Goal: Information Seeking & Learning: Compare options

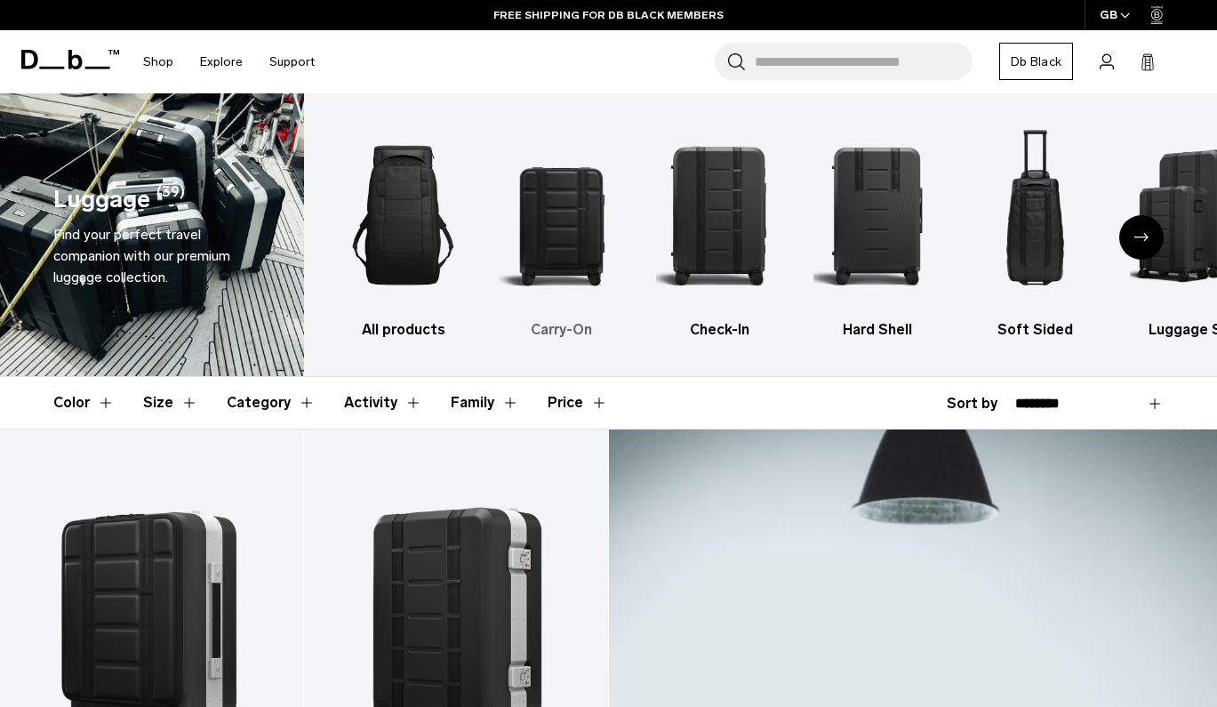
click at [580, 290] on div "2 / 6" at bounding box center [561, 215] width 127 height 190
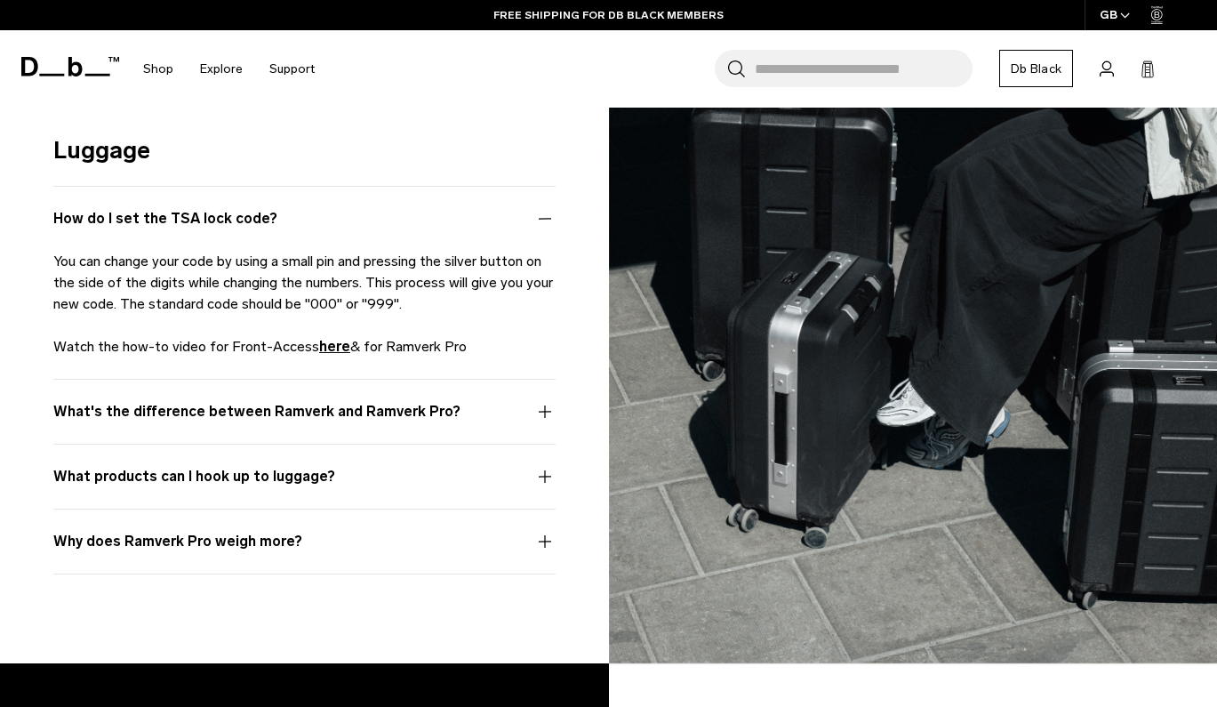
scroll to position [2926, 0]
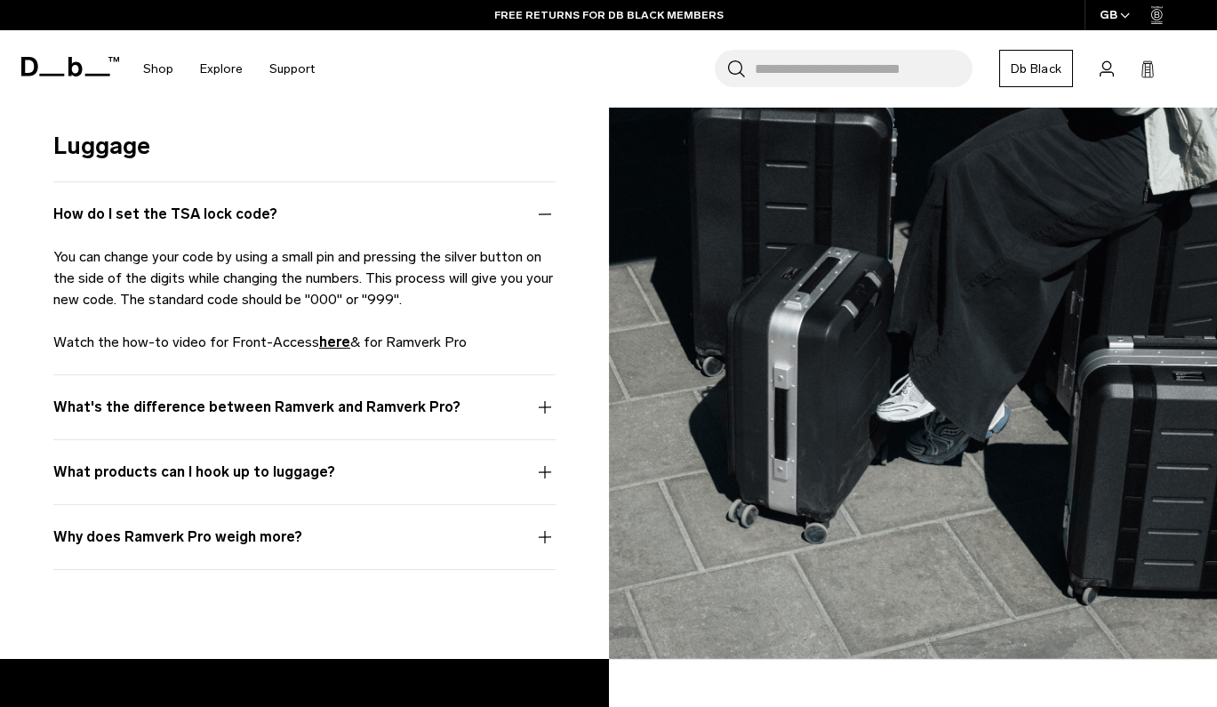
click at [543, 399] on button "What's the difference between Ramverk and Ramverk Pro?" at bounding box center [304, 417] width 502 height 43
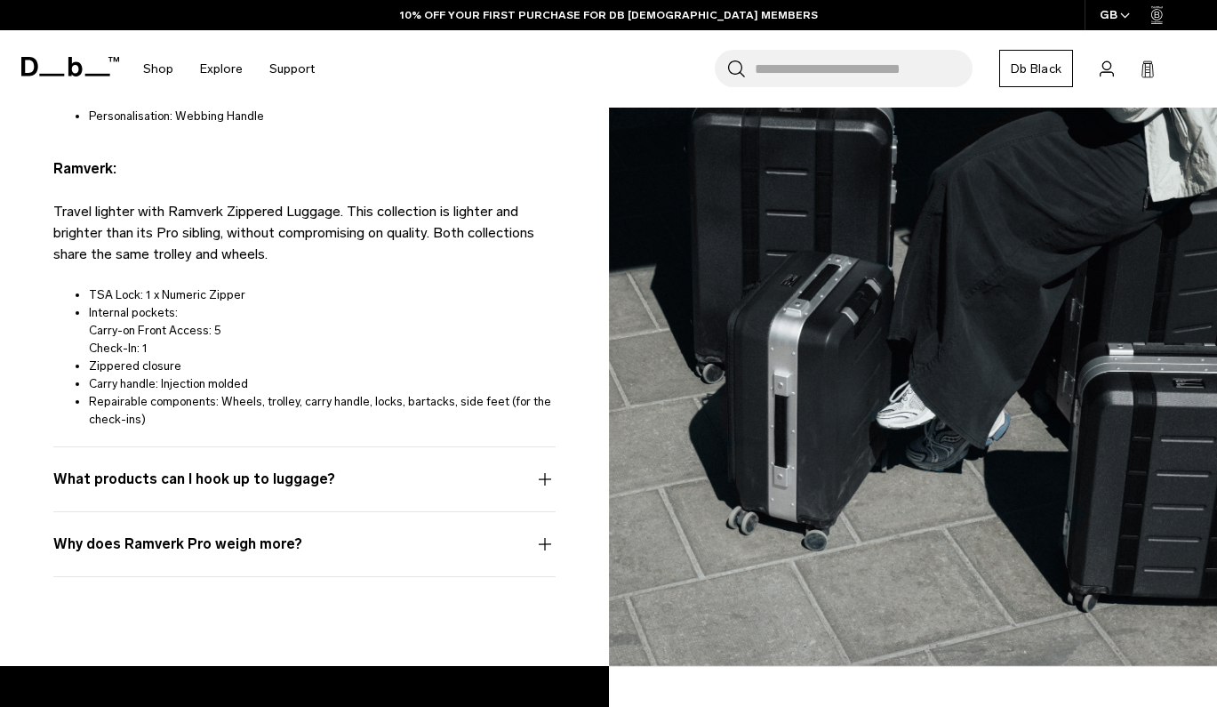
scroll to position [3509, 0]
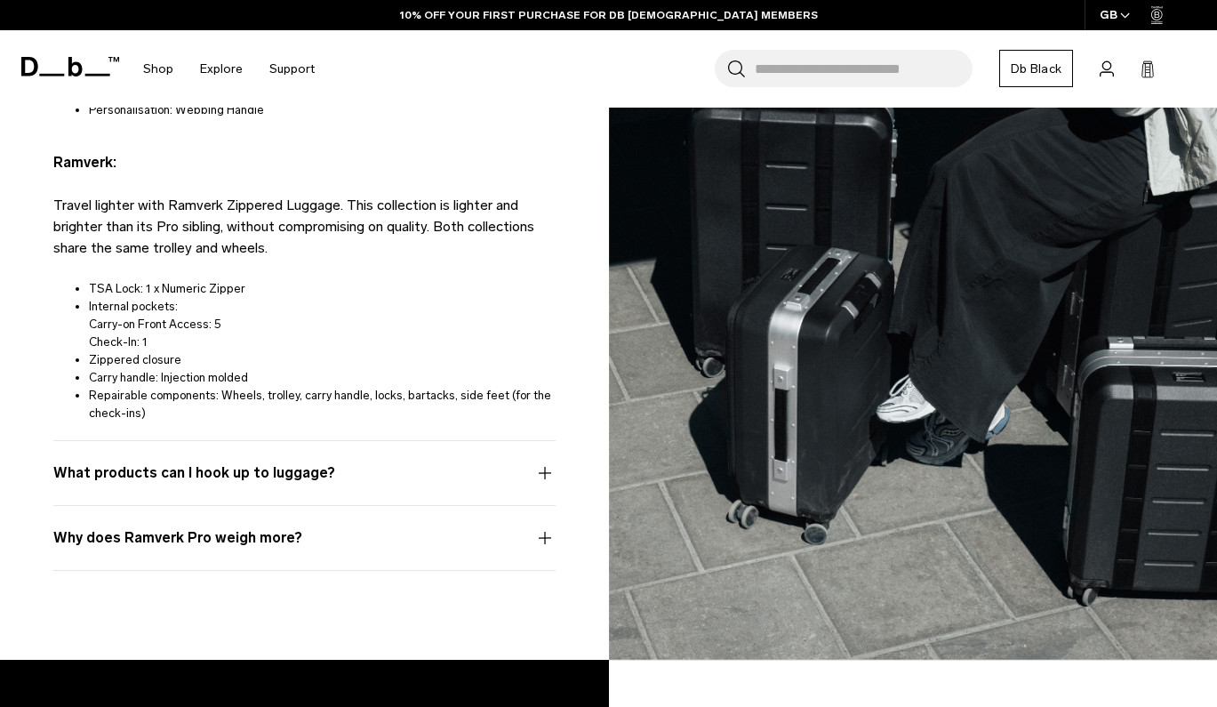
click at [342, 479] on button "What products can I hook up to luggage?" at bounding box center [304, 483] width 502 height 43
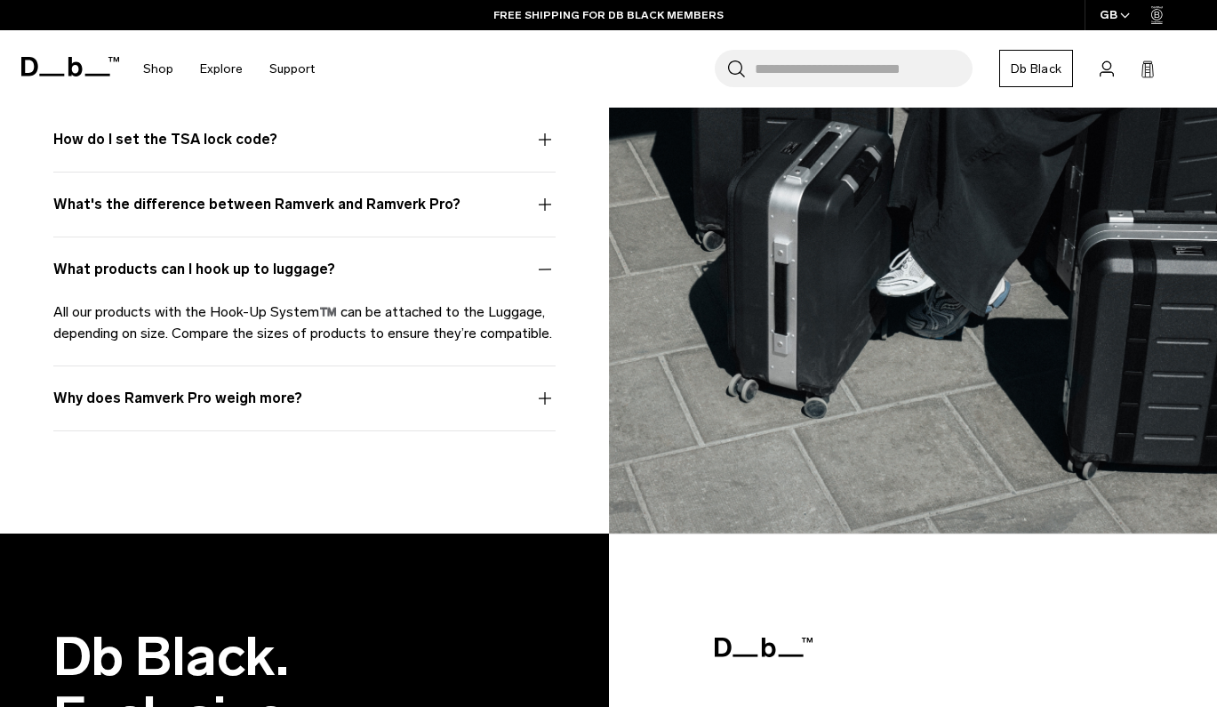
scroll to position [3000, 0]
click at [270, 394] on button "Why does Ramverk Pro weigh more?" at bounding box center [304, 409] width 502 height 43
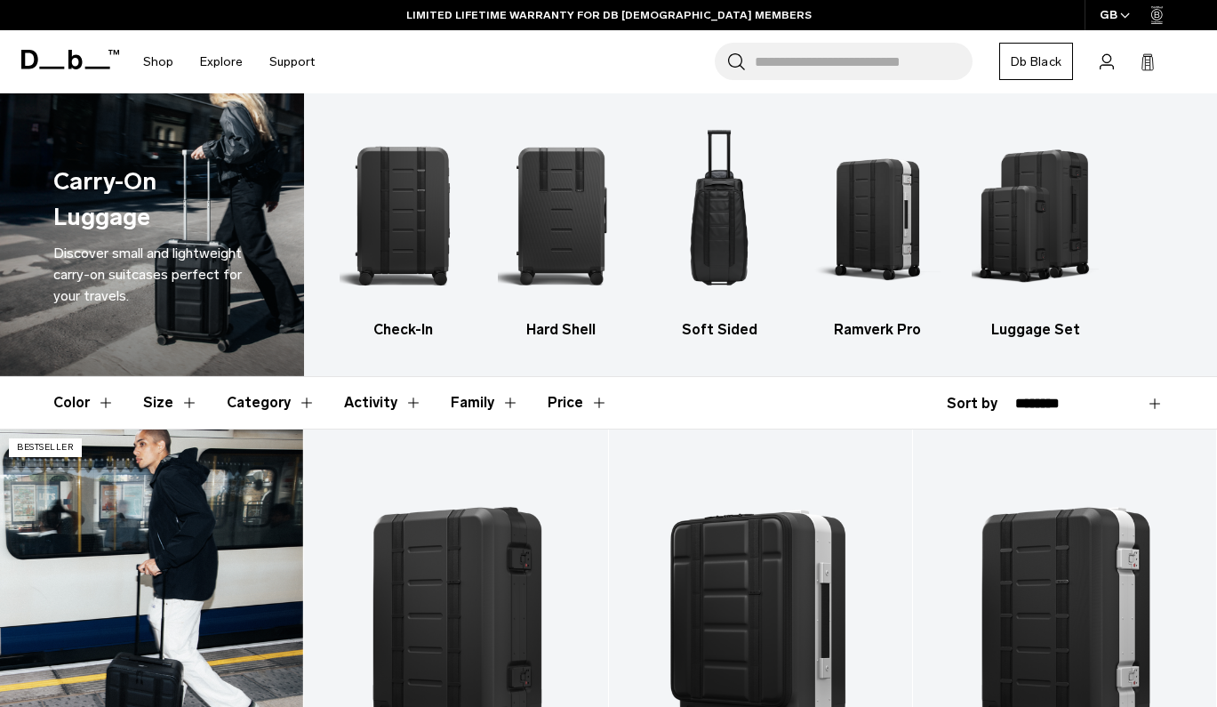
scroll to position [0, 0]
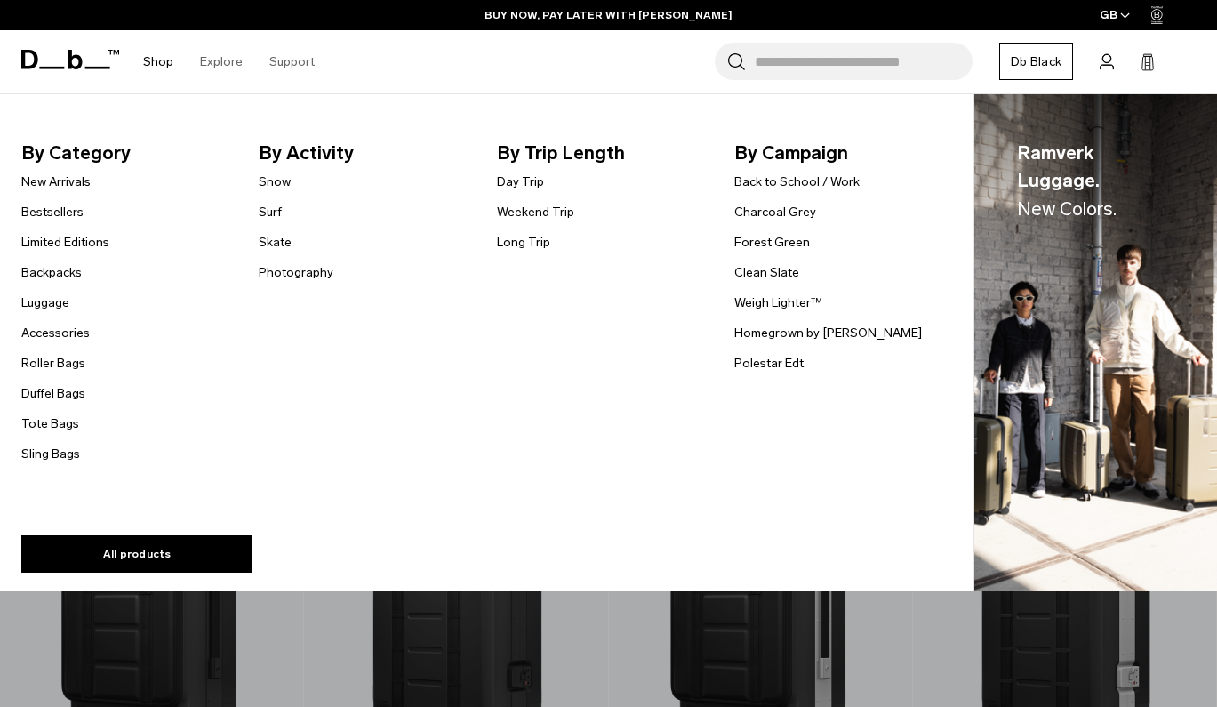
click at [46, 215] on link "Bestsellers" at bounding box center [52, 212] width 62 height 19
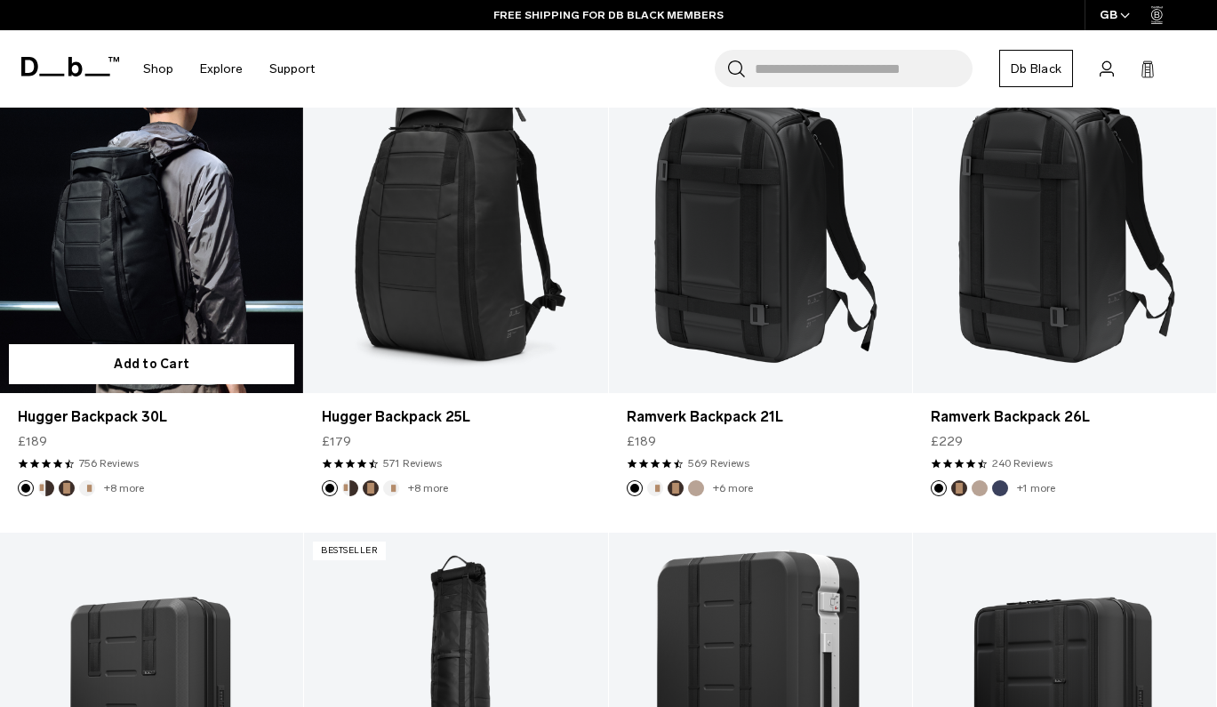
scroll to position [580, 0]
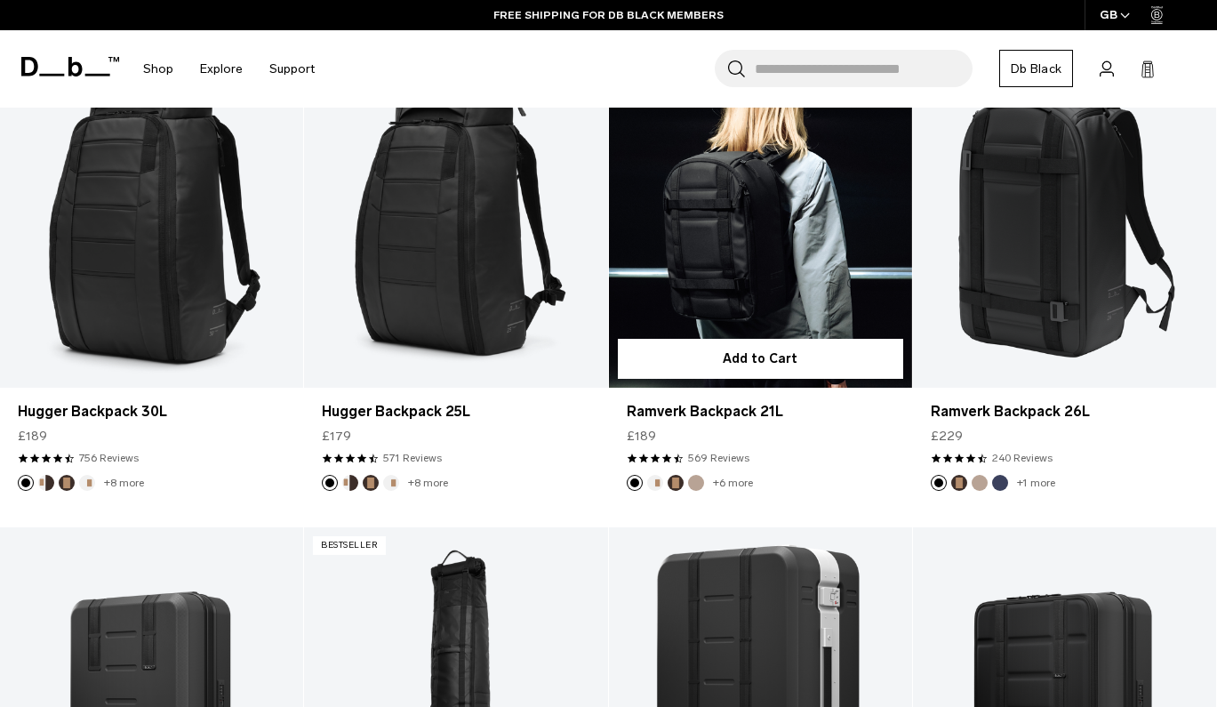
click at [743, 232] on link "Ramverk Backpack 21L" at bounding box center [760, 218] width 303 height 337
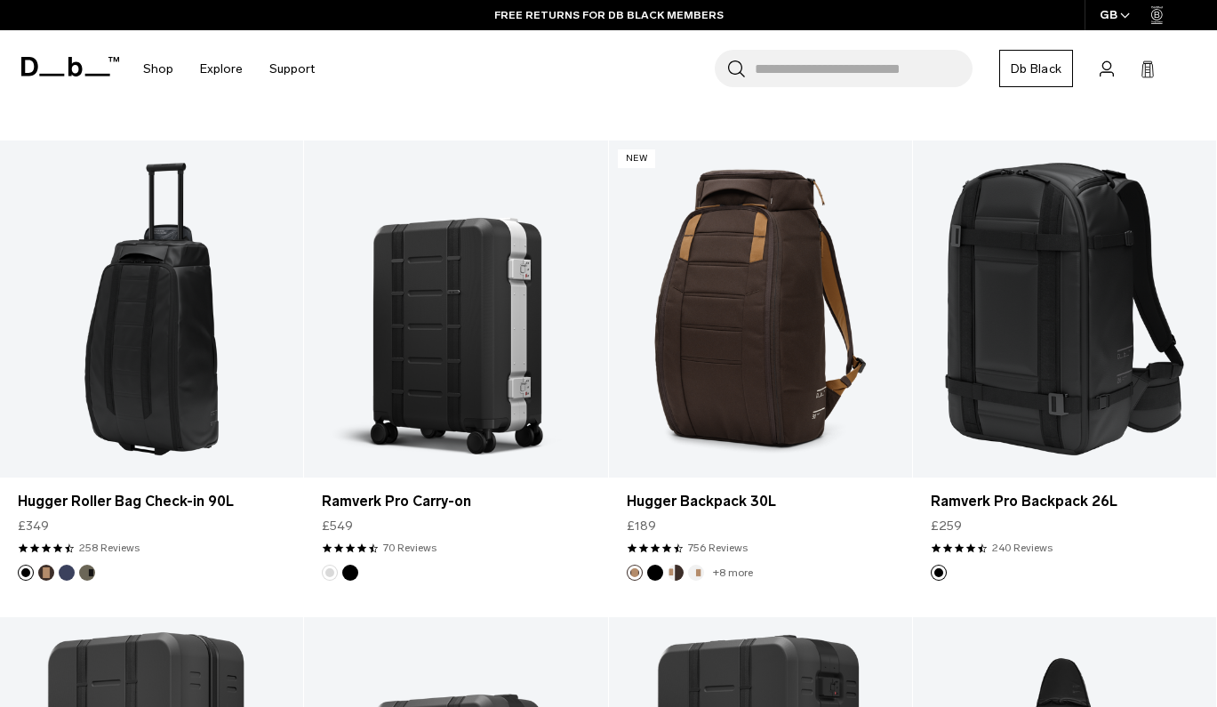
scroll to position [1454, 0]
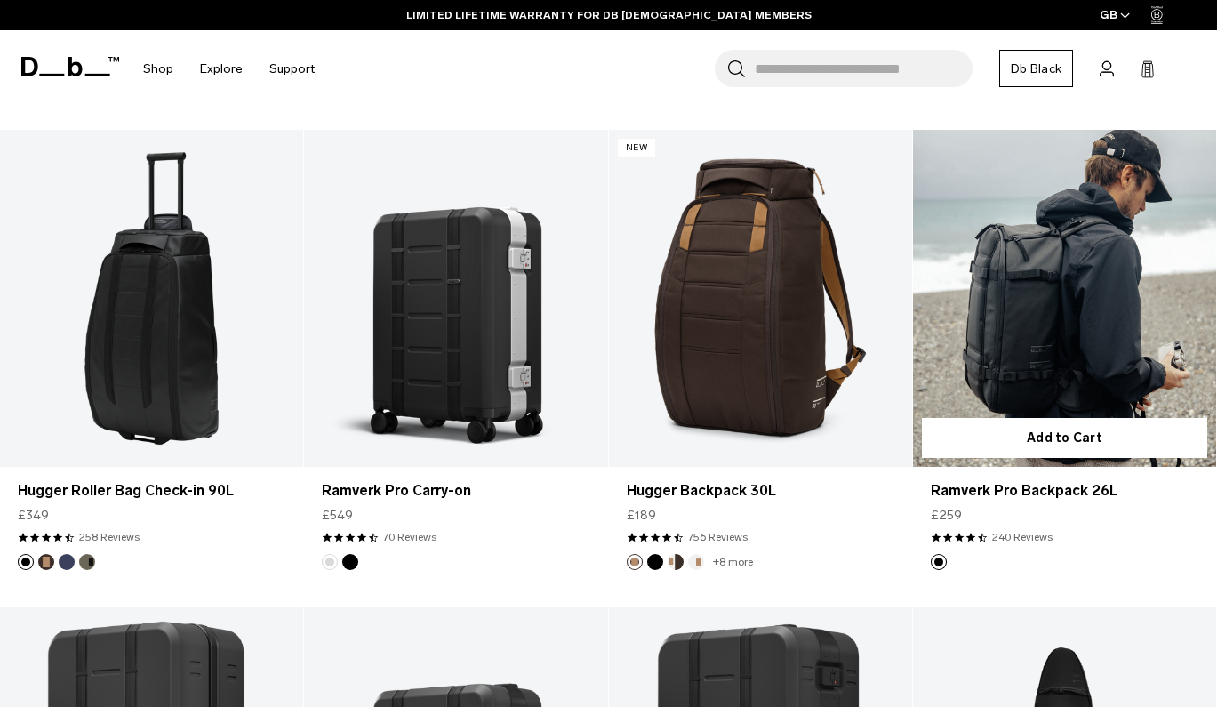
click at [1051, 284] on link "Ramverk Pro Backpack 26L" at bounding box center [1064, 298] width 303 height 337
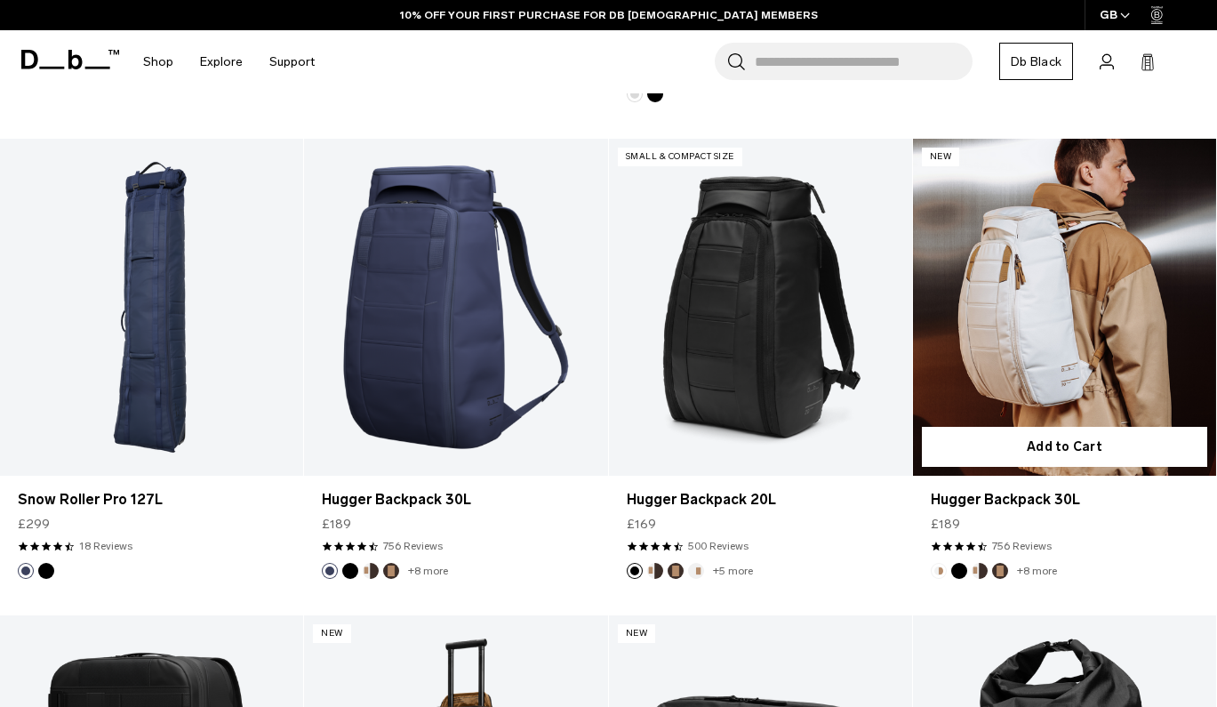
scroll to position [2895, 0]
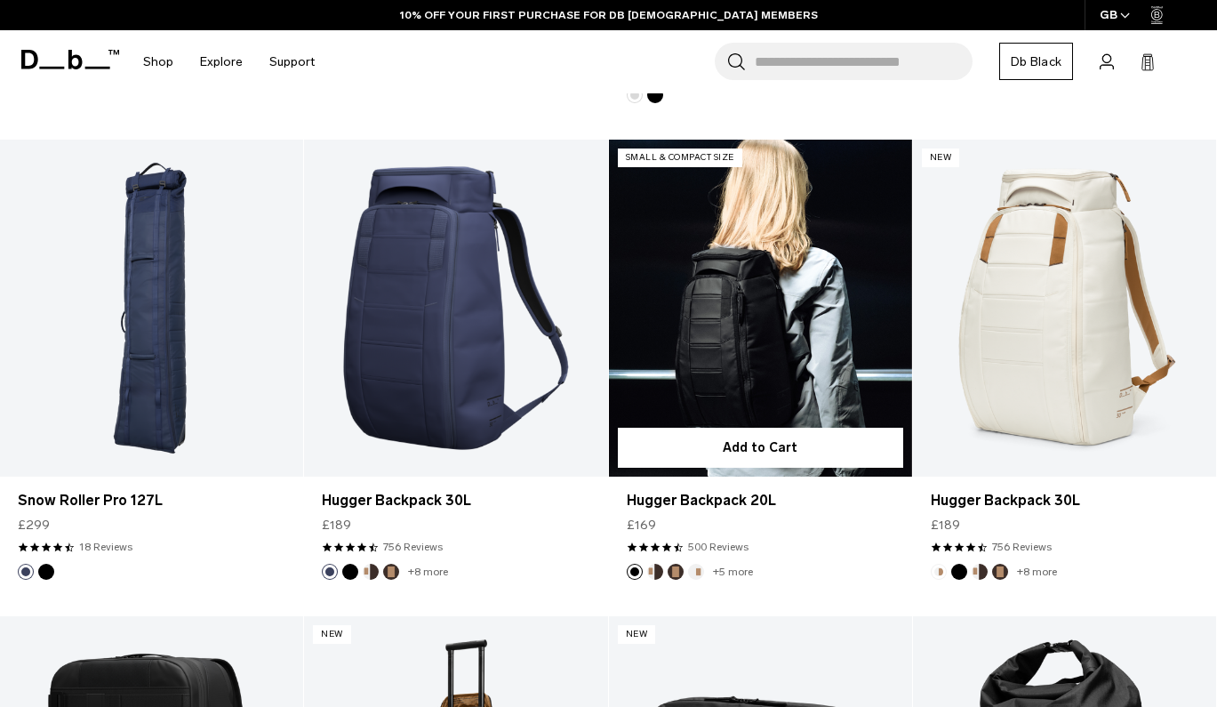
click at [781, 327] on link "Hugger Backpack 20L" at bounding box center [760, 308] width 303 height 337
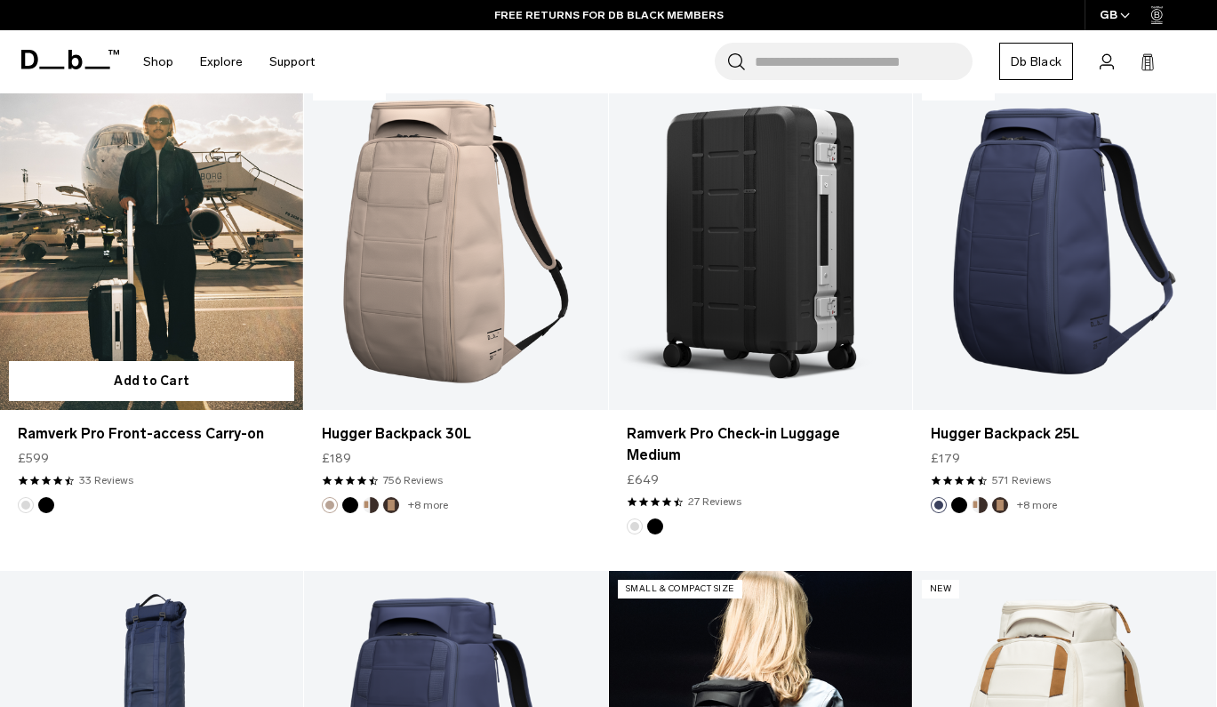
scroll to position [2462, 0]
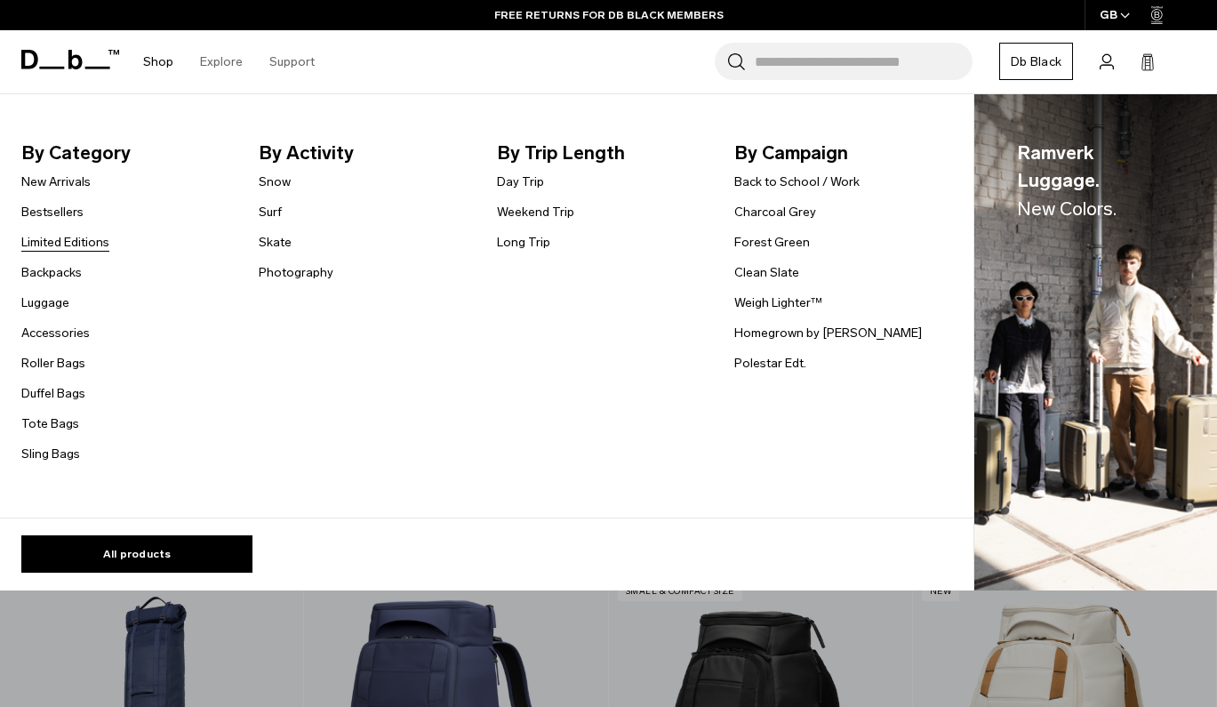
click at [70, 241] on link "Limited Editions" at bounding box center [65, 242] width 88 height 19
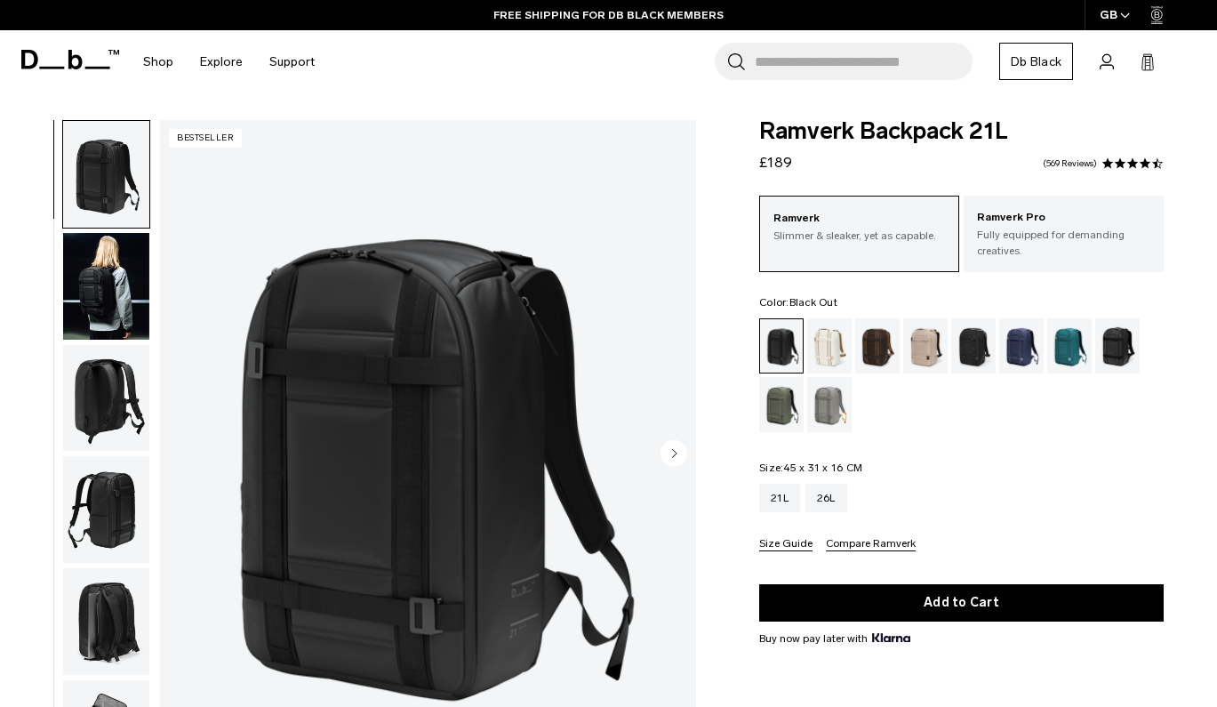
click at [115, 272] on img "button" at bounding box center [106, 286] width 86 height 107
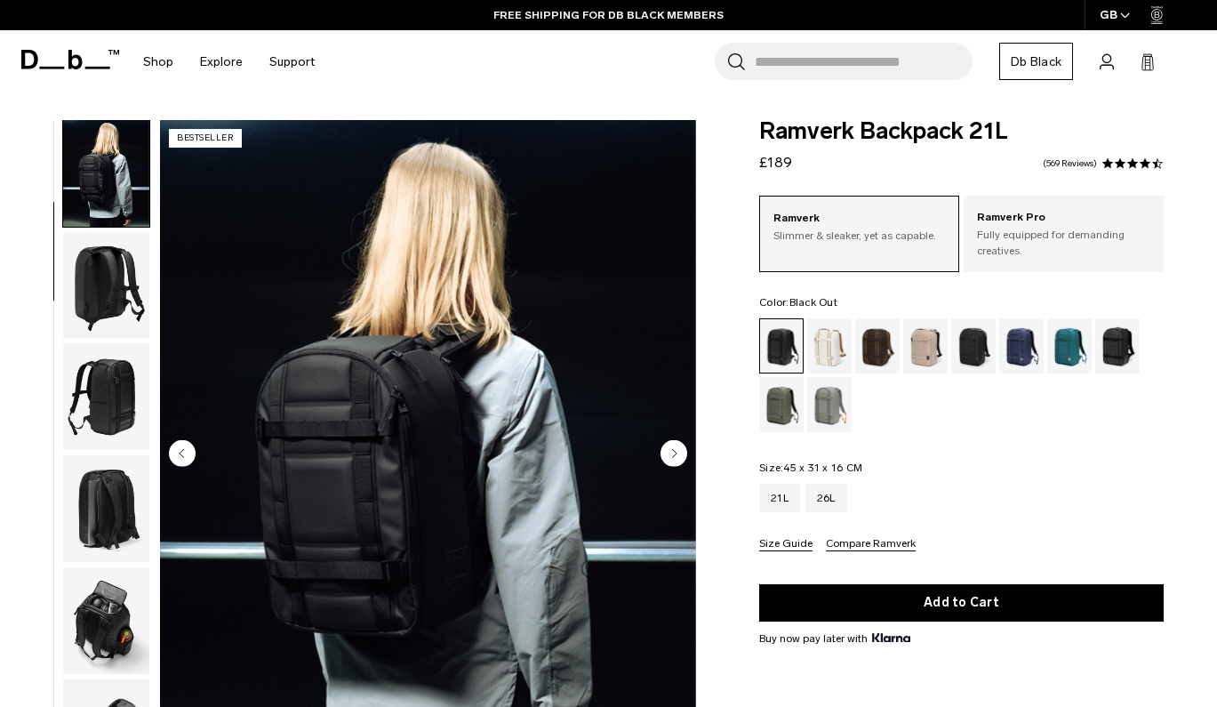
click at [104, 293] on img "button" at bounding box center [106, 285] width 86 height 107
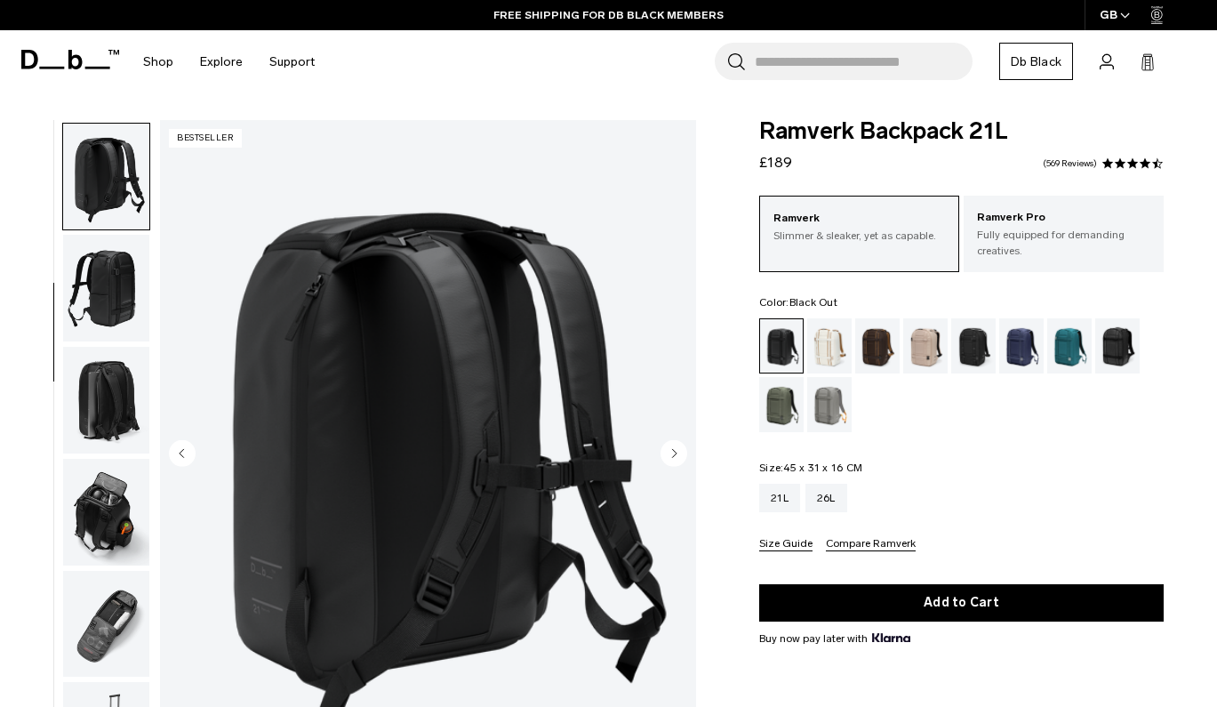
scroll to position [226, 0]
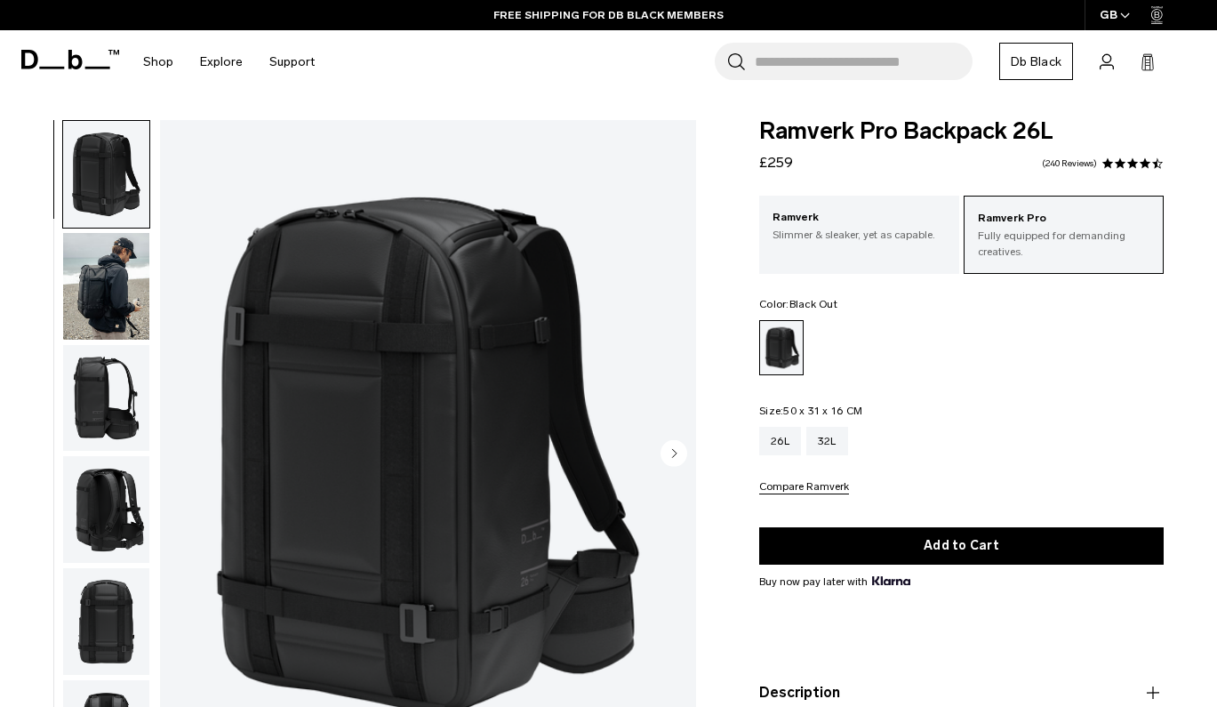
click at [111, 282] on img "button" at bounding box center [106, 286] width 86 height 107
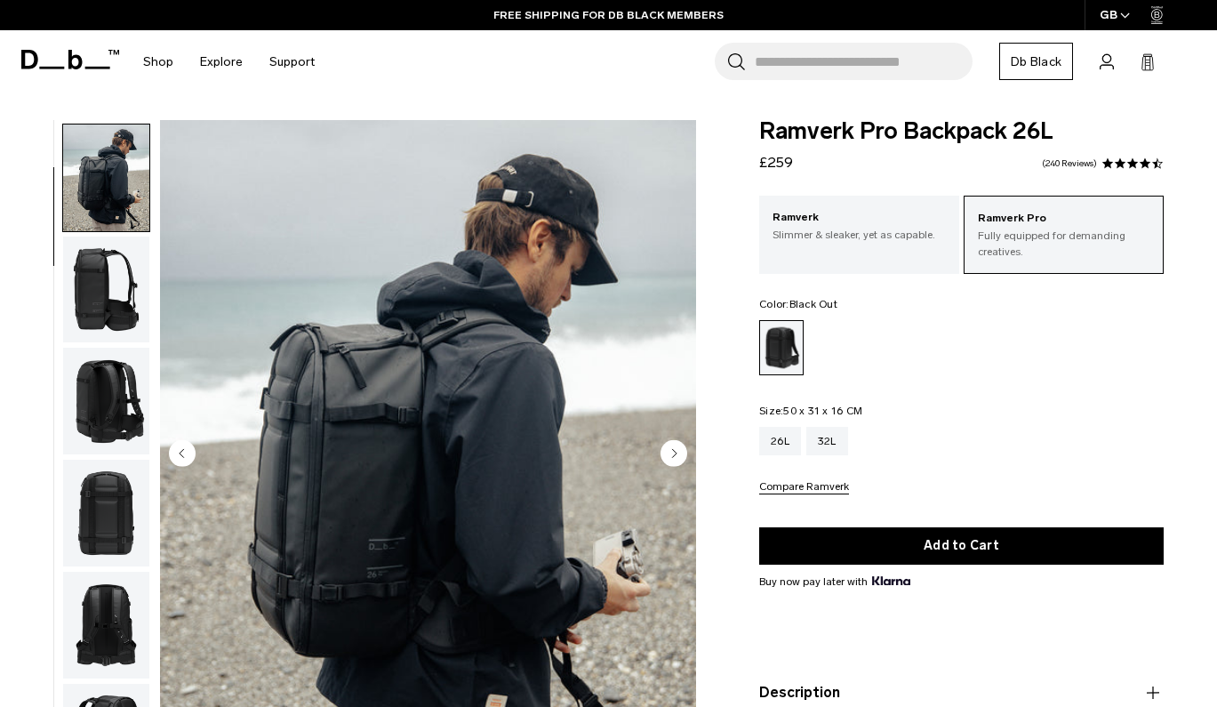
scroll to position [113, 0]
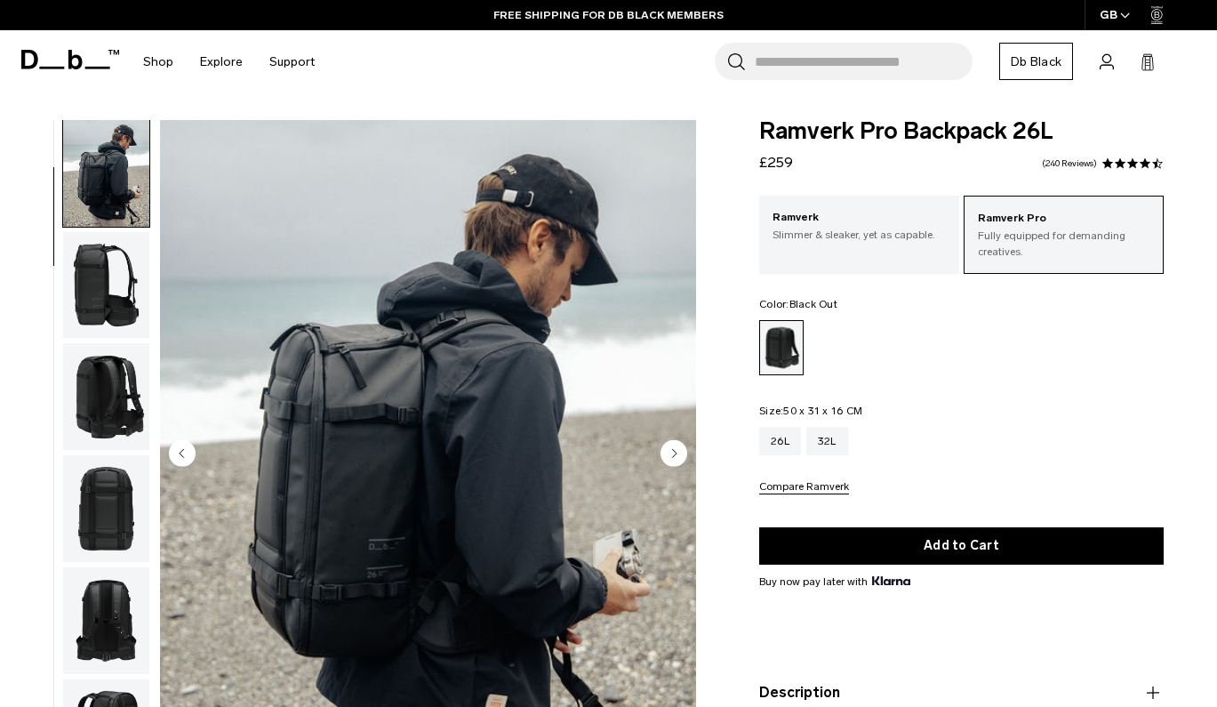
click at [109, 376] on img "button" at bounding box center [106, 396] width 86 height 107
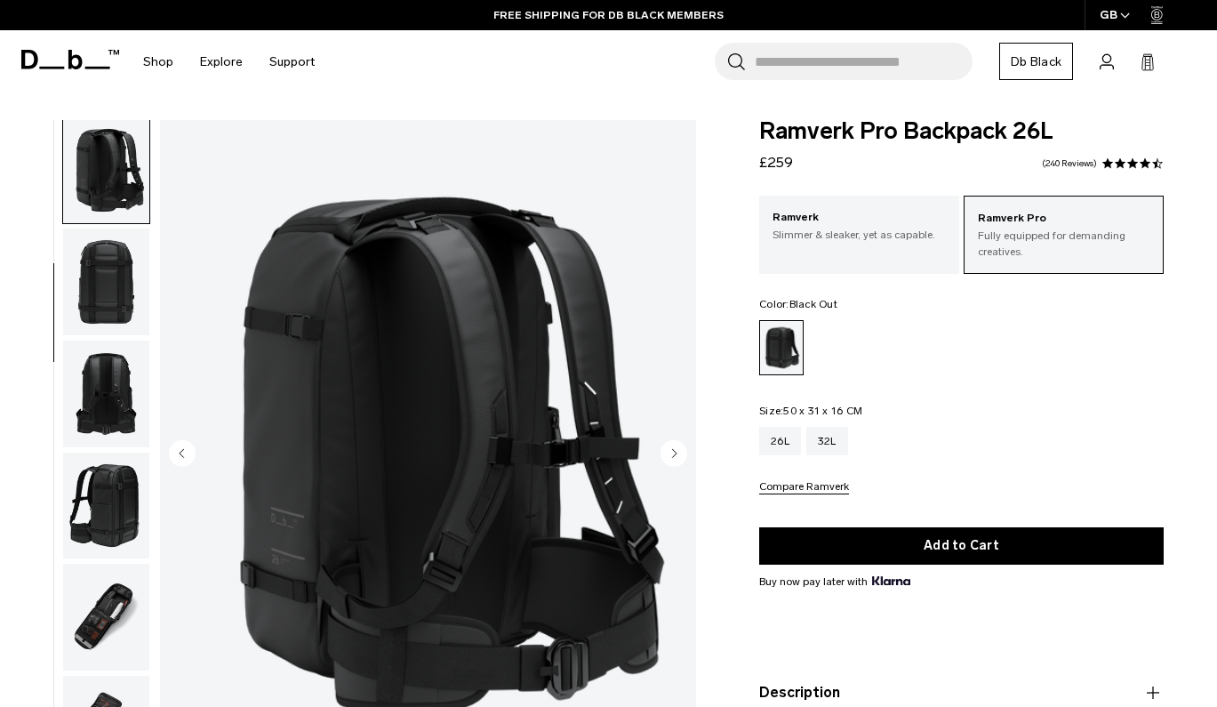
click at [109, 376] on img "button" at bounding box center [106, 393] width 86 height 107
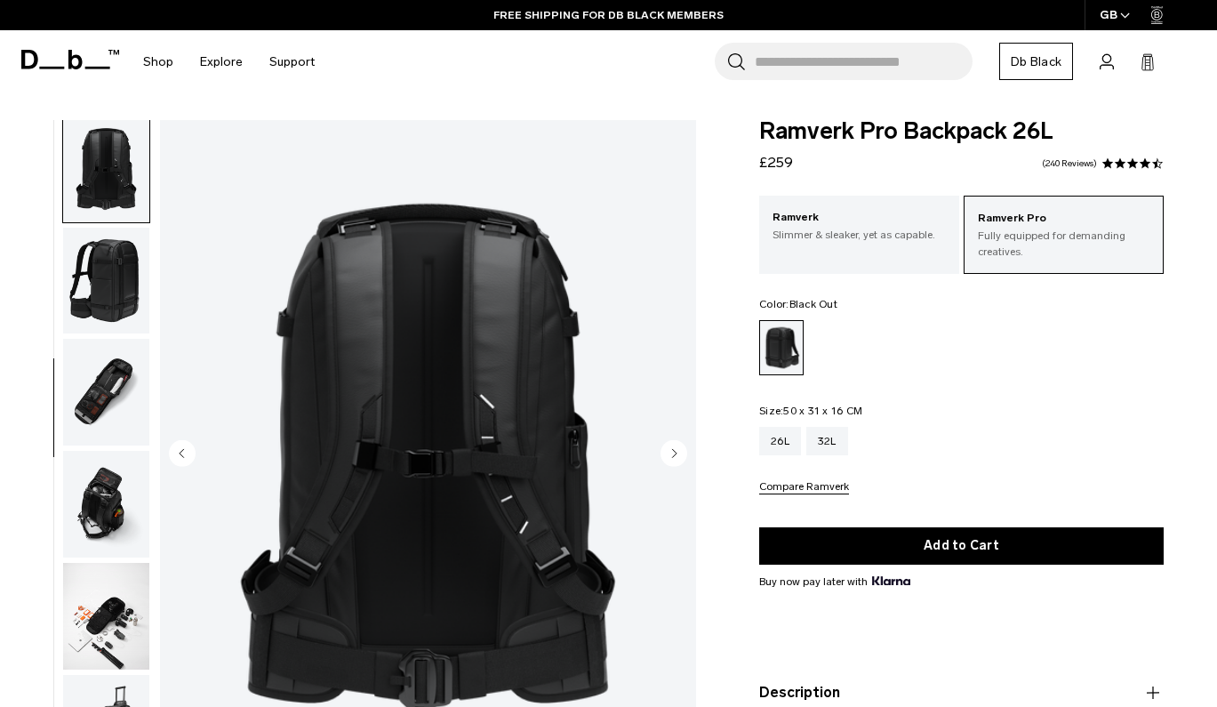
scroll to position [565, 0]
click at [108, 420] on img "button" at bounding box center [106, 391] width 86 height 107
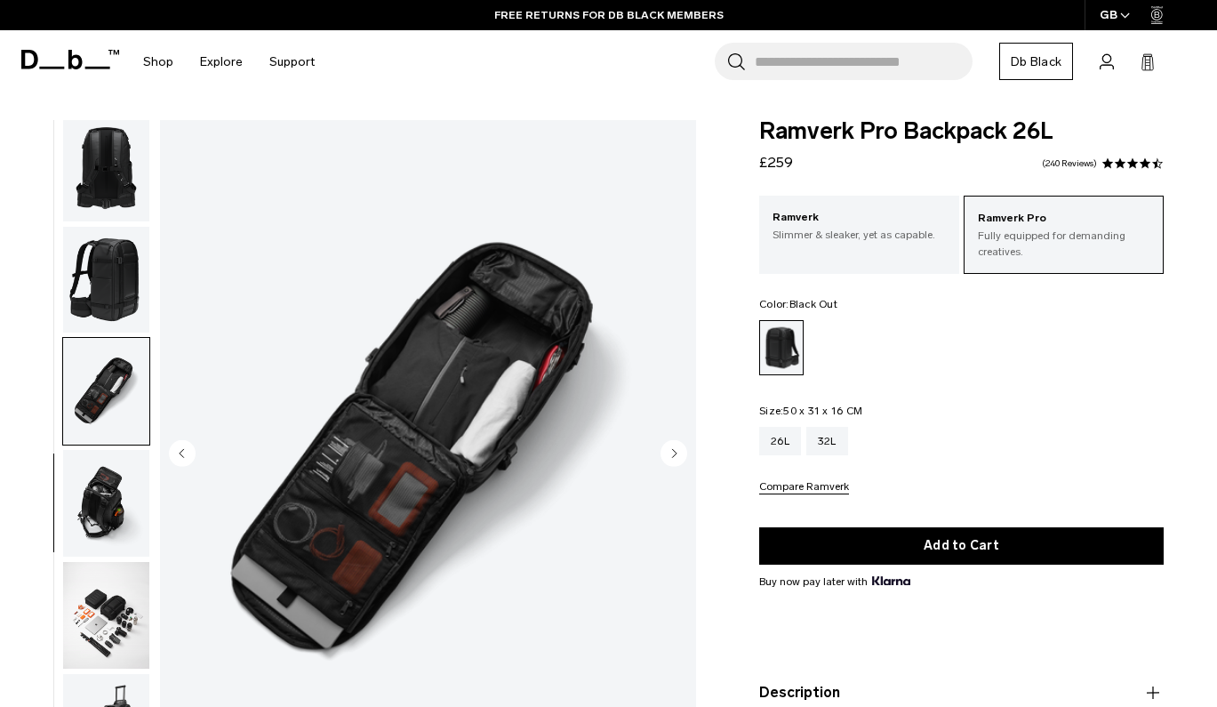
scroll to position [792, 0]
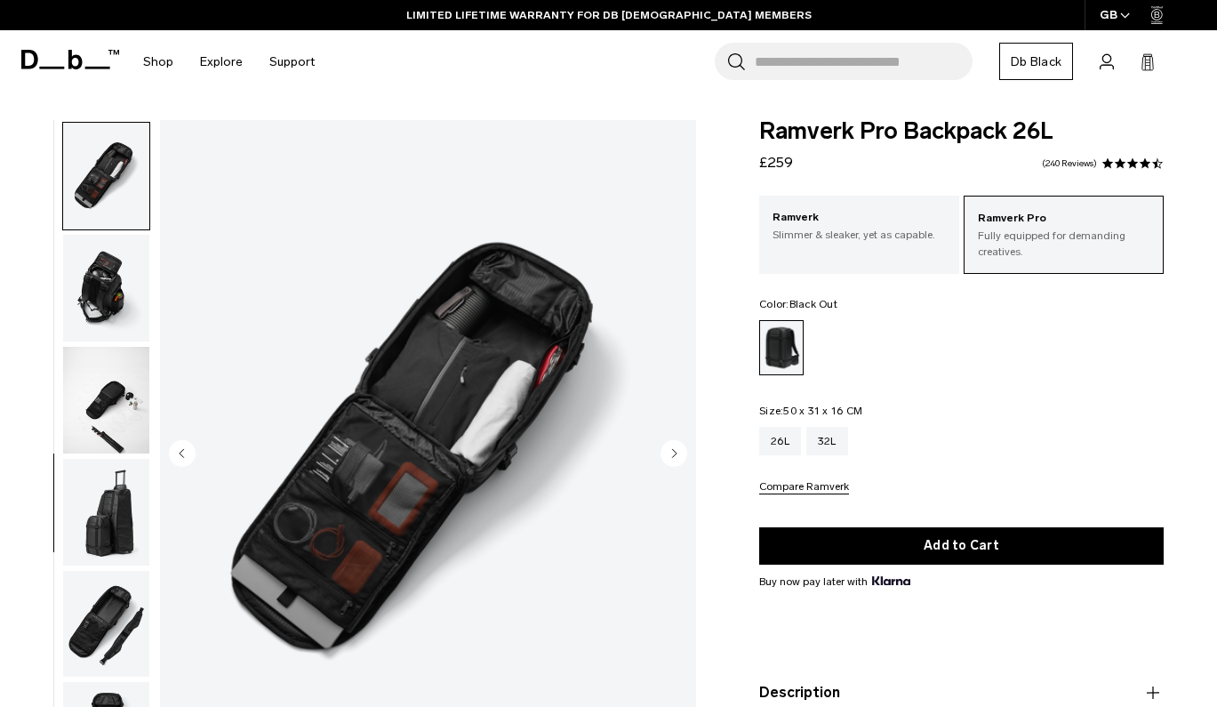
click at [97, 286] on img "button" at bounding box center [106, 288] width 86 height 107
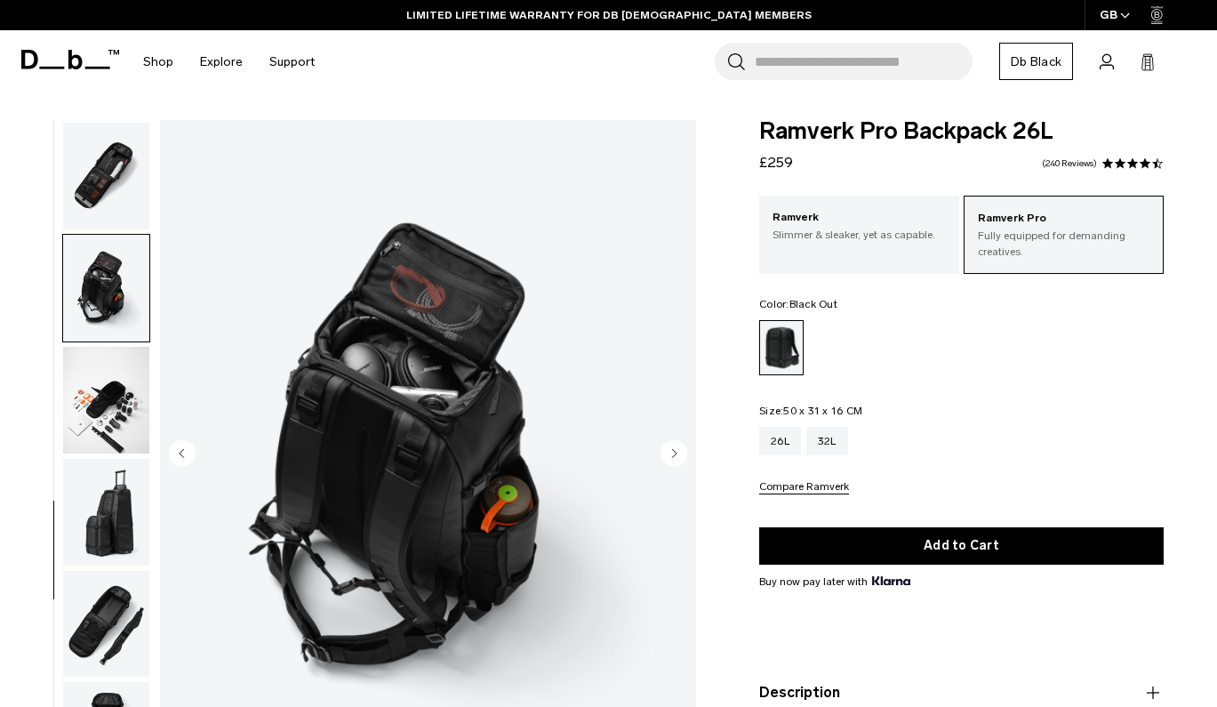
scroll to position [797, 0]
click at [99, 464] on img "button" at bounding box center [106, 512] width 86 height 107
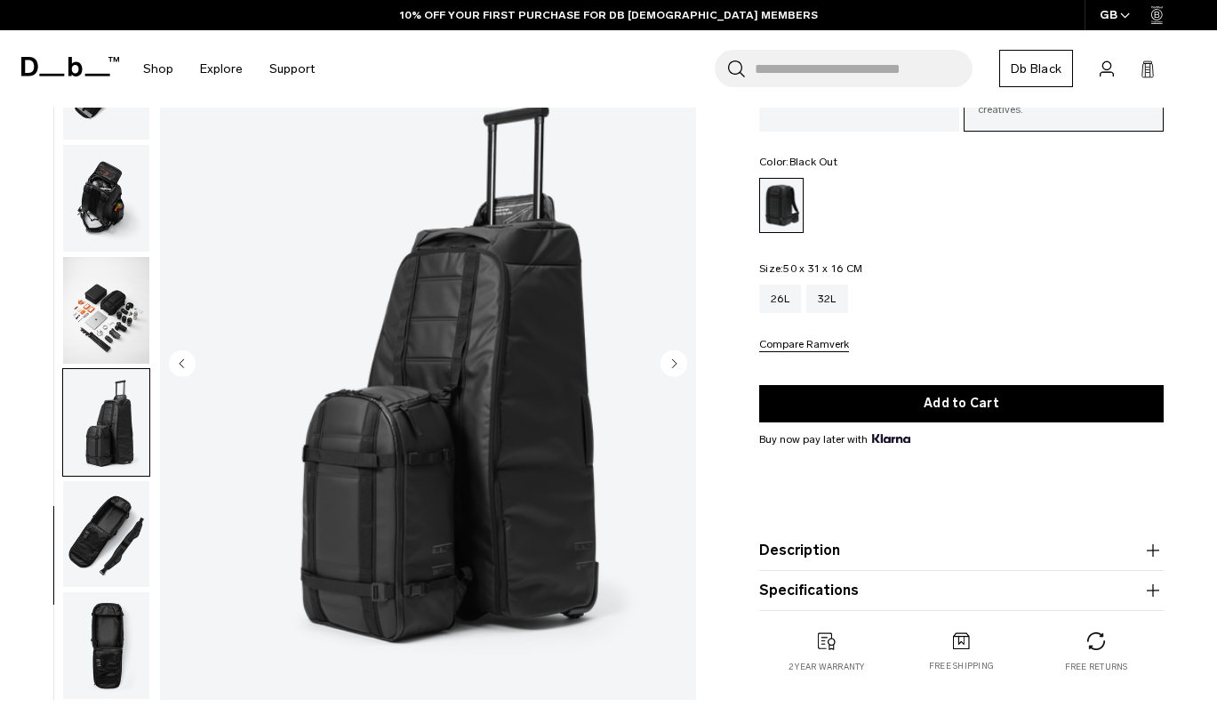
scroll to position [144, 0]
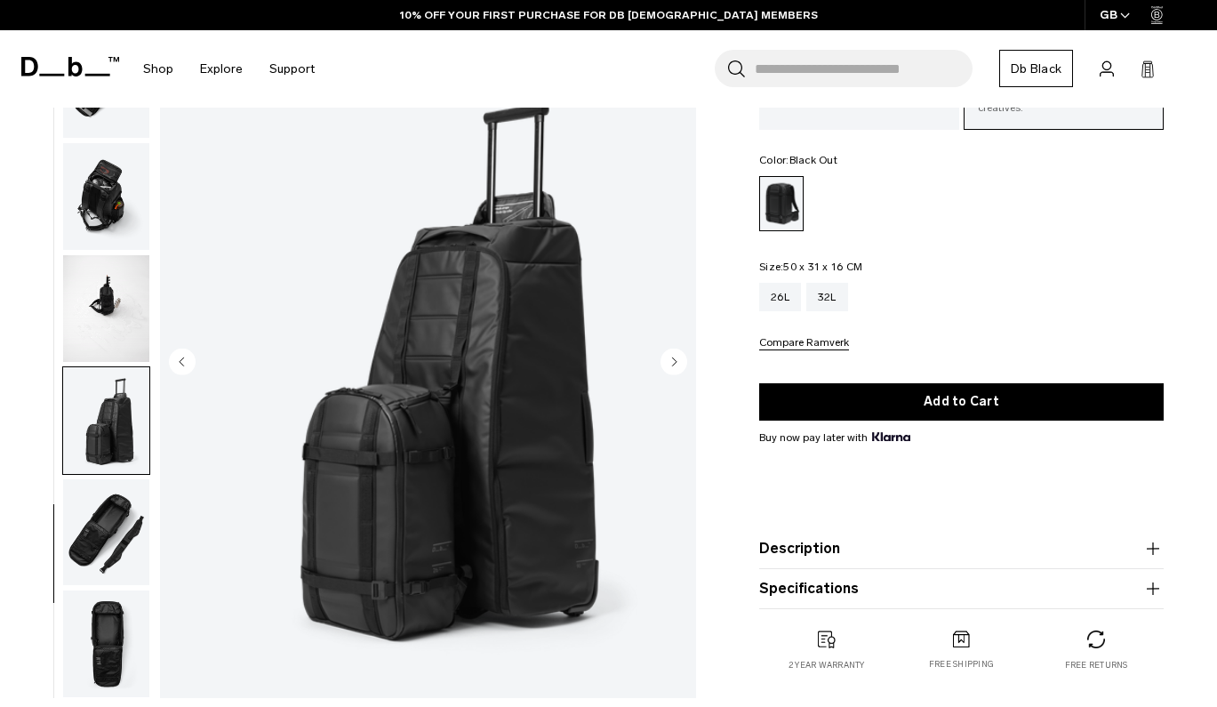
click at [87, 603] on img "button" at bounding box center [106, 643] width 86 height 107
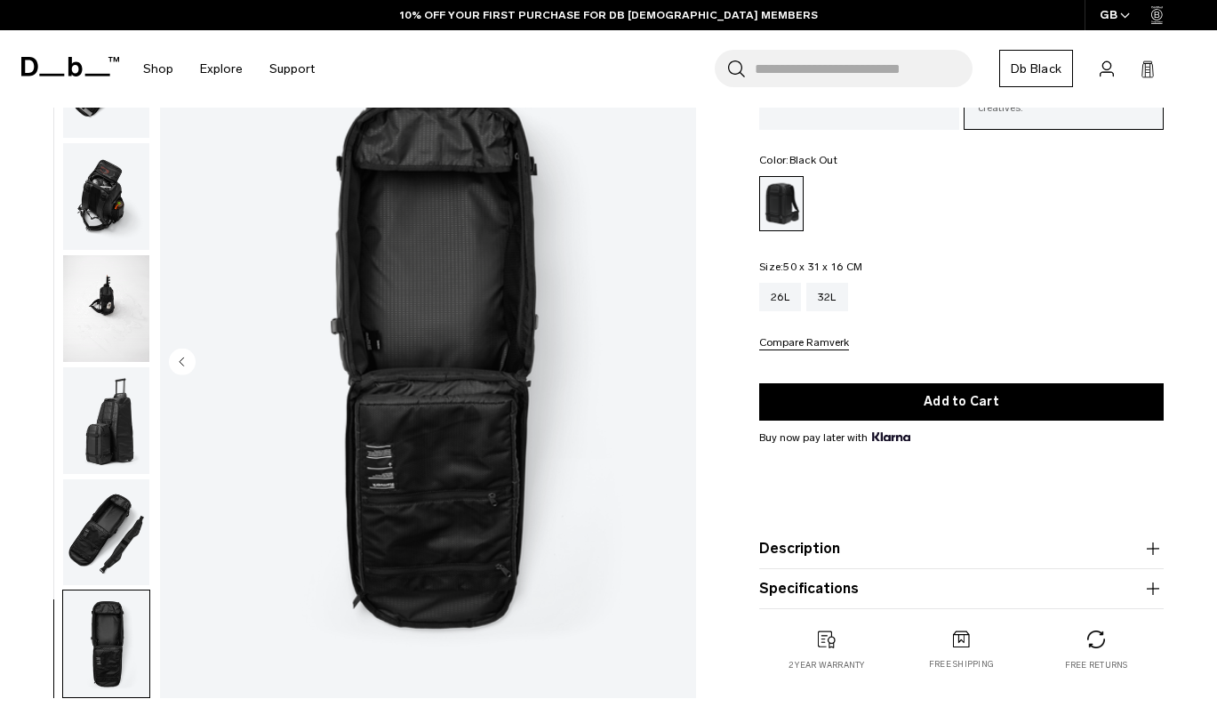
click at [102, 523] on img "button" at bounding box center [106, 531] width 86 height 107
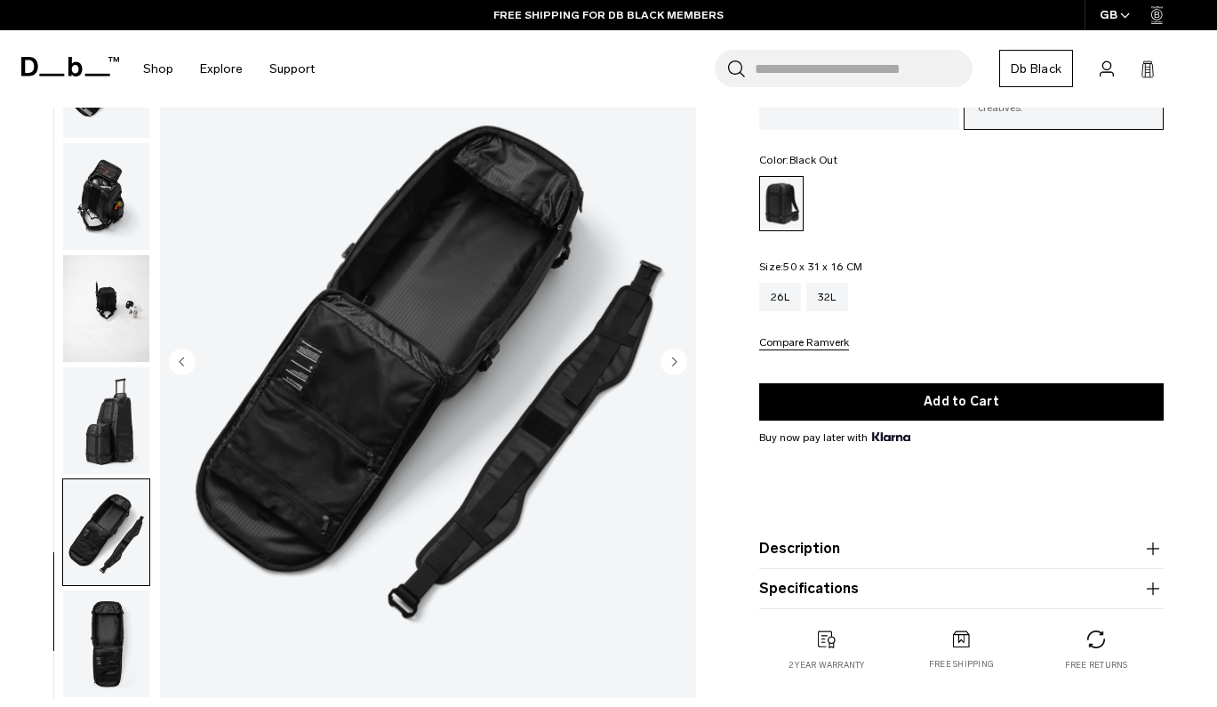
click at [917, 563] on product-accordion "Description We’ve taken the photographer’s favorite and refined the design to c…" at bounding box center [961, 549] width 404 height 40
click at [1149, 553] on icon "button" at bounding box center [1152, 548] width 21 height 21
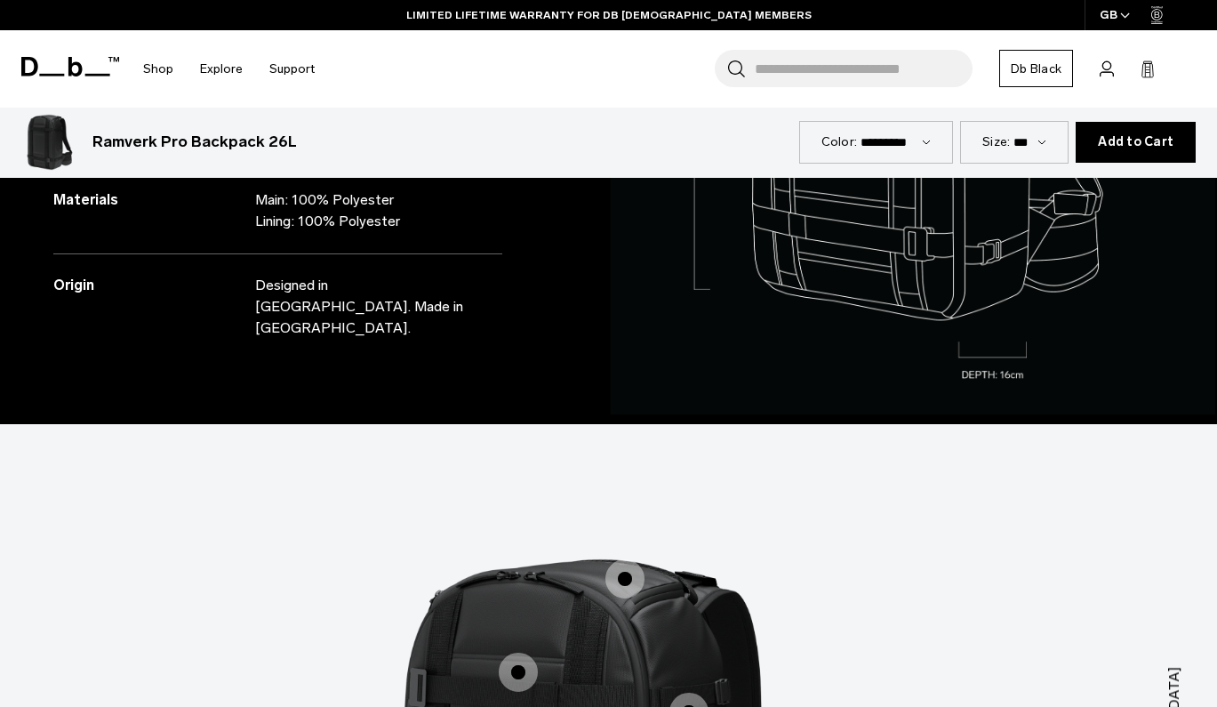
scroll to position [1062, 0]
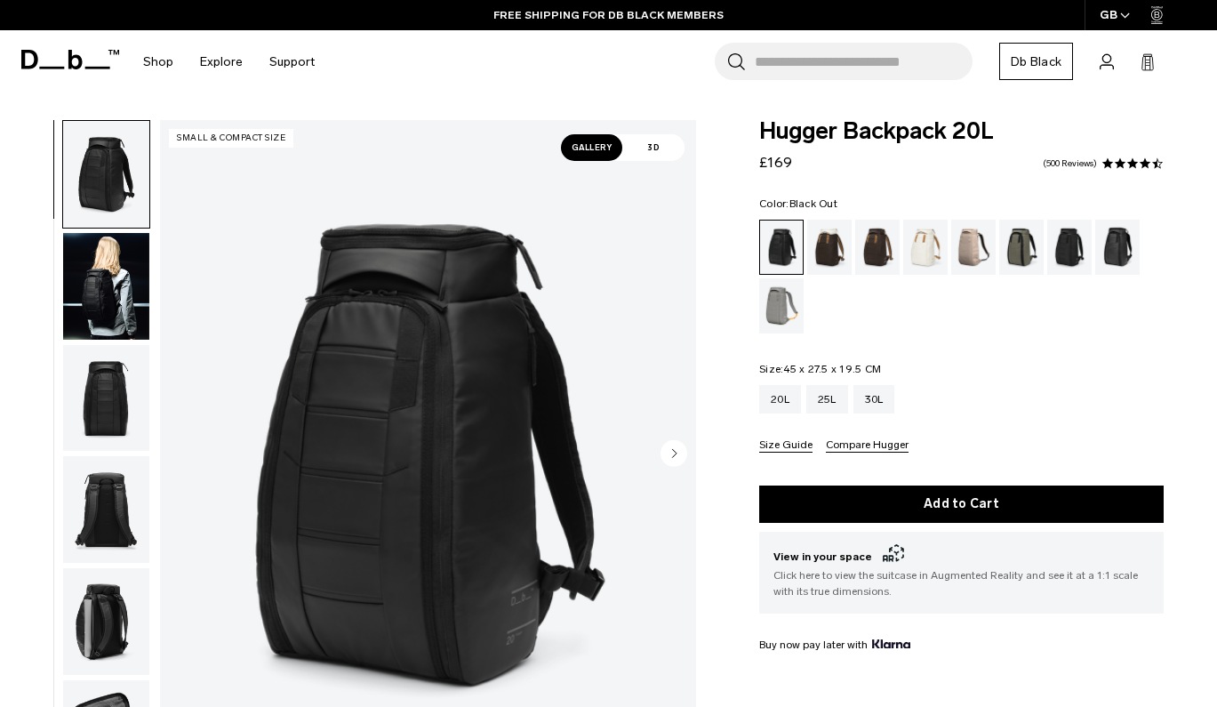
click at [94, 405] on img "button" at bounding box center [106, 398] width 86 height 107
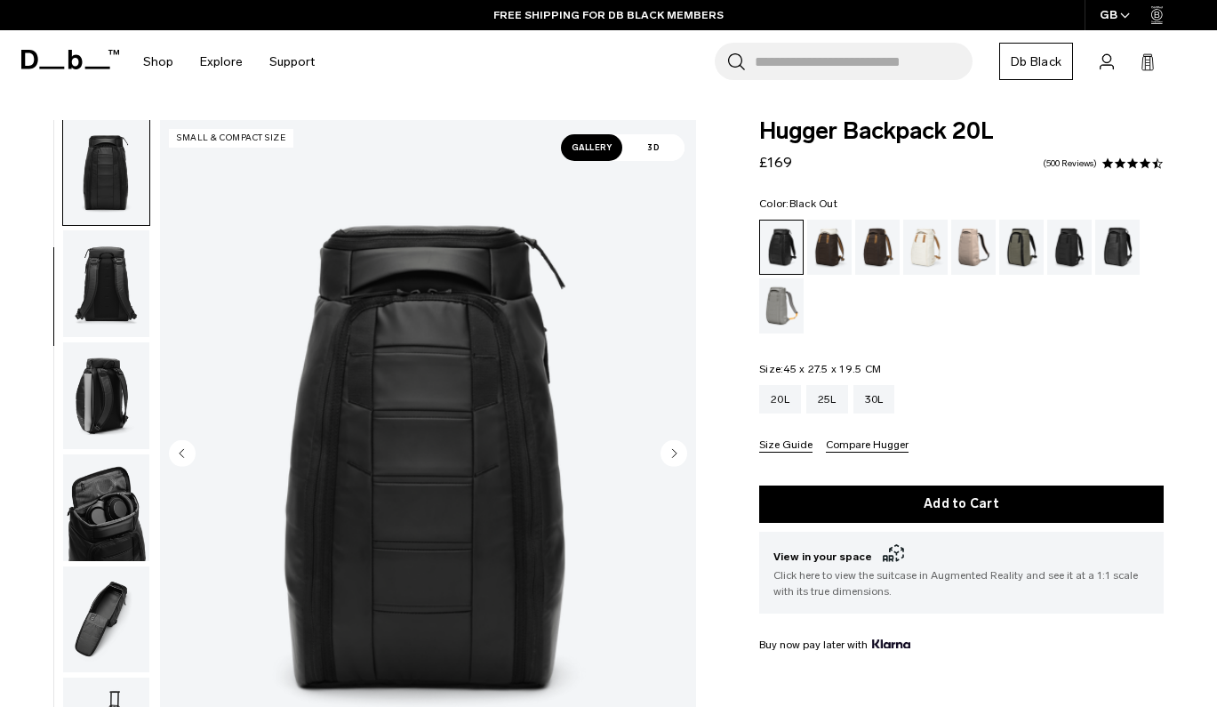
click at [94, 415] on img "button" at bounding box center [106, 395] width 86 height 107
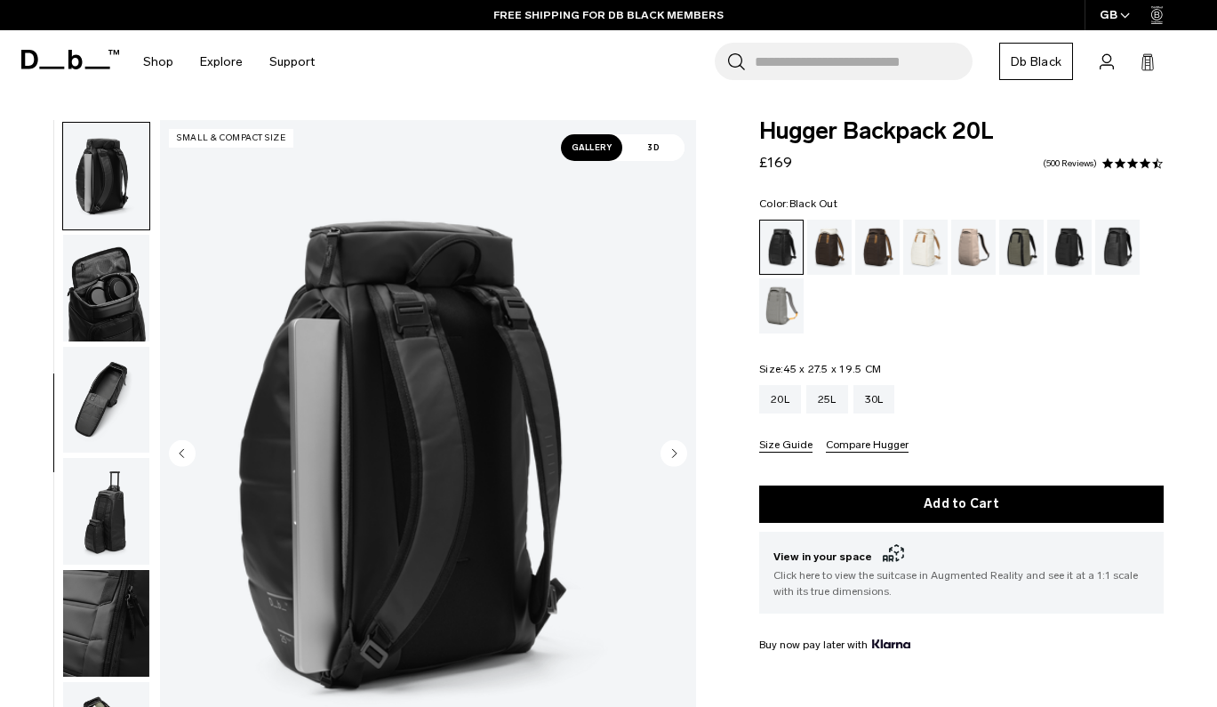
click at [102, 331] on img "button" at bounding box center [106, 288] width 86 height 107
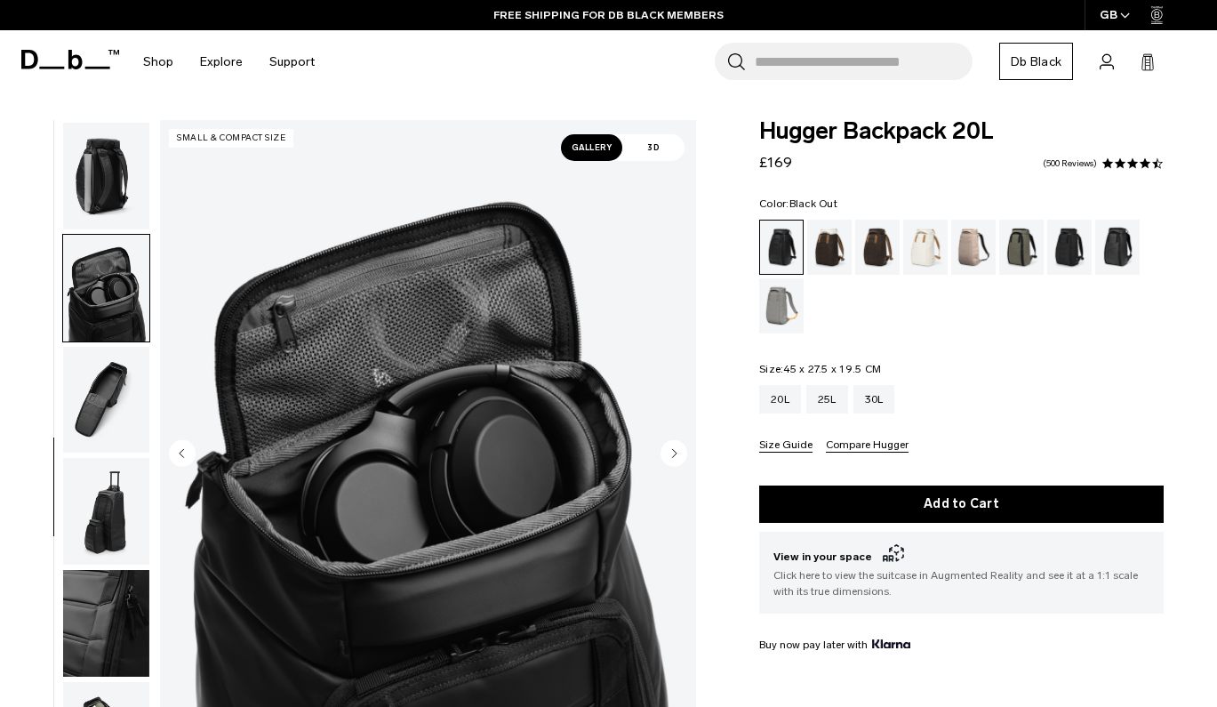
scroll to position [458, 0]
click at [105, 379] on img "button" at bounding box center [106, 400] width 86 height 107
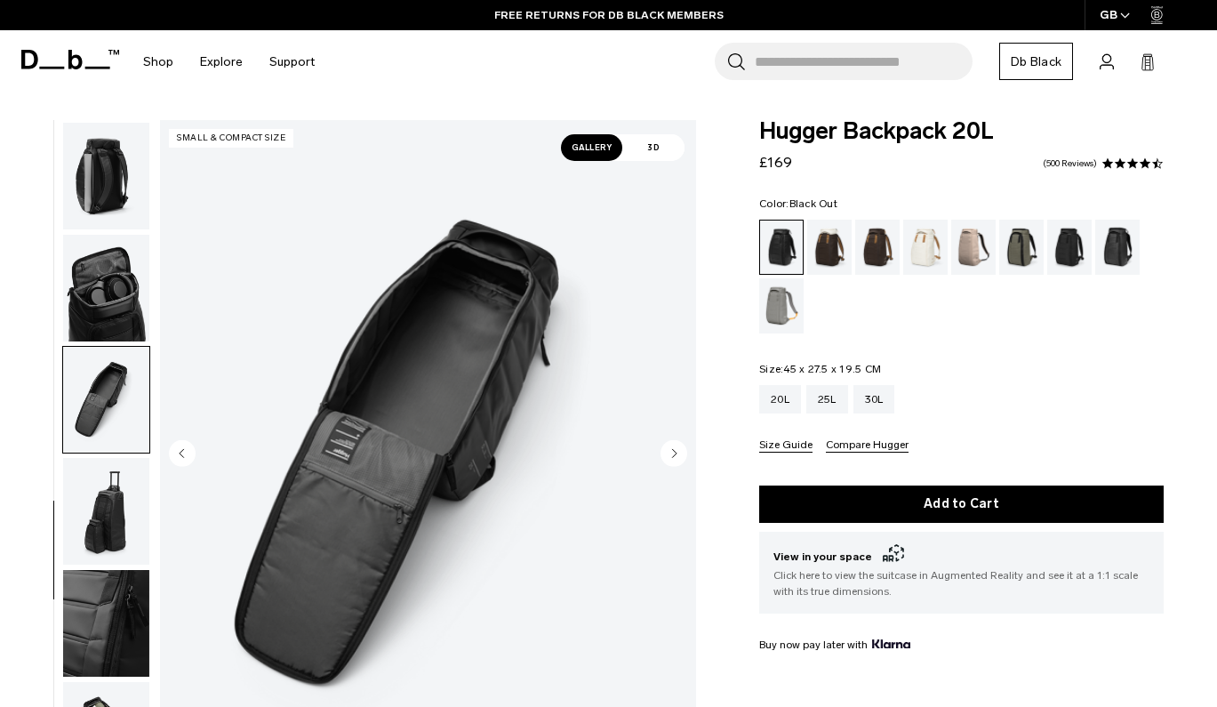
click at [98, 521] on img "button" at bounding box center [106, 511] width 86 height 107
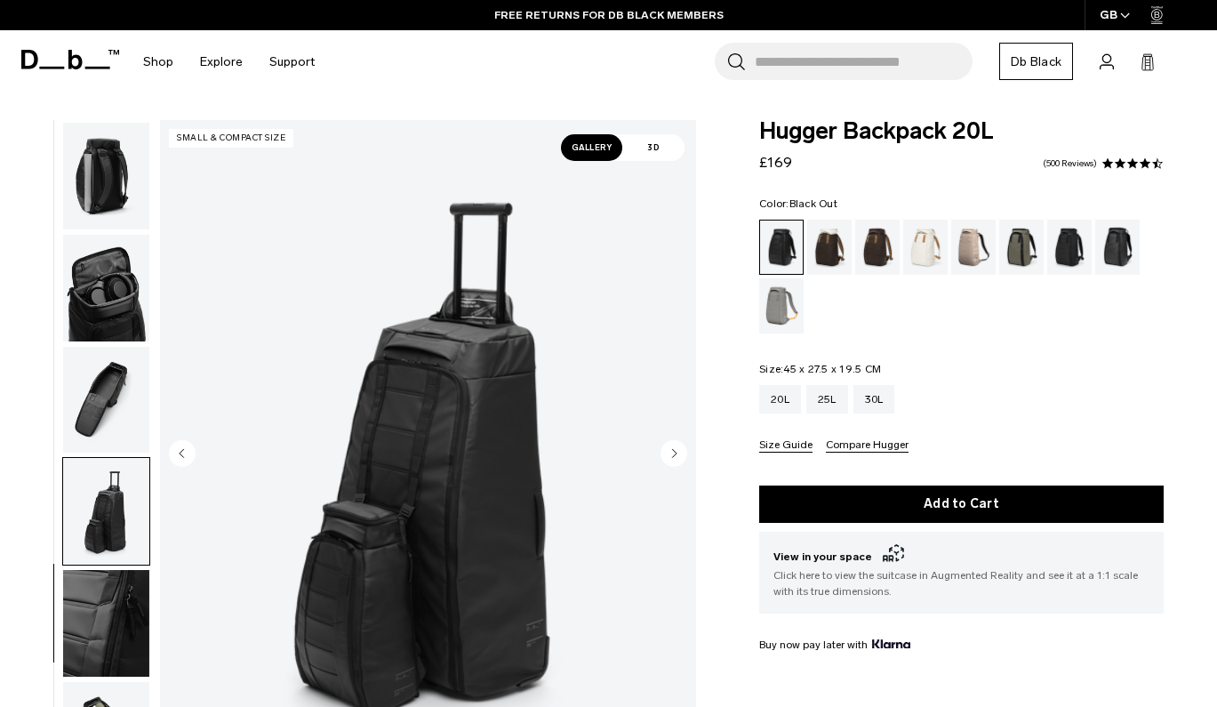
click at [92, 637] on img "button" at bounding box center [106, 623] width 86 height 107
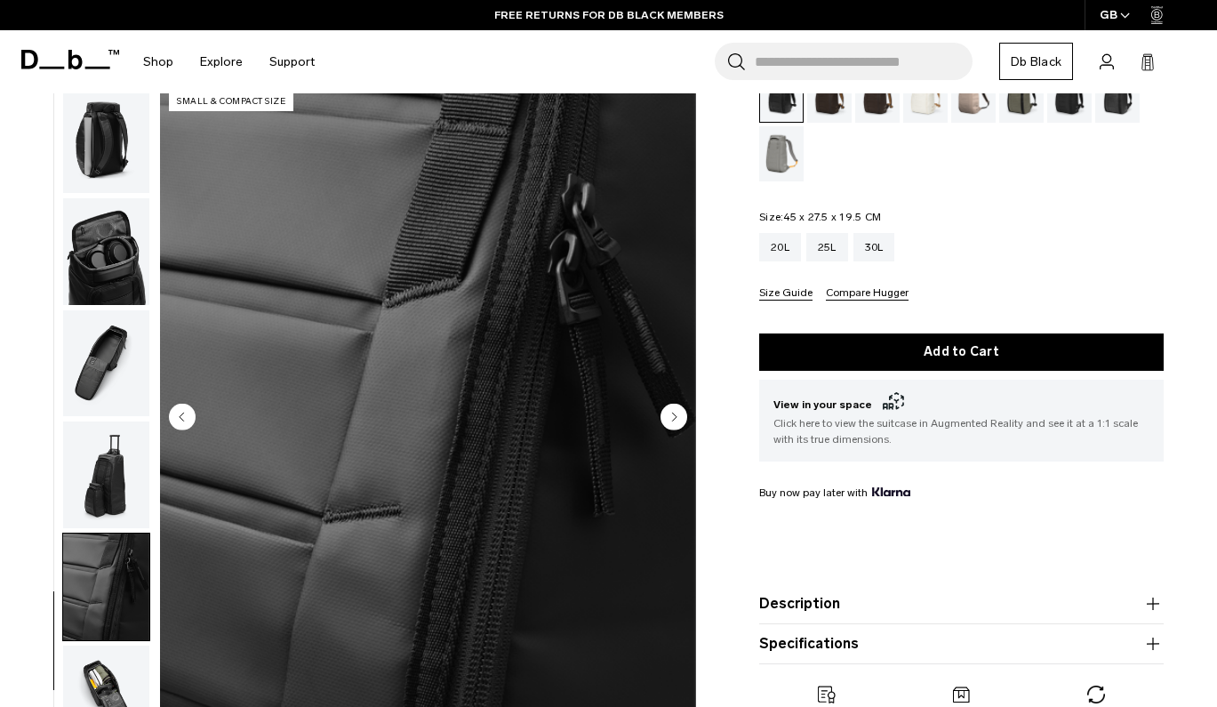
scroll to position [177, 0]
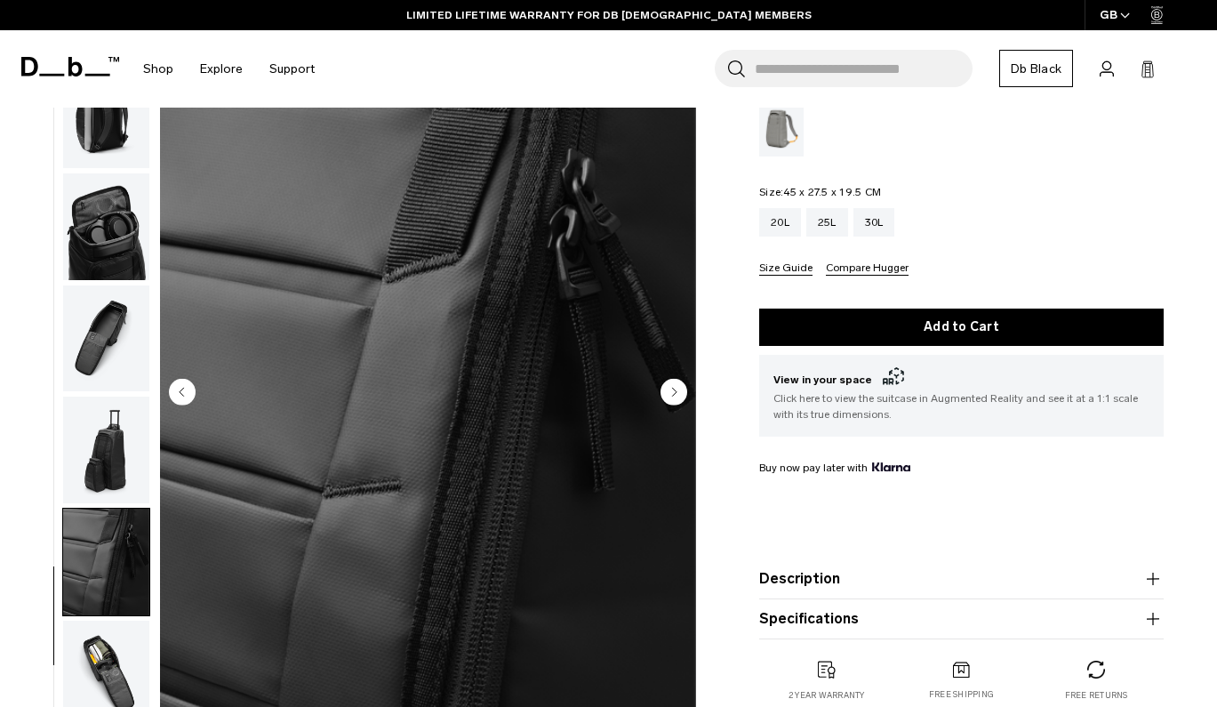
click at [781, 583] on button "Description" at bounding box center [961, 578] width 404 height 21
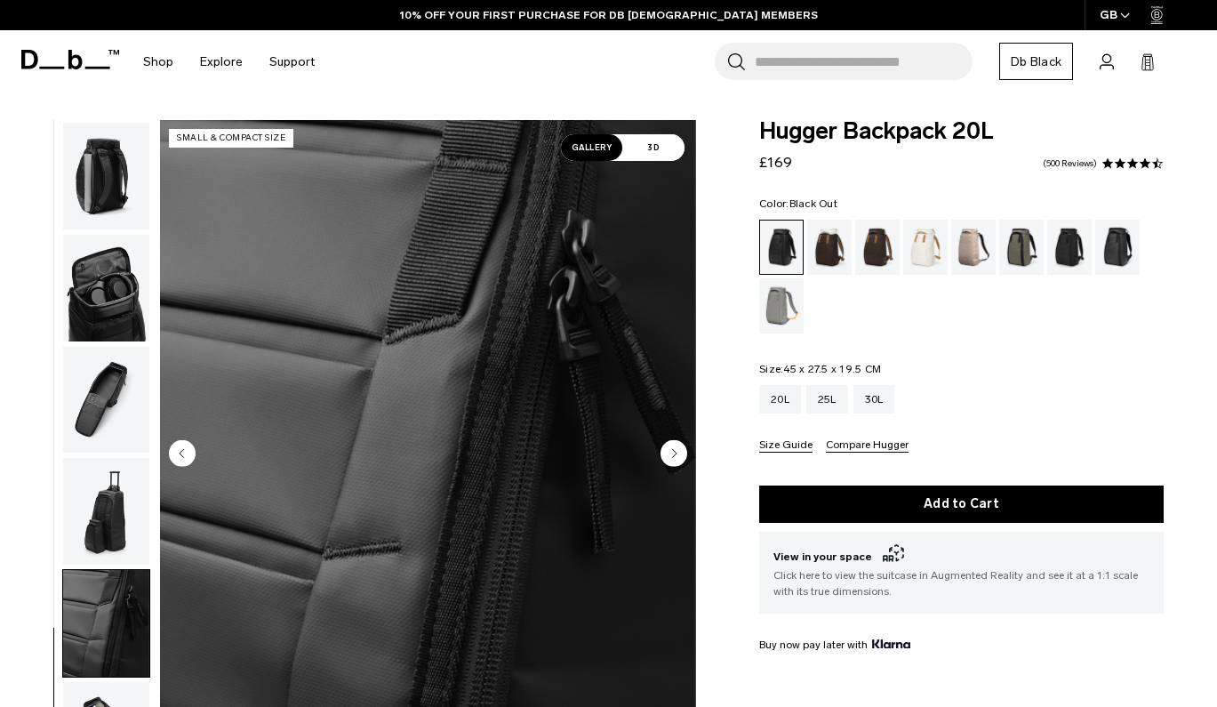
scroll to position [0, 0]
click at [831, 409] on div "25L" at bounding box center [827, 399] width 42 height 28
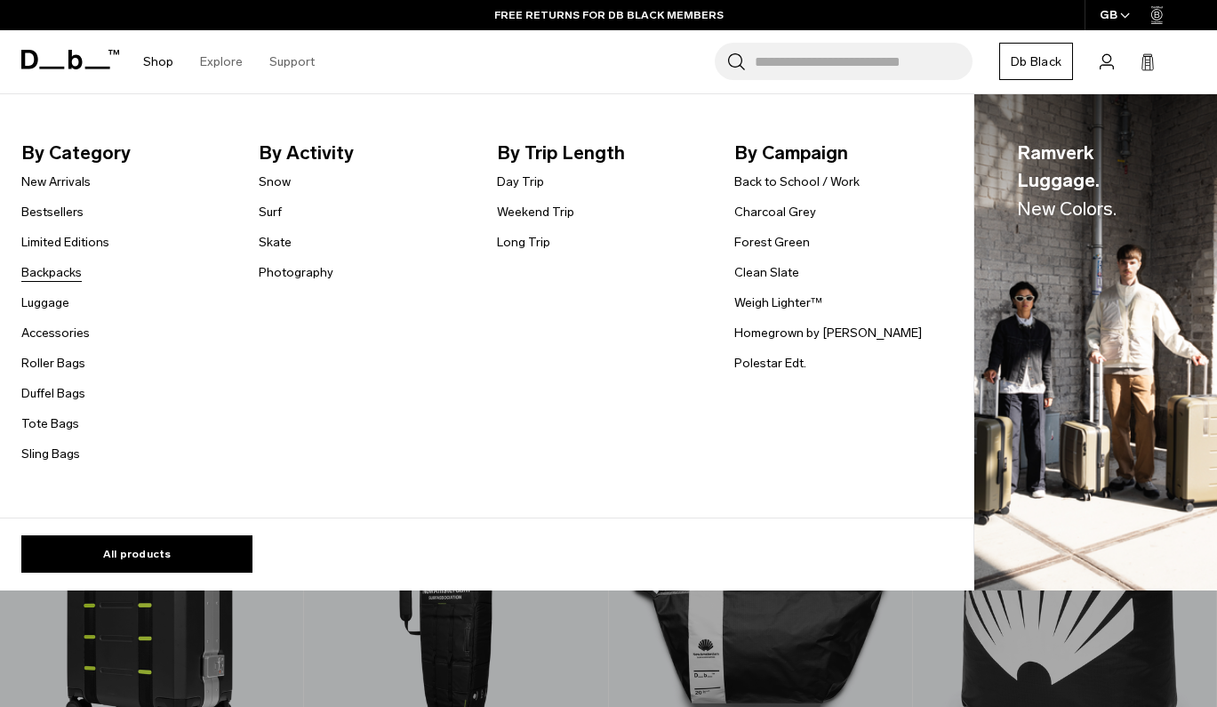
click at [60, 270] on link "Backpacks" at bounding box center [51, 272] width 60 height 19
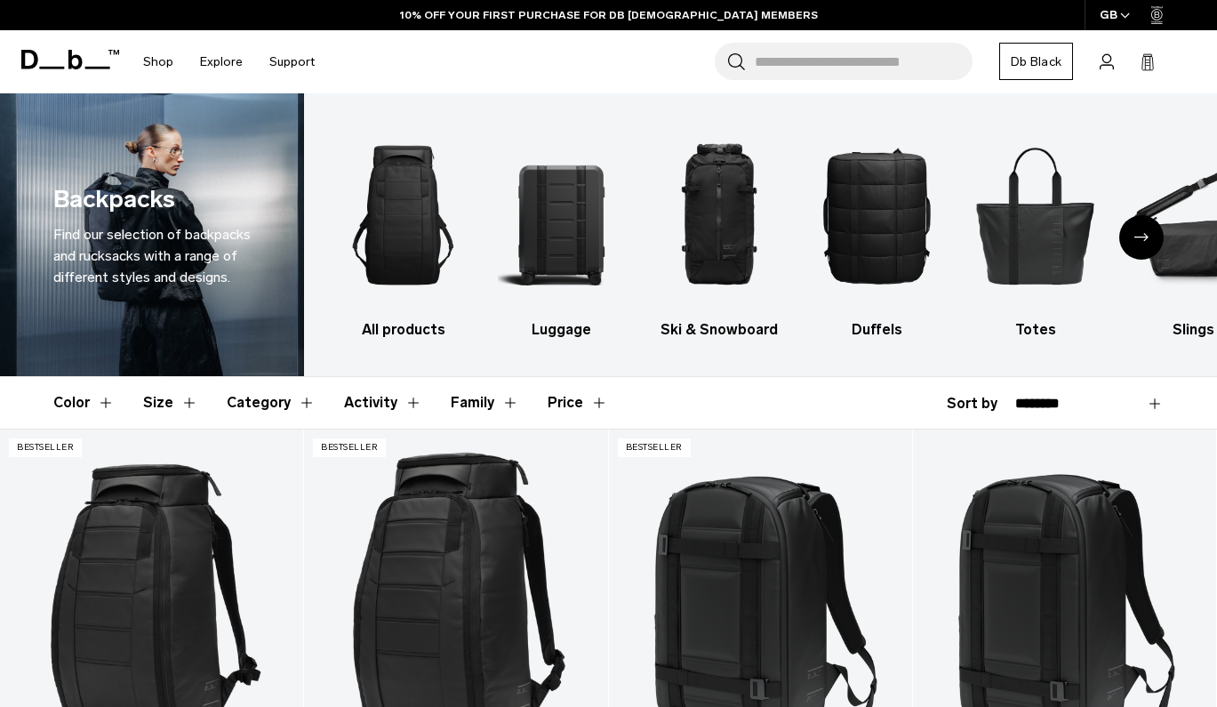
click at [408, 402] on button "Activity" at bounding box center [383, 403] width 78 height 52
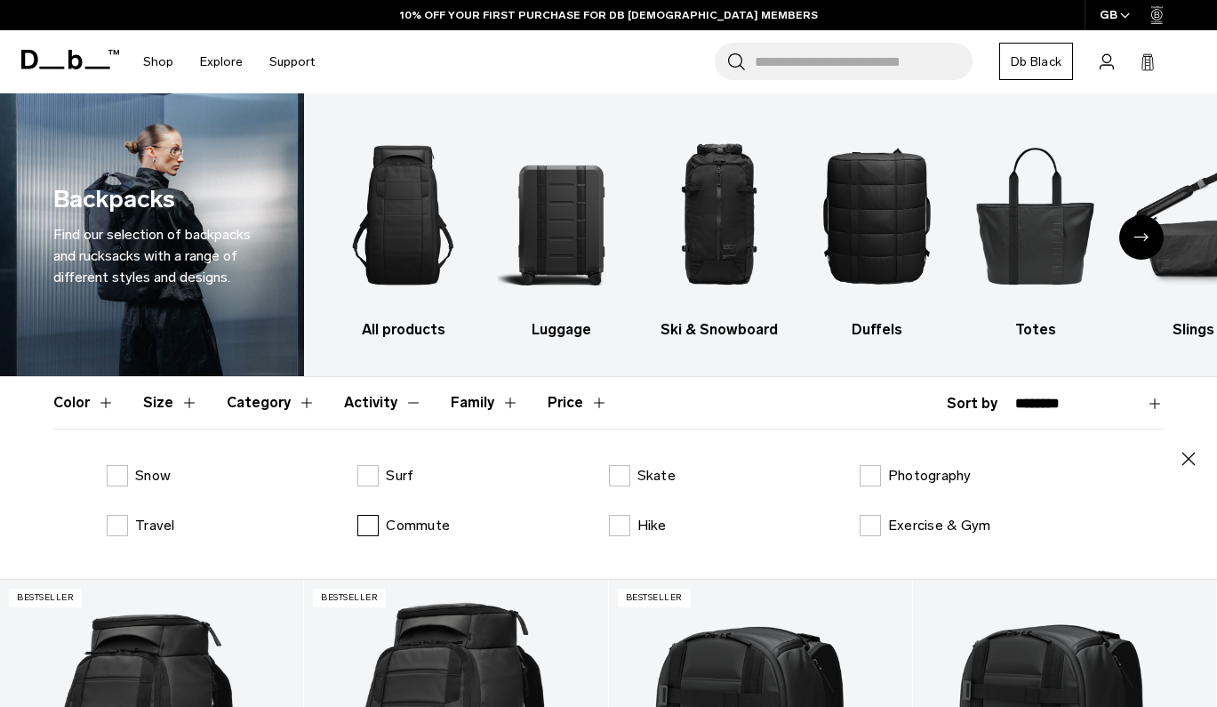
click at [362, 525] on label "Commute" at bounding box center [403, 525] width 92 height 21
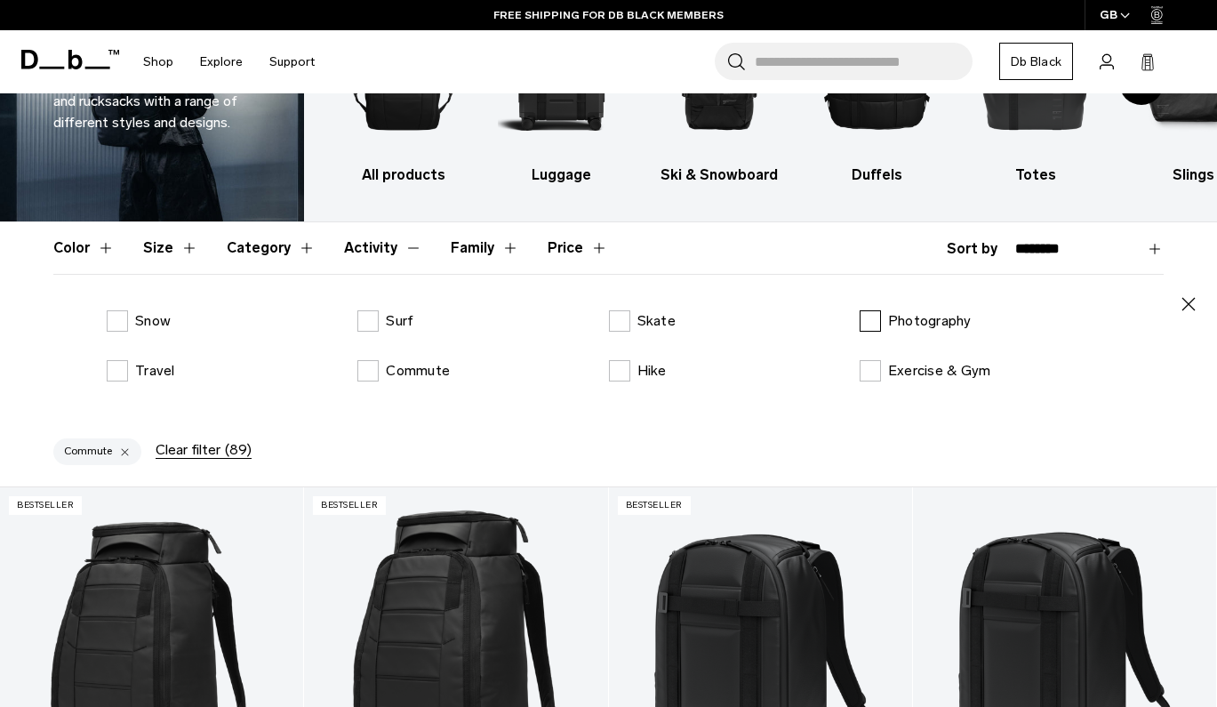
scroll to position [145, 0]
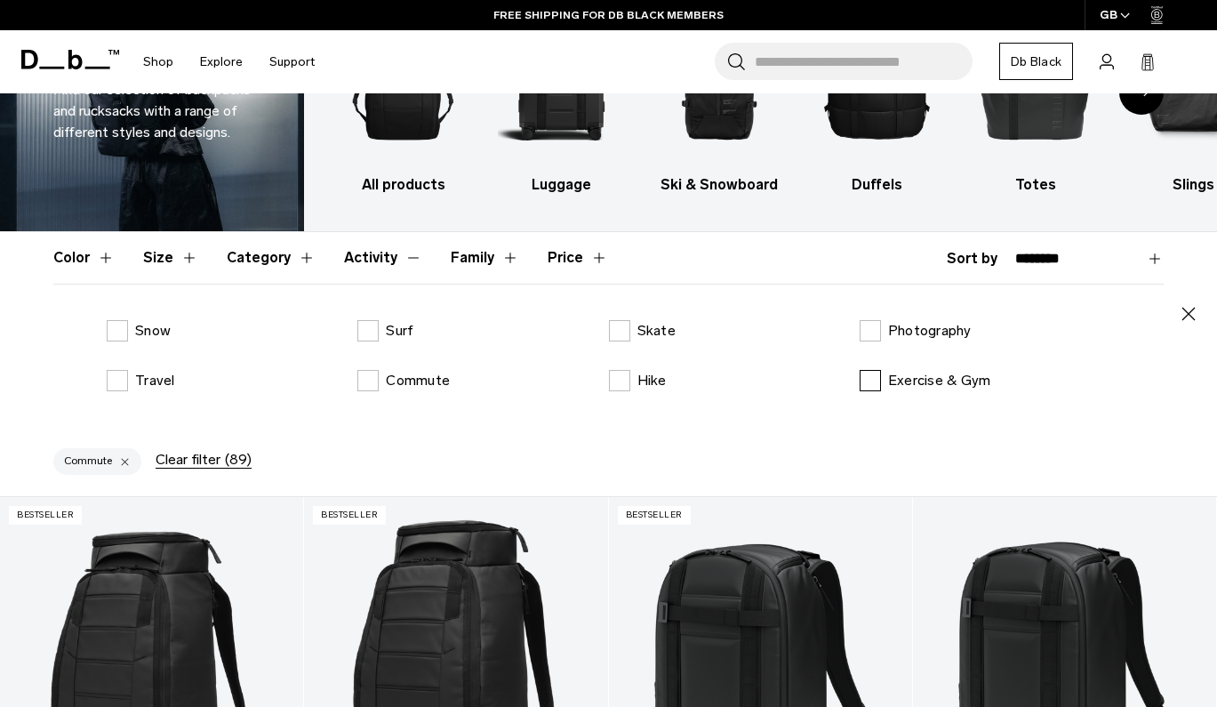
click at [877, 380] on label "Exercise & Gym" at bounding box center [926, 380] width 132 height 21
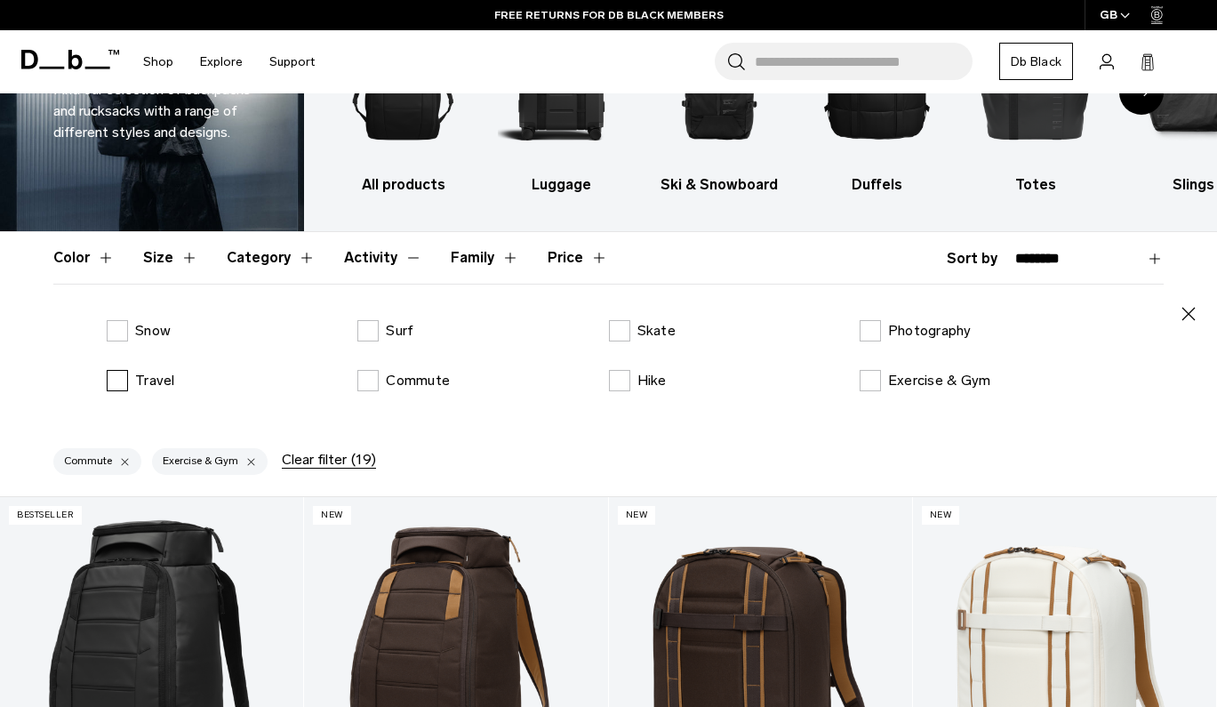
click at [120, 378] on label "Travel" at bounding box center [141, 380] width 68 height 21
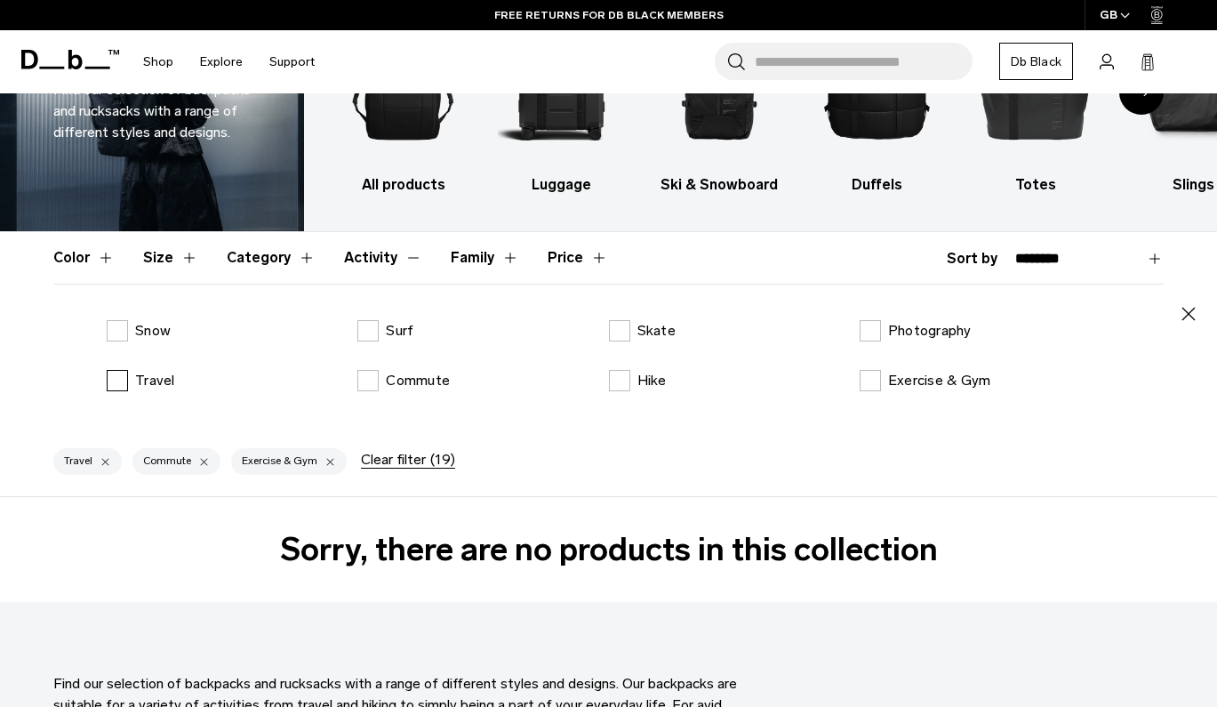
click at [120, 378] on label "Travel" at bounding box center [141, 380] width 68 height 21
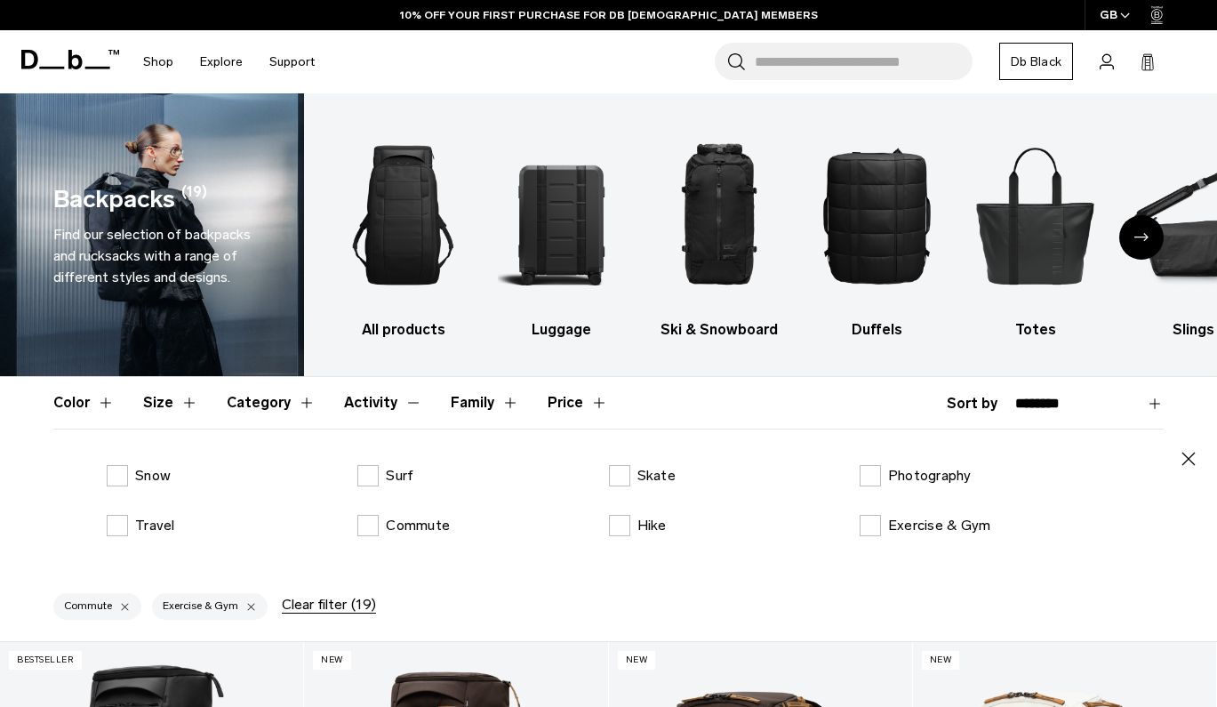
click at [292, 402] on button "Category" at bounding box center [271, 403] width 89 height 52
click at [120, 475] on label "Backpacks" at bounding box center [156, 475] width 98 height 21
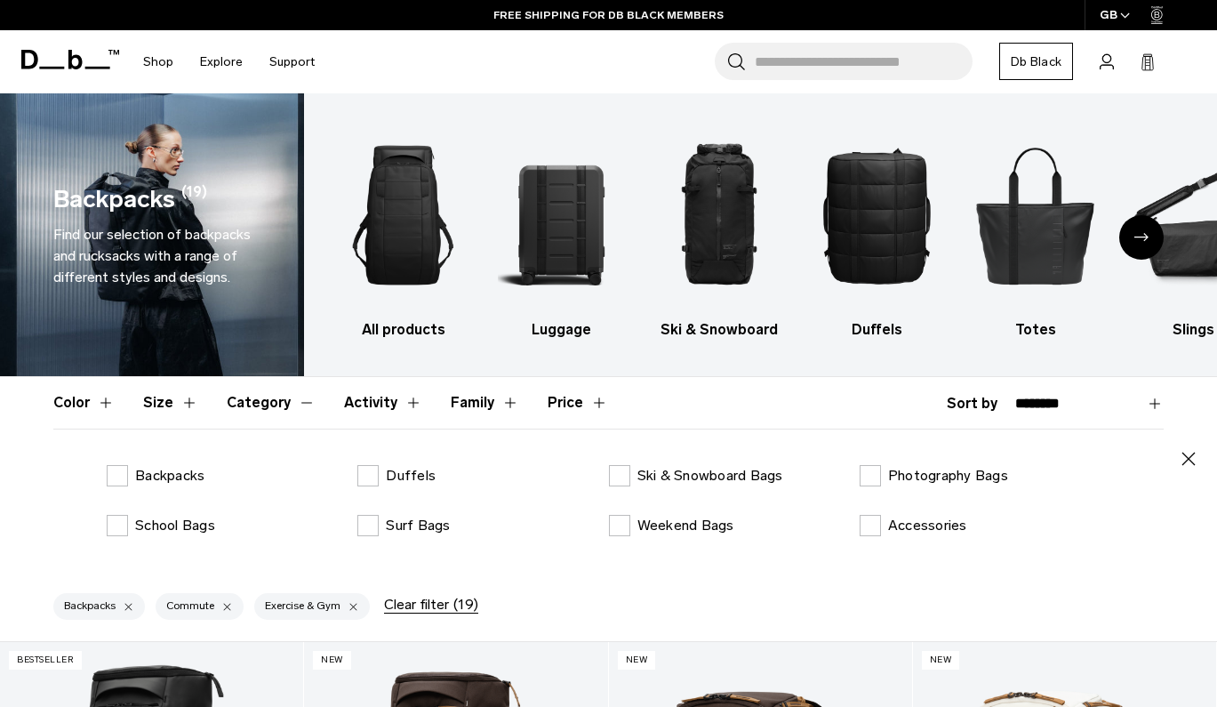
click at [174, 405] on button "Size" at bounding box center [170, 403] width 55 height 52
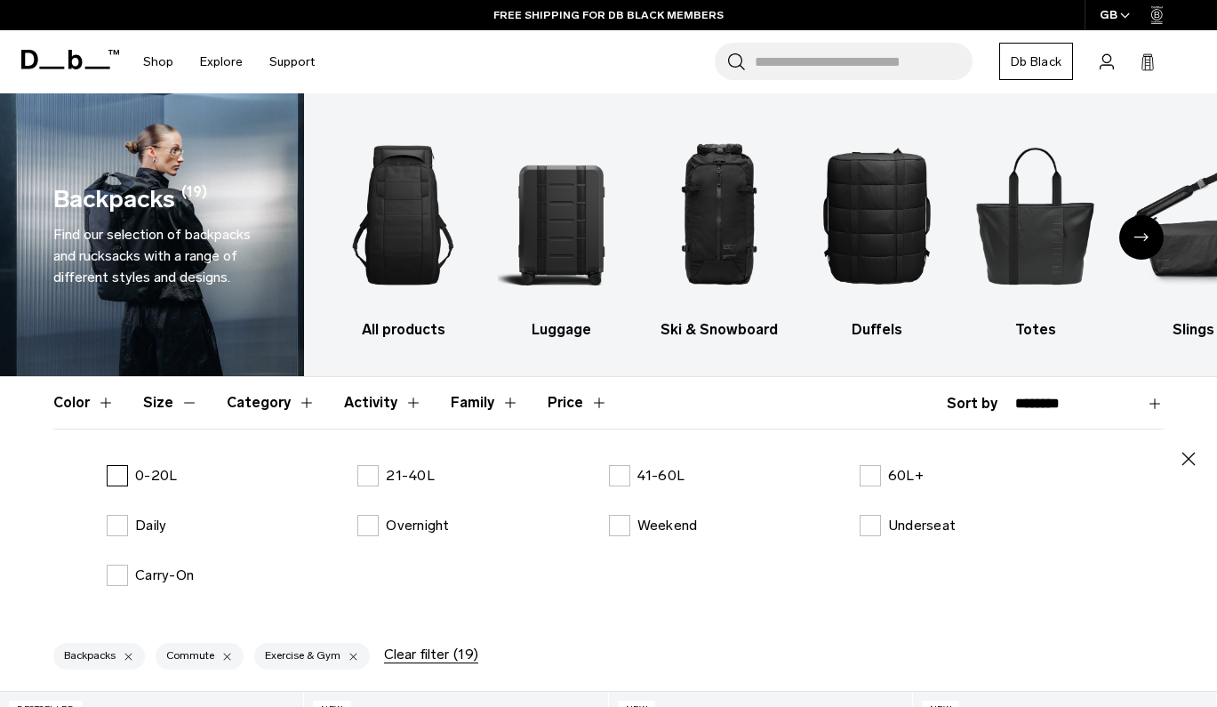
click at [116, 475] on label "0-20L" at bounding box center [142, 475] width 70 height 21
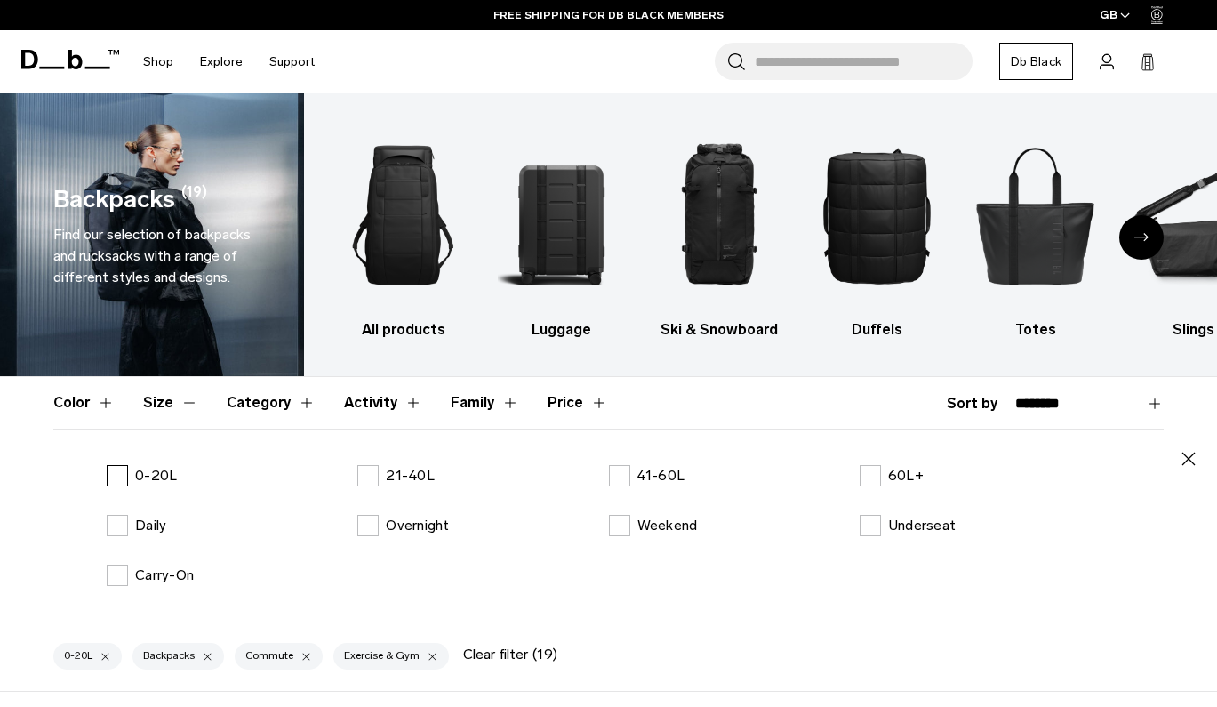
click at [116, 475] on label "0-20L" at bounding box center [142, 475] width 70 height 21
click at [116, 542] on div "0-20L 21-40L 41-60L 60L+ Daily Overnight Weekend Underseat Carry-On" at bounding box center [608, 539] width 1110 height 149
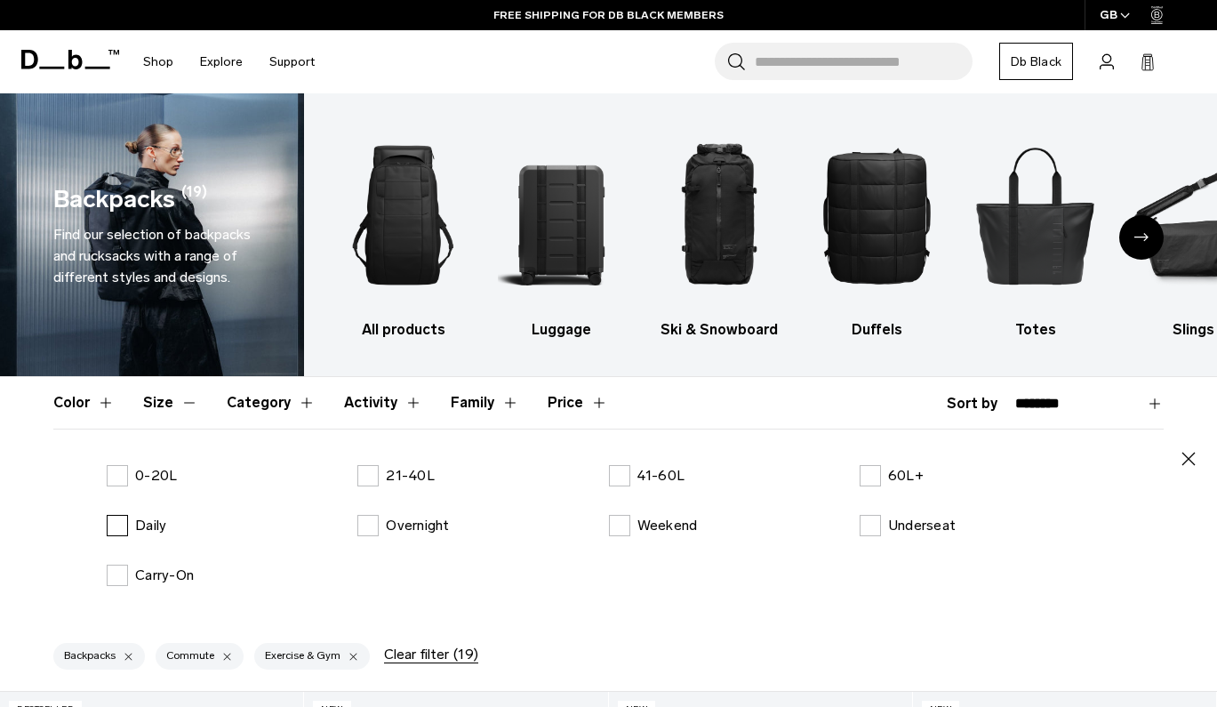
click at [116, 524] on label "Daily" at bounding box center [137, 525] width 60 height 21
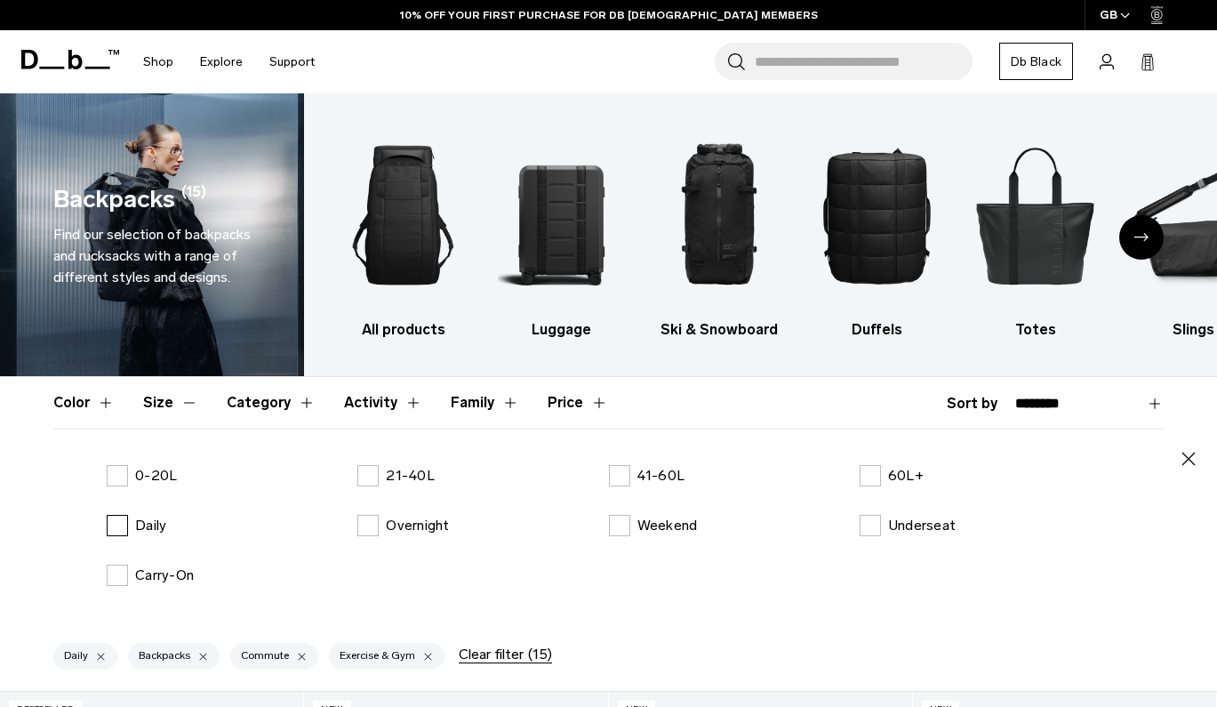
click at [113, 522] on label "Daily" at bounding box center [137, 525] width 60 height 21
click at [474, 409] on button "Family" at bounding box center [485, 403] width 68 height 52
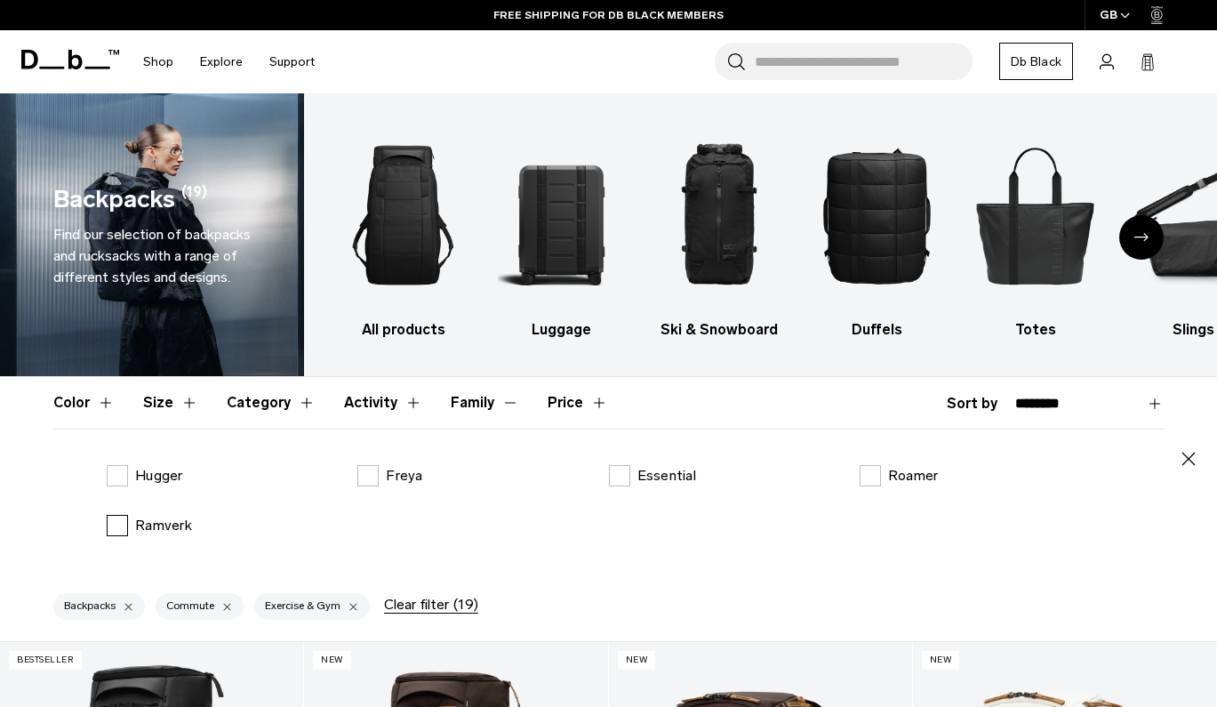
click at [117, 524] on label "Ramverk" at bounding box center [149, 525] width 85 height 21
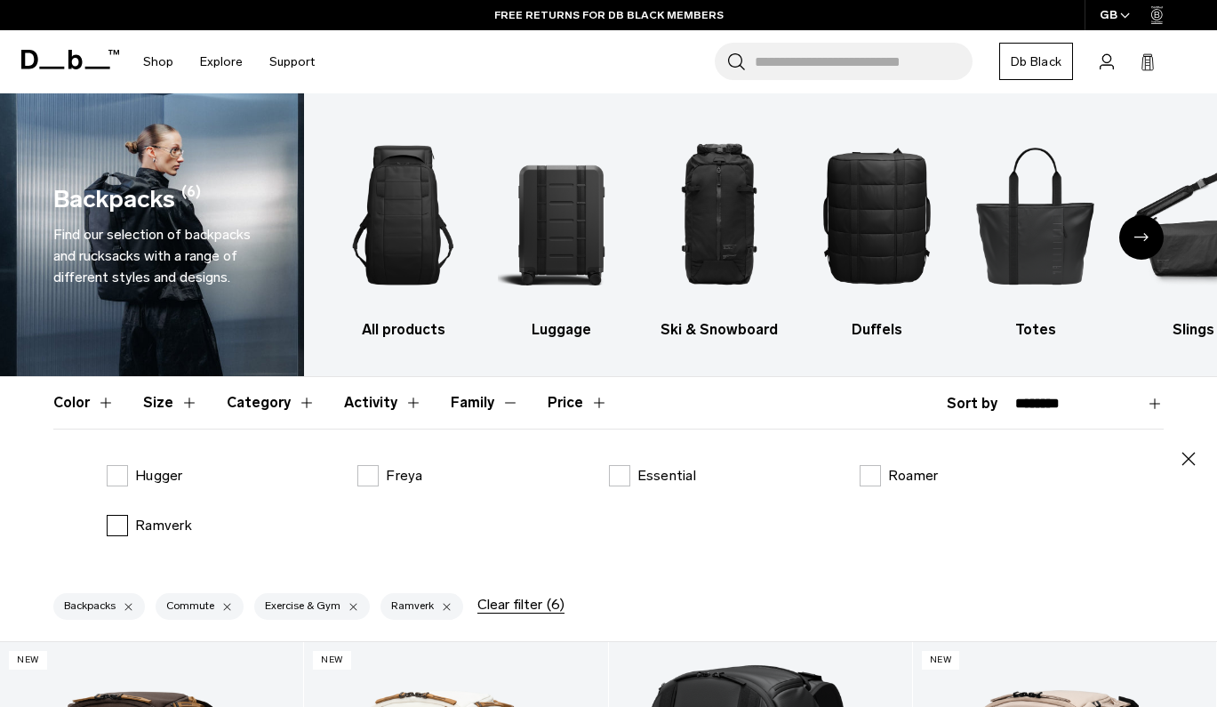
click at [116, 531] on label "Ramverk" at bounding box center [149, 525] width 85 height 21
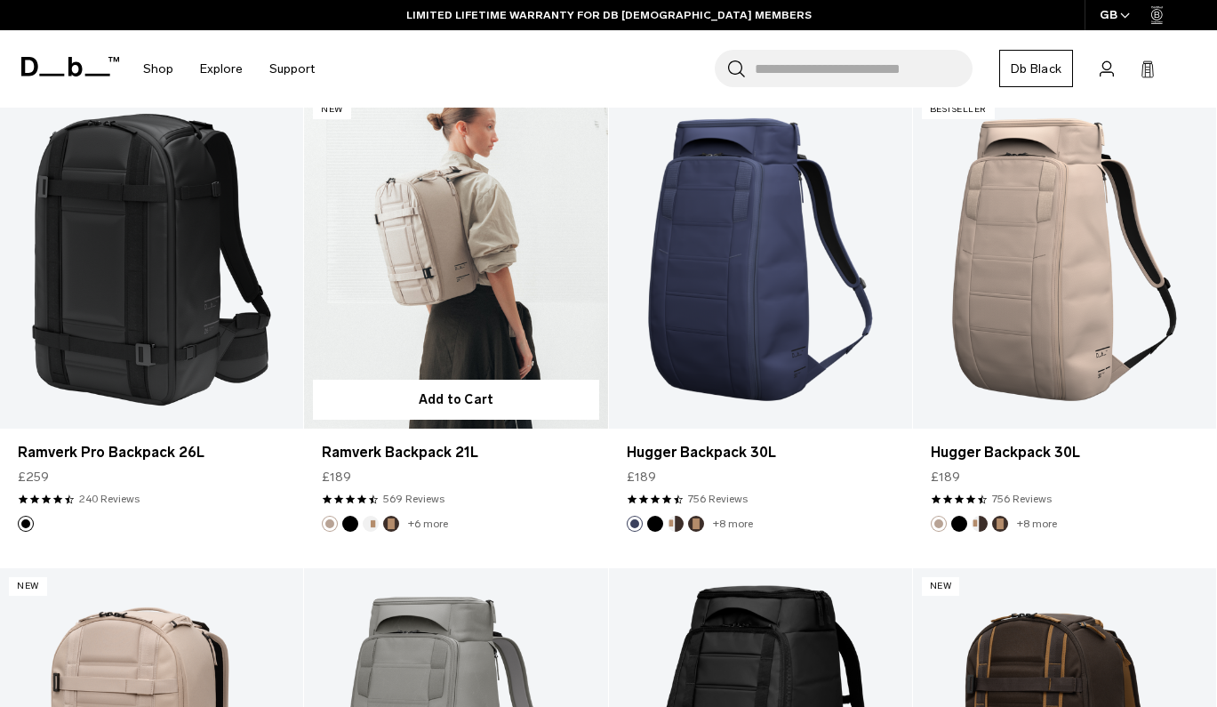
scroll to position [1019, 0]
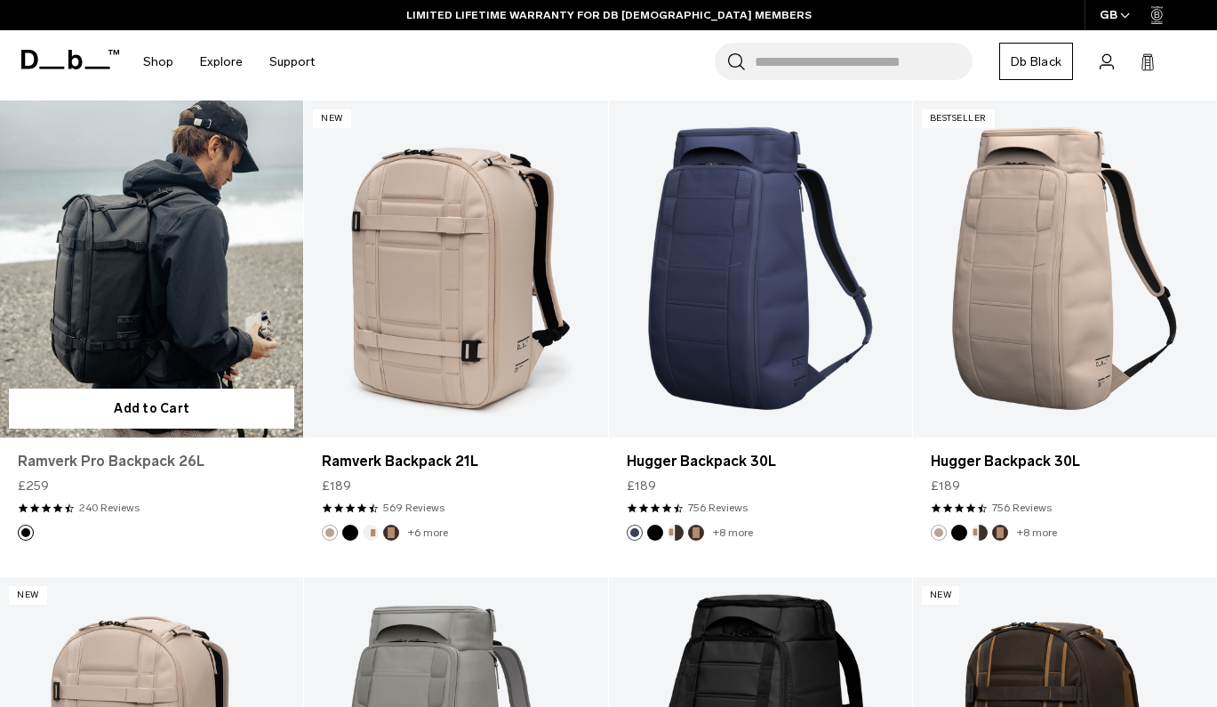
click at [160, 461] on link "Ramverk Pro Backpack 26L" at bounding box center [152, 461] width 268 height 21
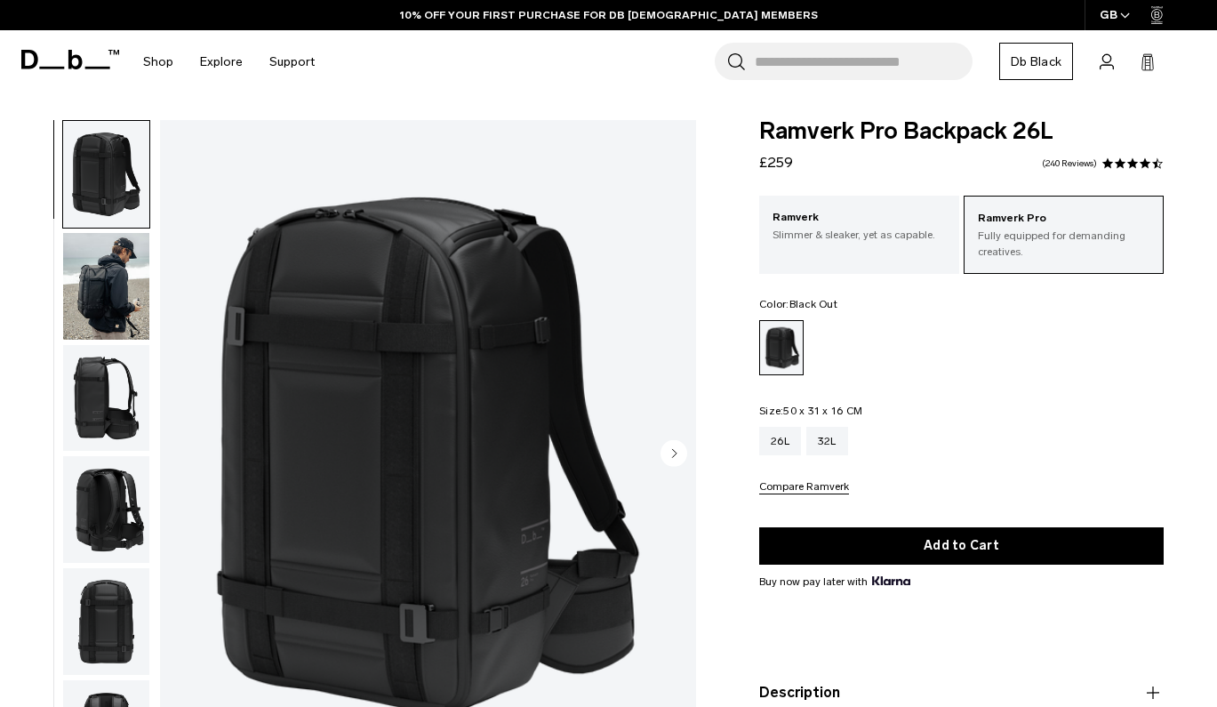
click at [103, 286] on img "button" at bounding box center [106, 286] width 86 height 107
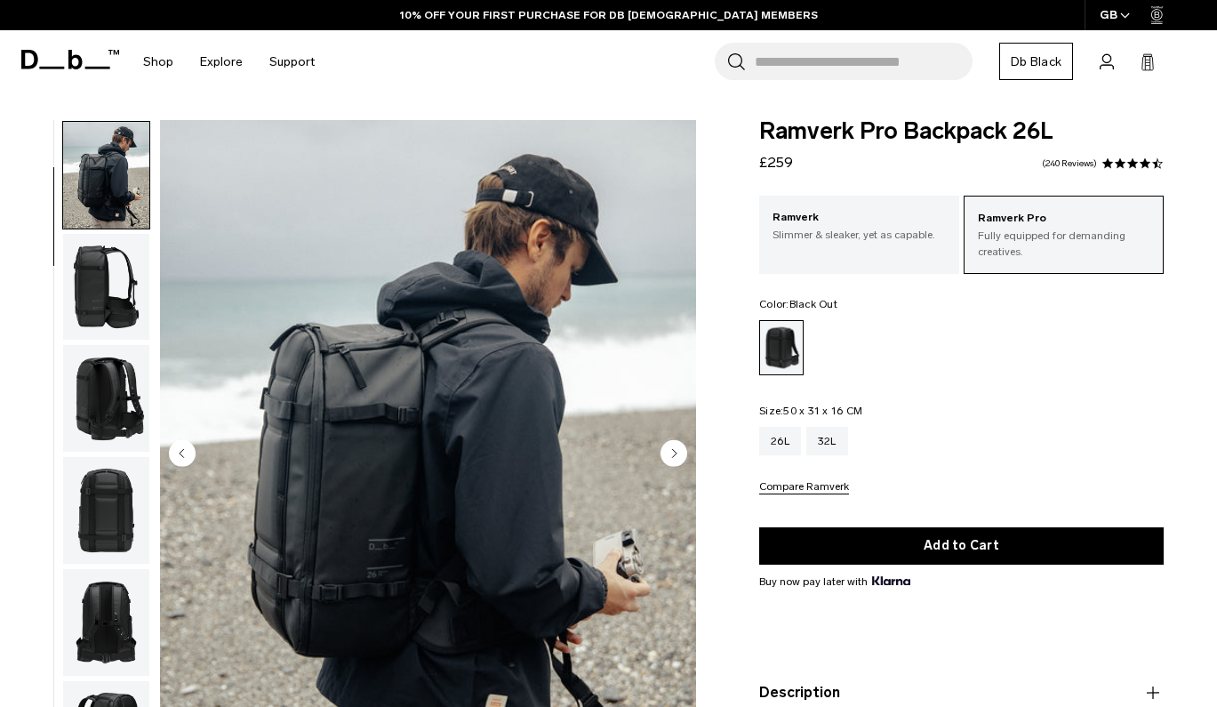
scroll to position [113, 0]
click at [102, 388] on img "button" at bounding box center [106, 396] width 86 height 107
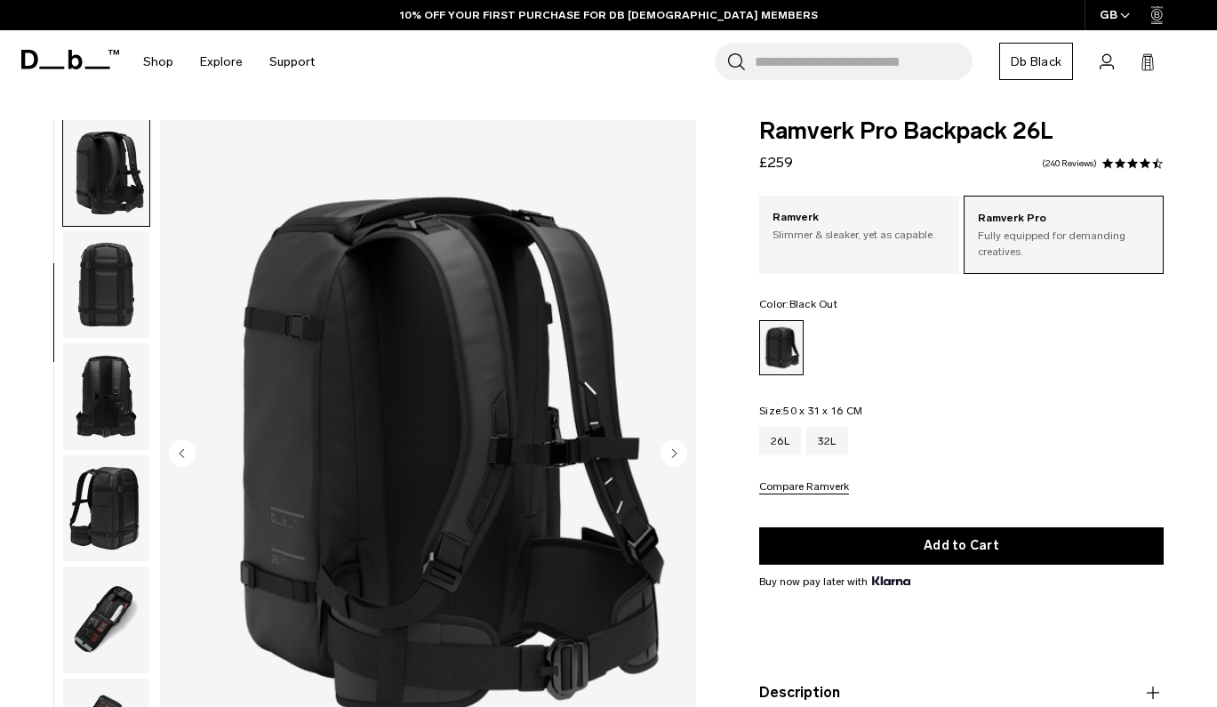
scroll to position [340, 0]
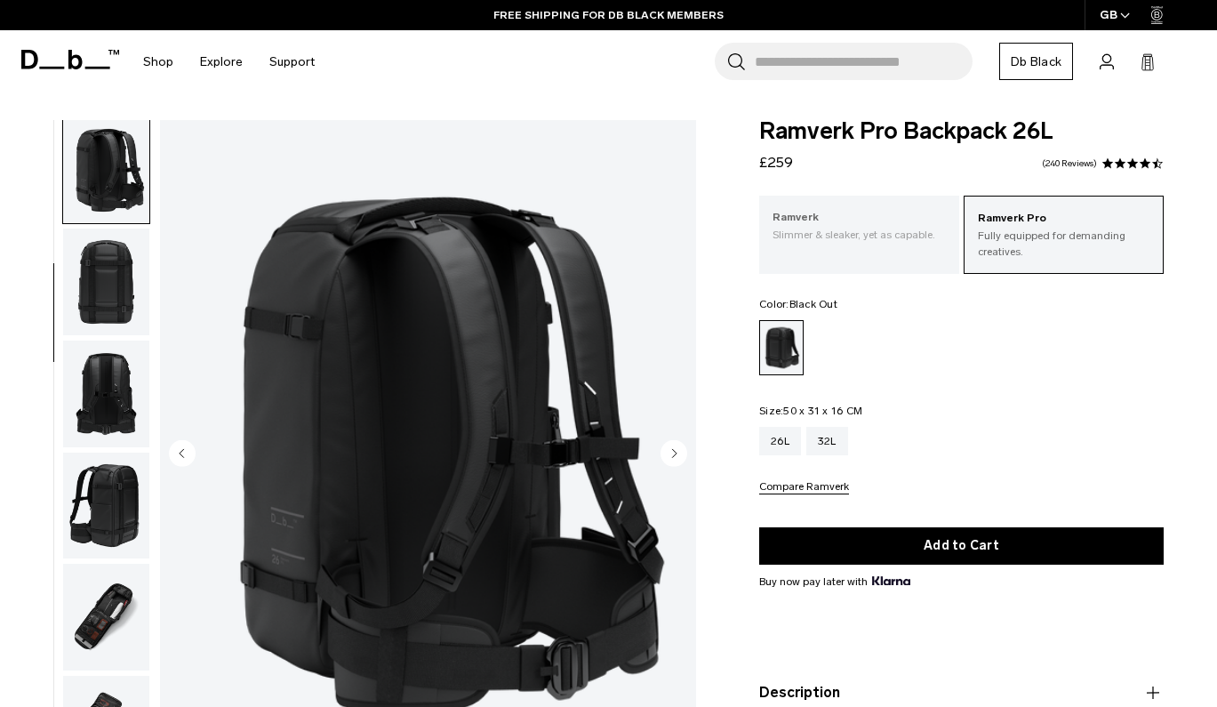
click at [792, 252] on div "Ramverk Slimmer & sleaker, yet as capable." at bounding box center [859, 226] width 200 height 60
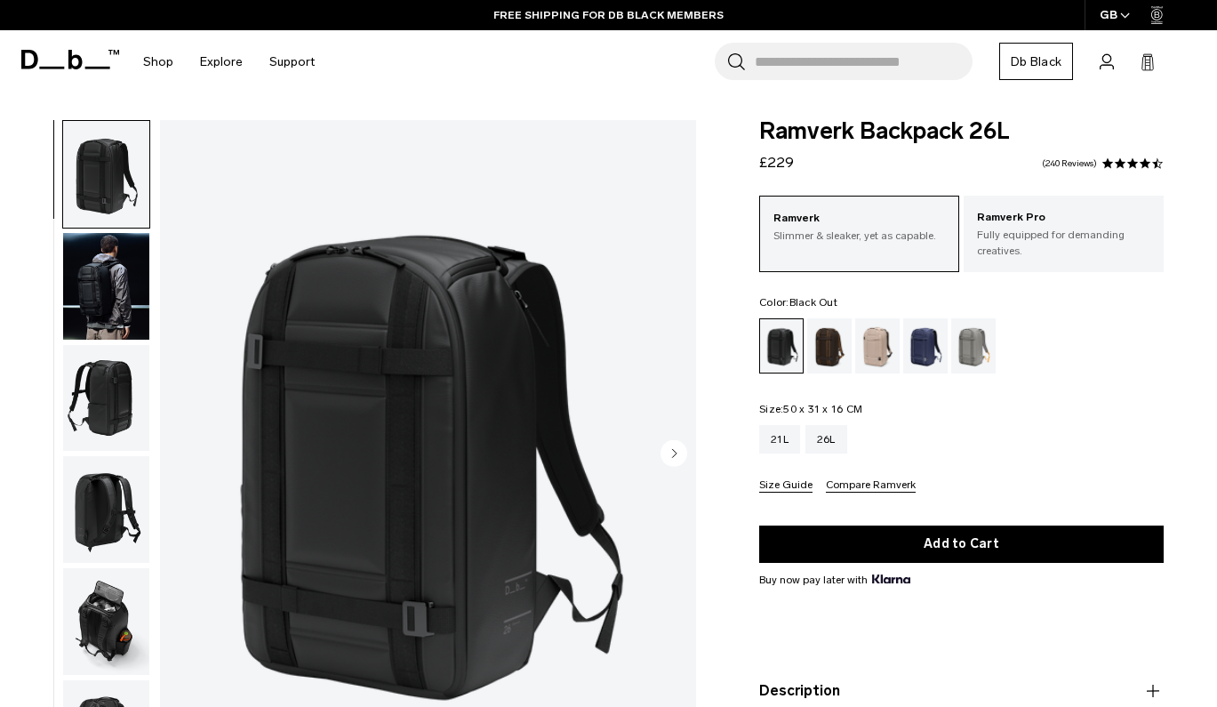
click at [122, 410] on img "button" at bounding box center [106, 398] width 86 height 107
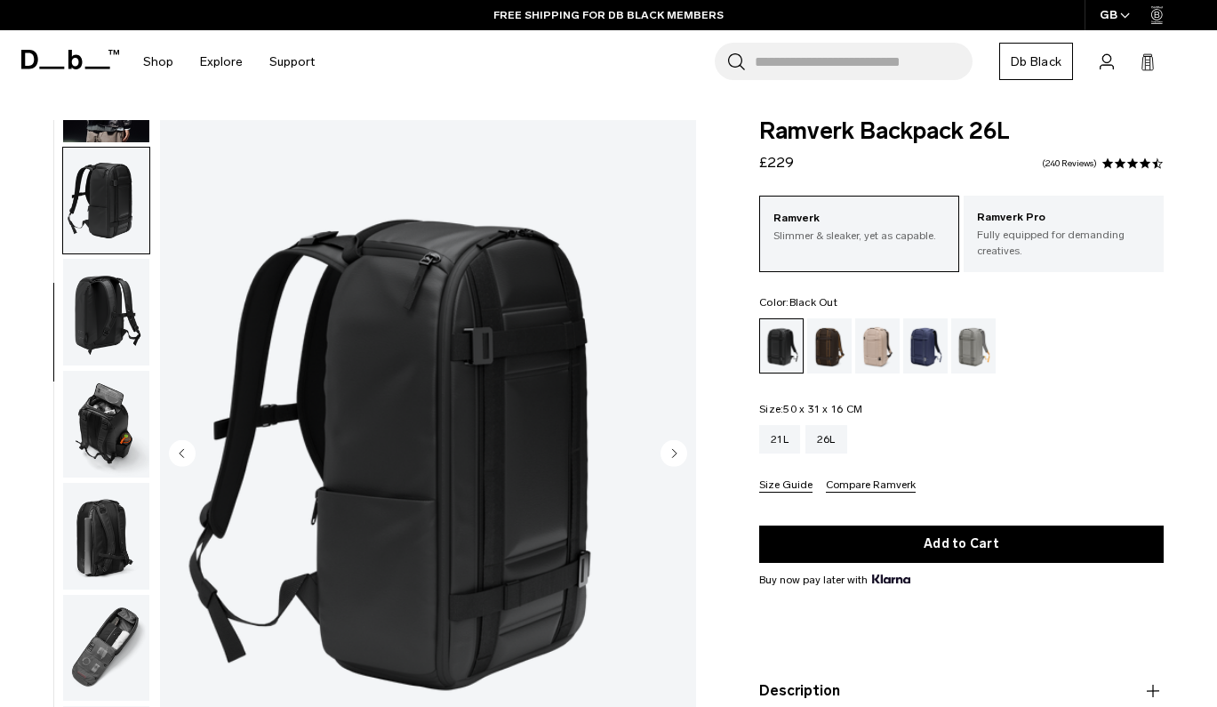
scroll to position [226, 0]
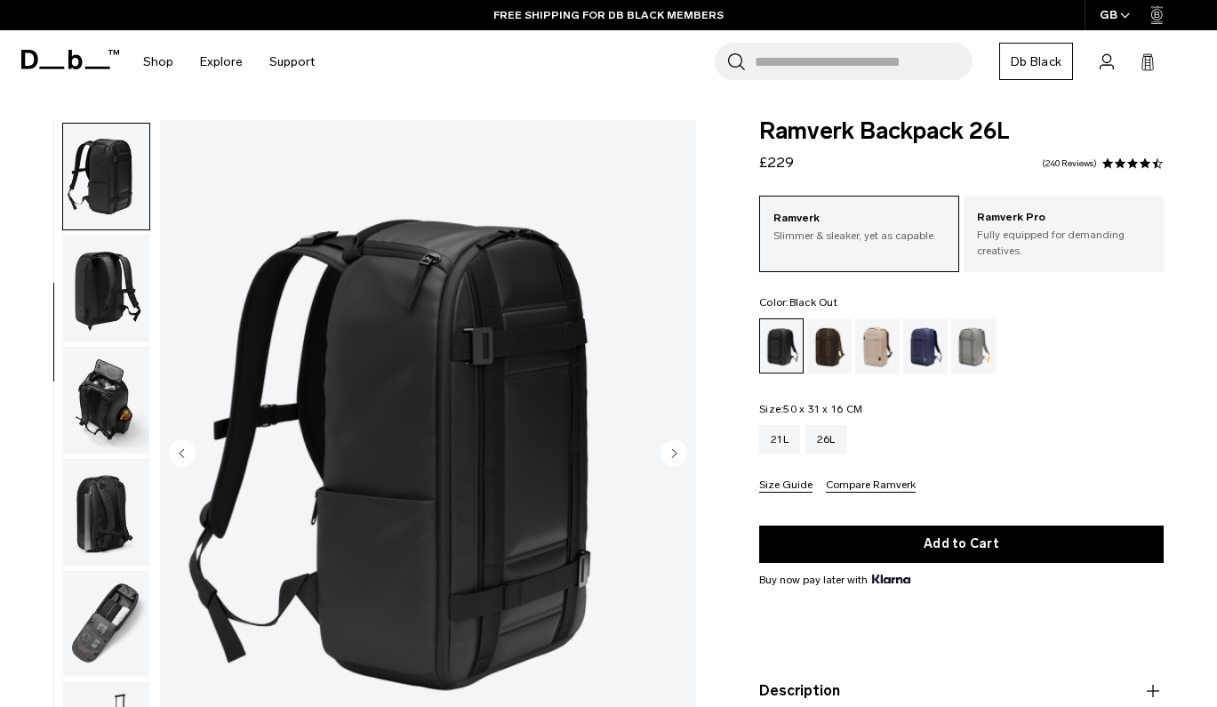
click at [115, 387] on img "button" at bounding box center [106, 400] width 86 height 107
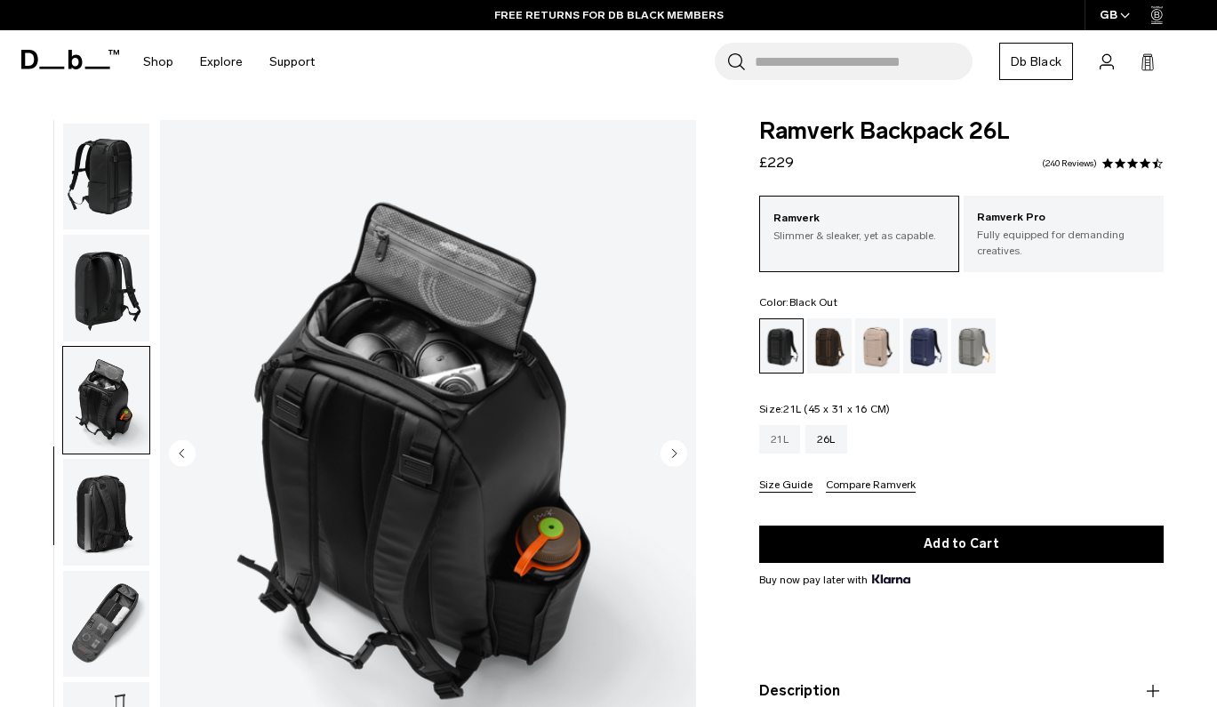
click at [783, 433] on div "21L" at bounding box center [779, 439] width 41 height 28
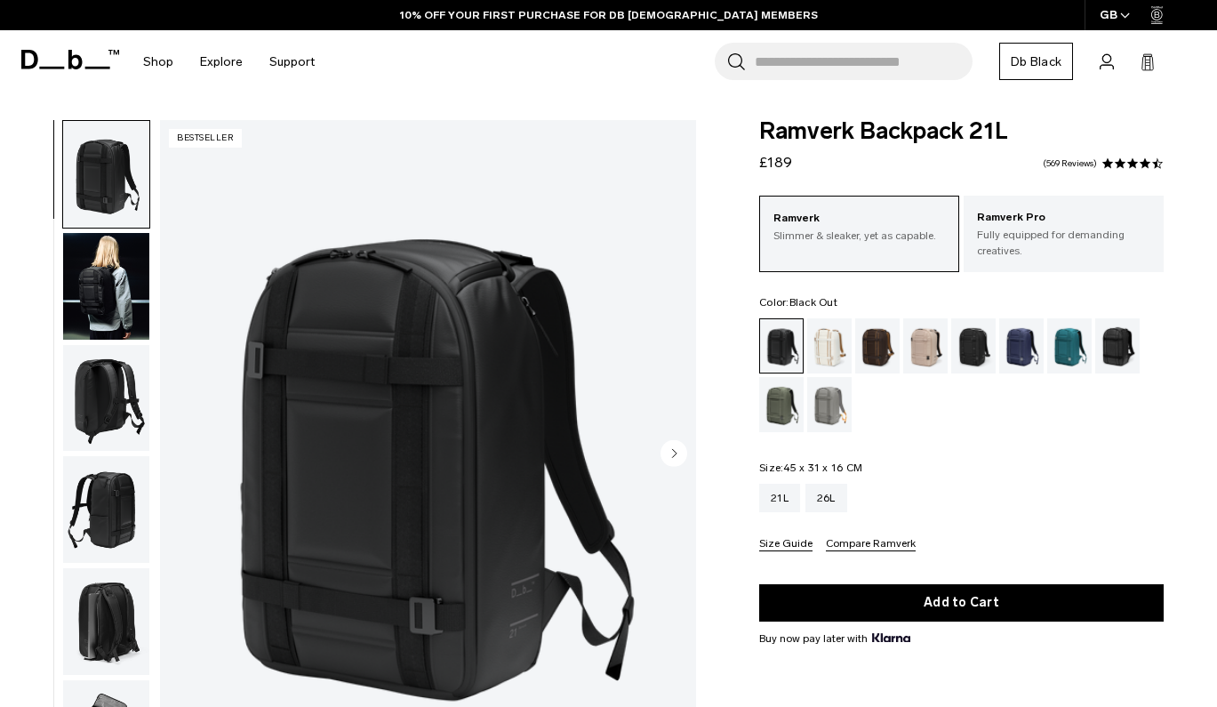
click at [98, 420] on img "button" at bounding box center [106, 398] width 86 height 107
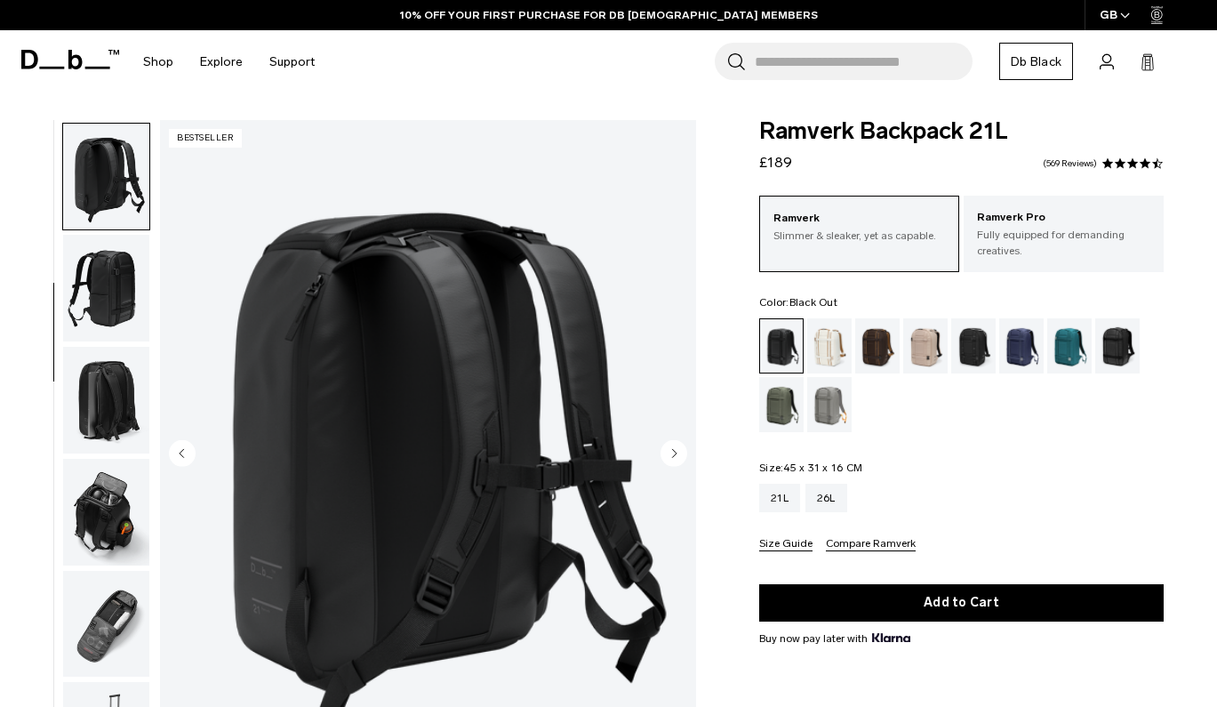
scroll to position [226, 0]
click at [98, 443] on img "button" at bounding box center [106, 400] width 86 height 107
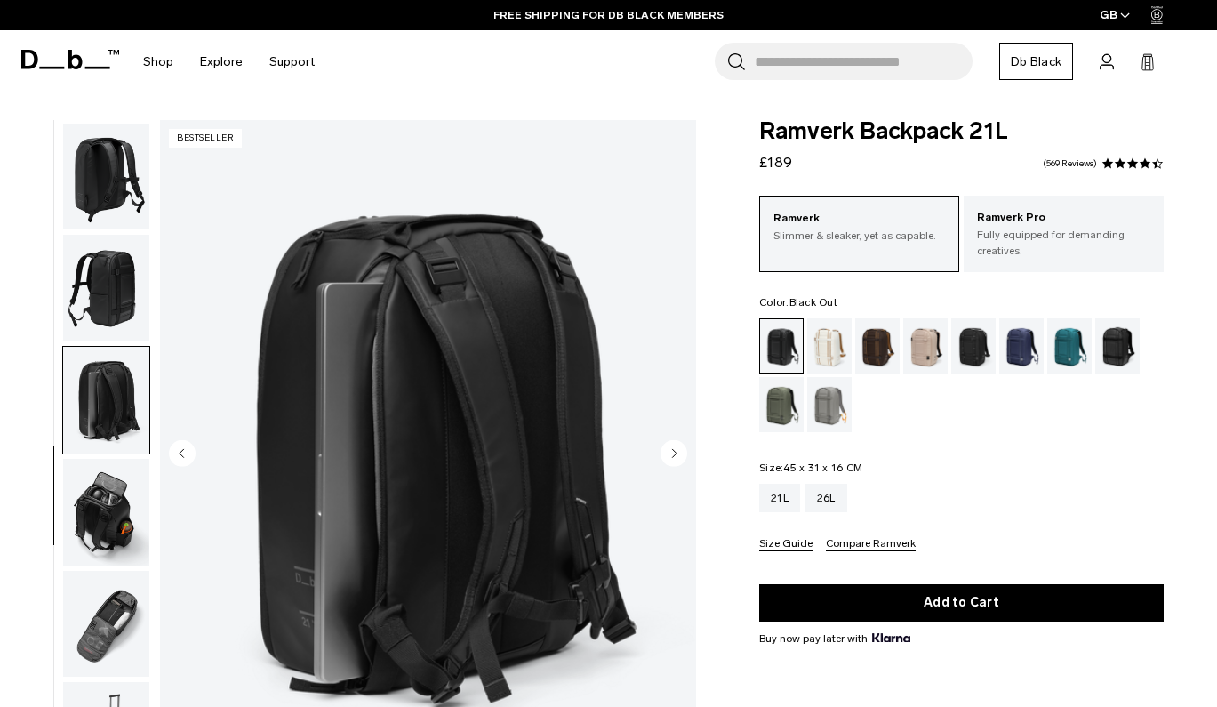
click at [97, 496] on img "button" at bounding box center [106, 512] width 86 height 107
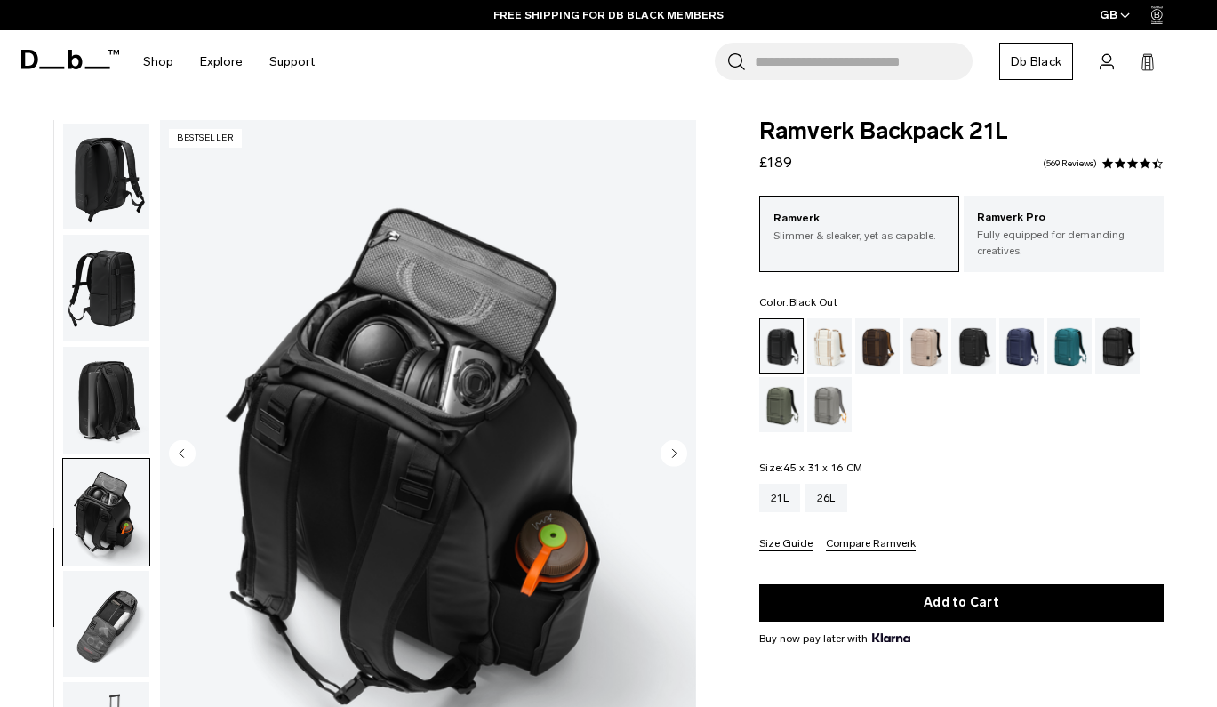
click at [97, 615] on img "button" at bounding box center [106, 624] width 86 height 107
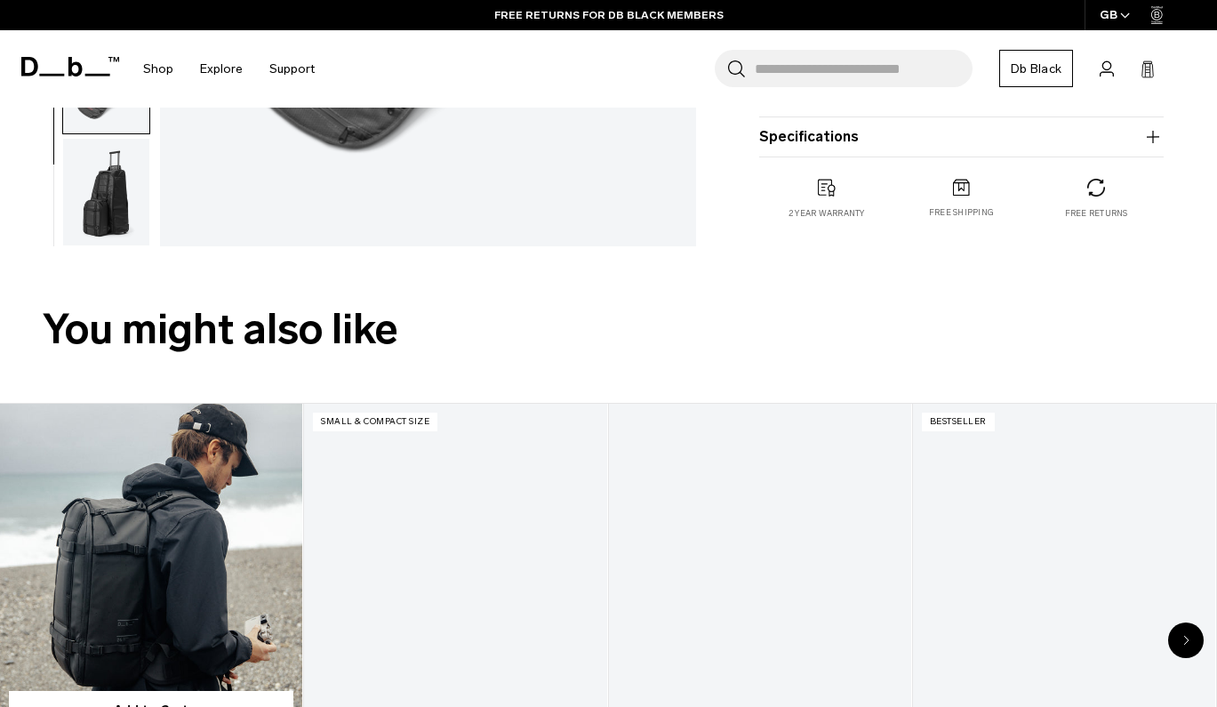
scroll to position [310, 0]
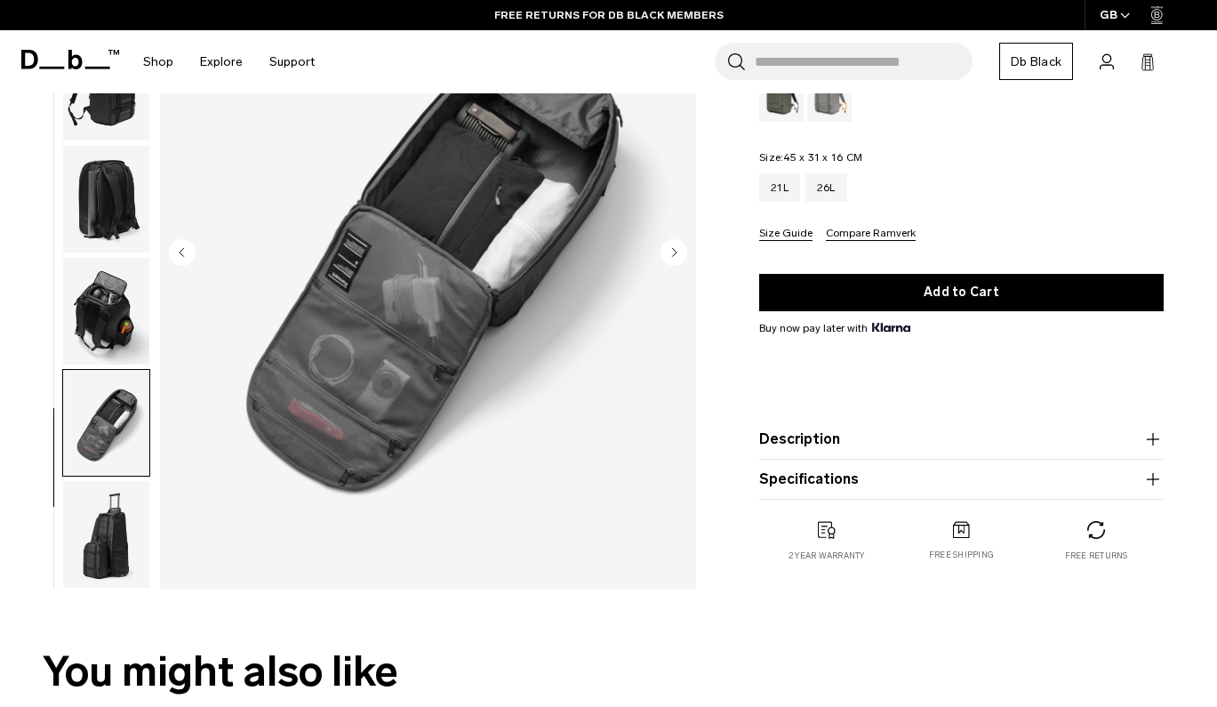
click at [1149, 432] on icon "button" at bounding box center [1152, 438] width 21 height 21
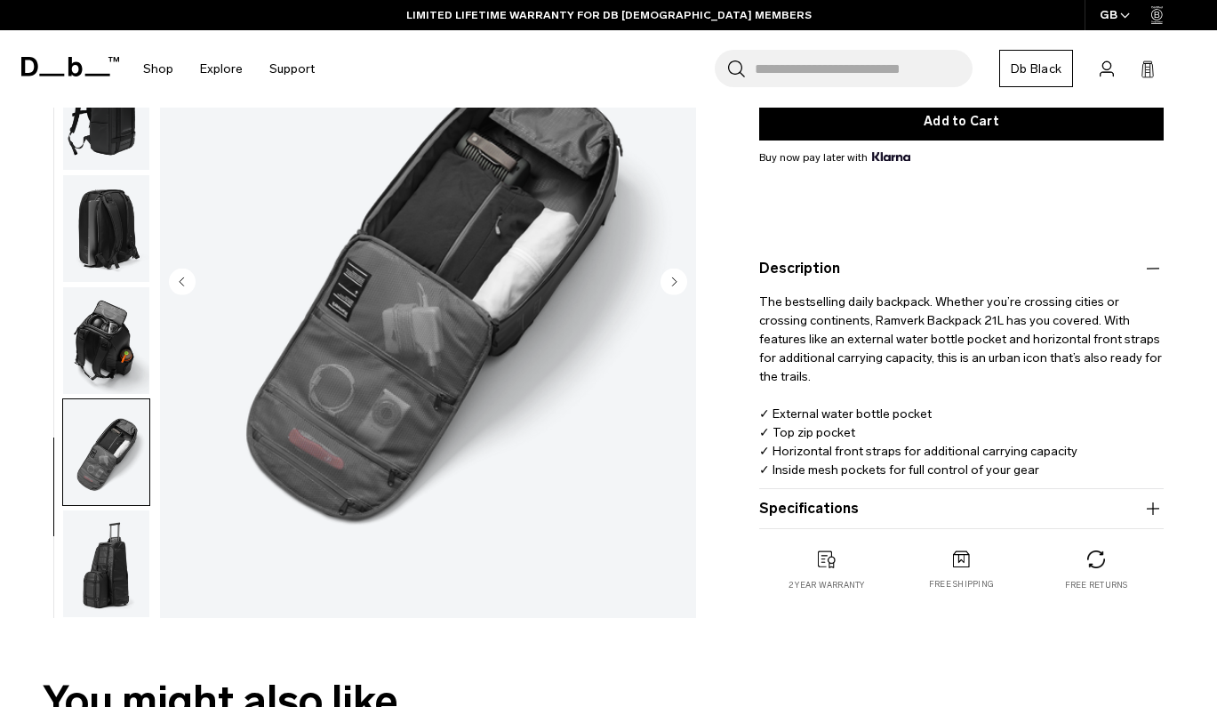
scroll to position [488, 0]
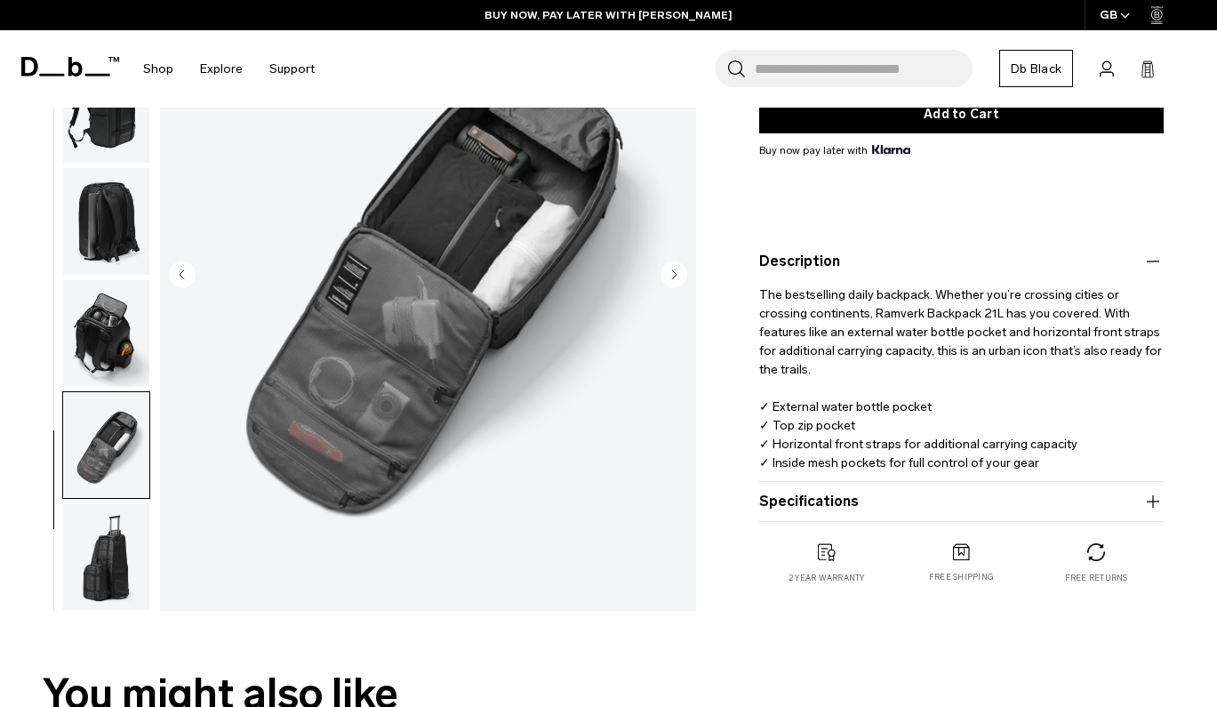
click at [1150, 500] on icon "button" at bounding box center [1152, 501] width 21 height 21
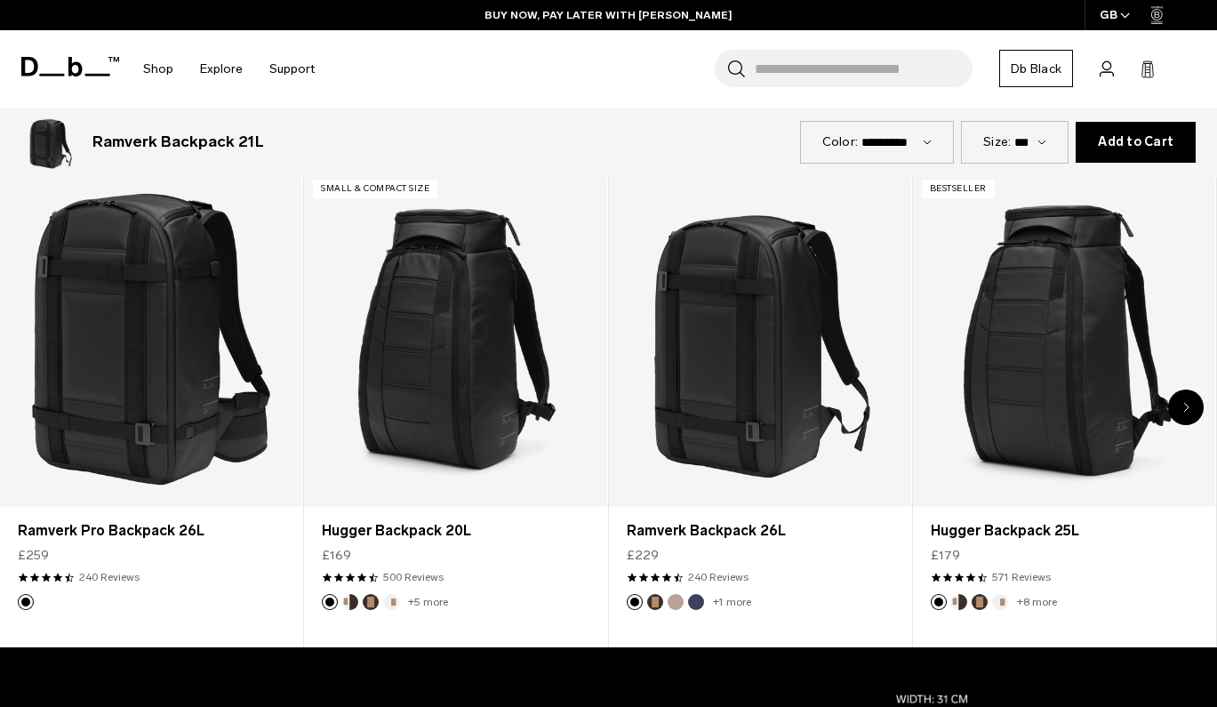
scroll to position [1157, 0]
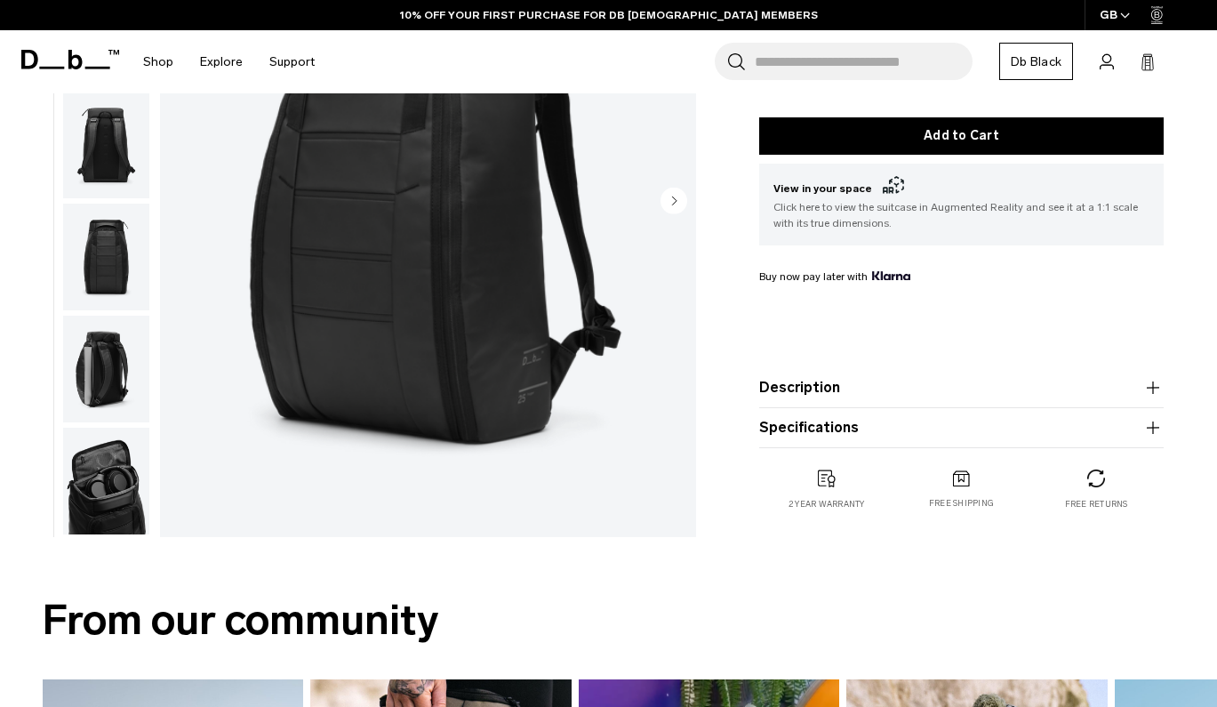
scroll to position [564, 0]
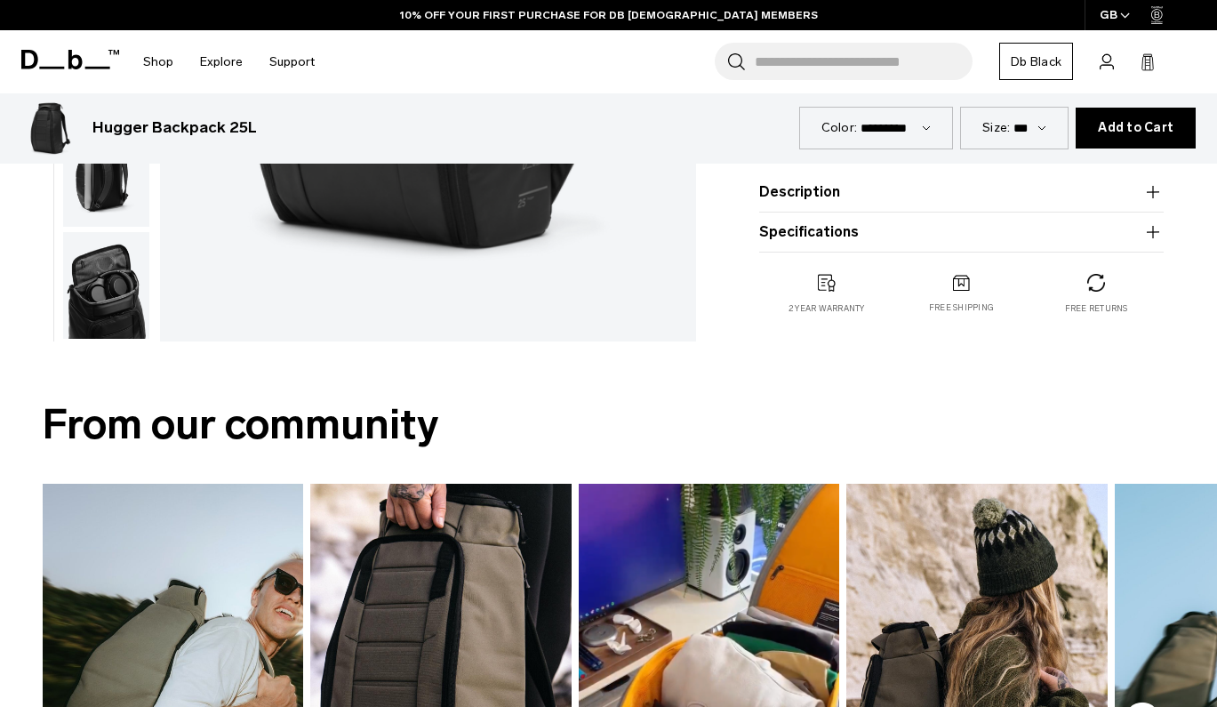
click at [594, 378] on div "From our community @itij @ggphotographyofficial @chanel_tech @ggphotographyoffi…" at bounding box center [608, 683] width 1217 height 666
click at [813, 193] on button "Description" at bounding box center [961, 191] width 404 height 21
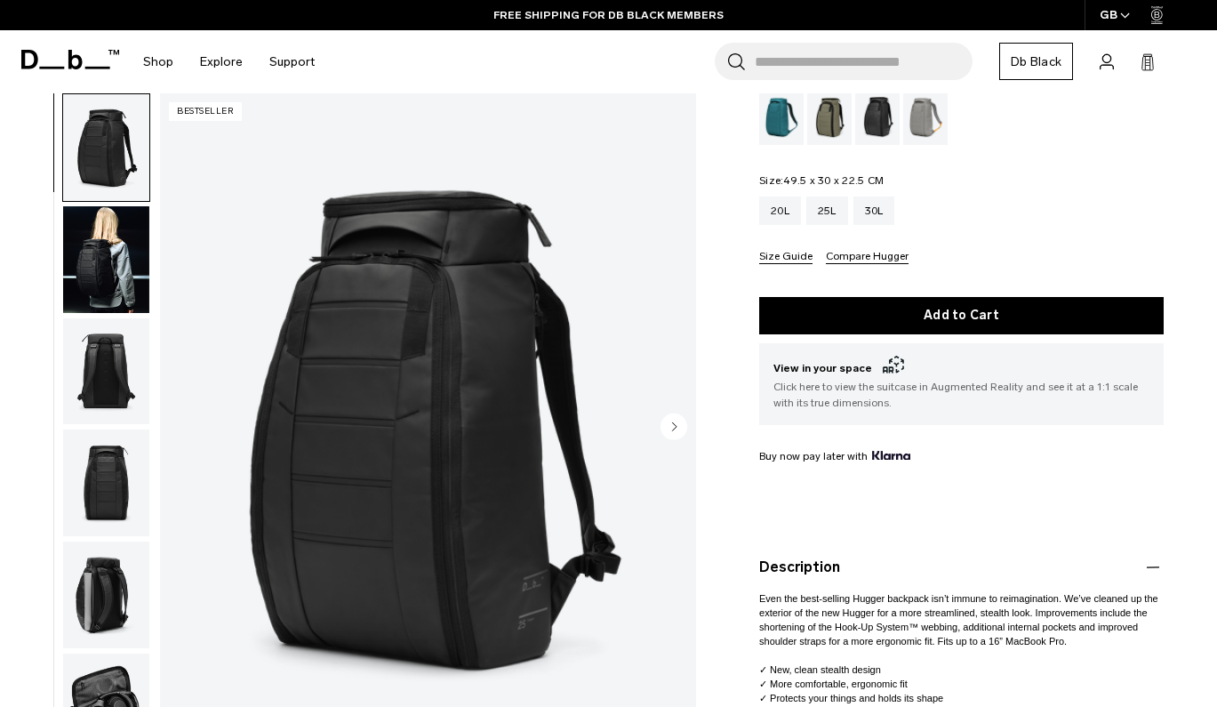
scroll to position [183, 0]
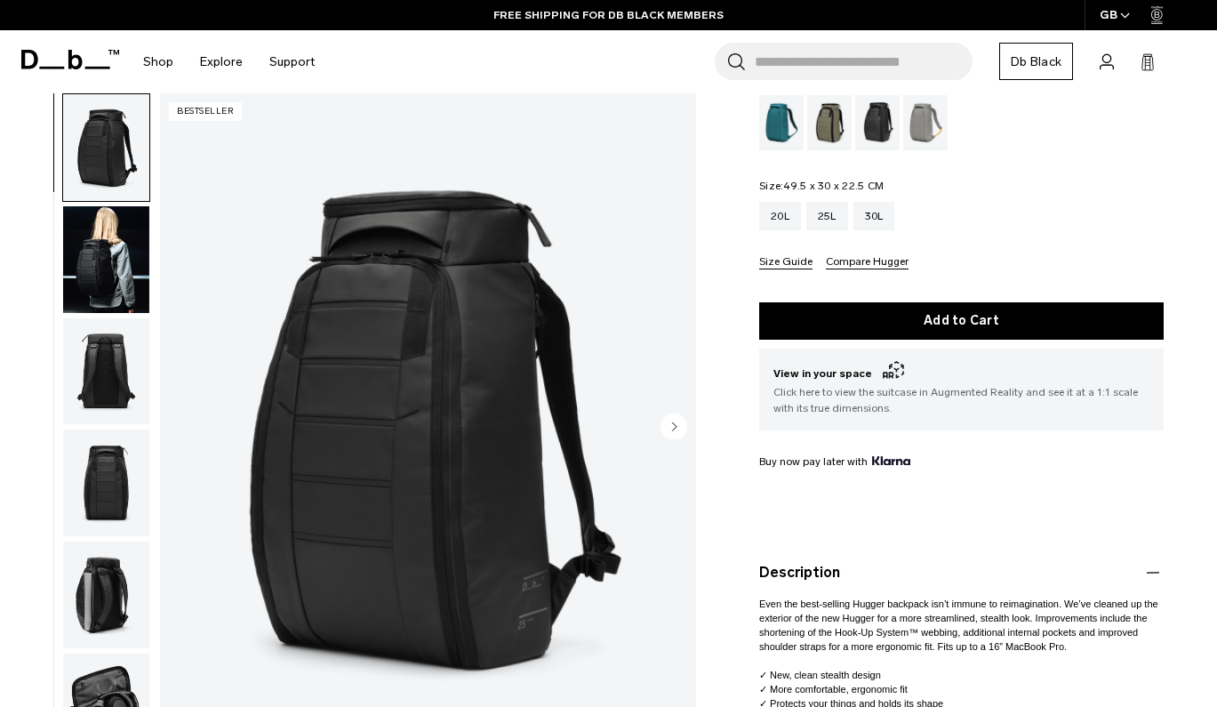
click at [134, 399] on img "button" at bounding box center [106, 371] width 86 height 107
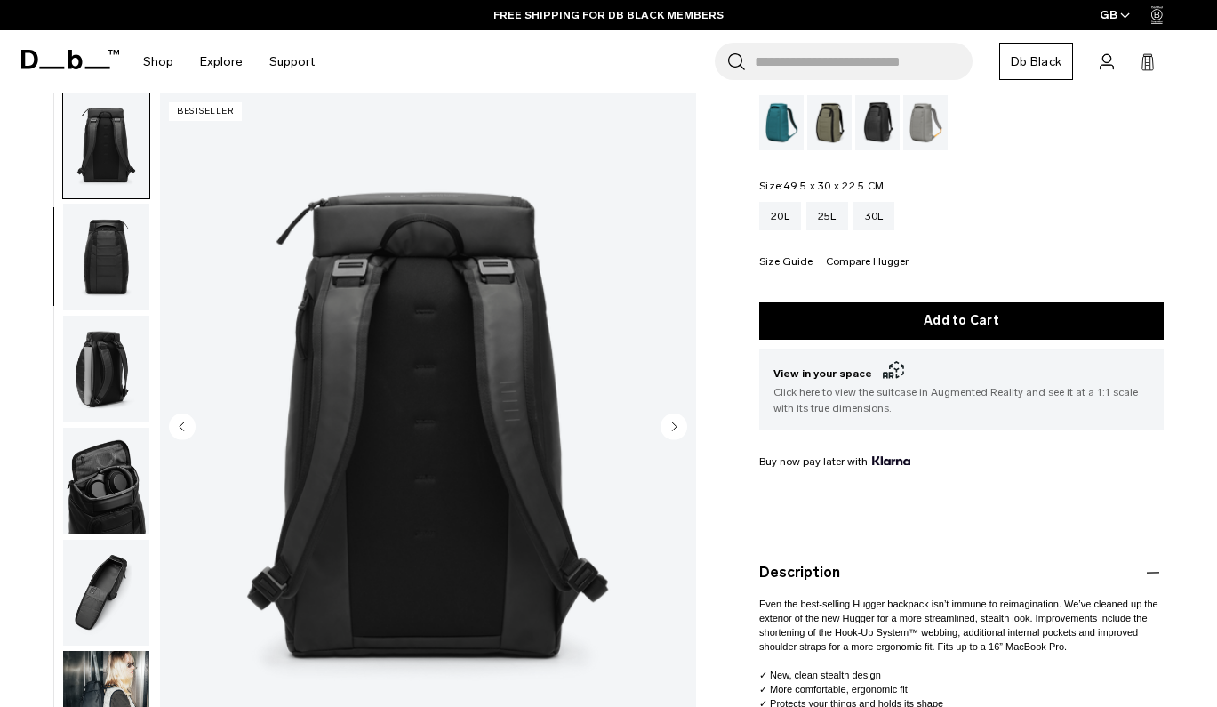
click at [124, 362] on img "button" at bounding box center [106, 369] width 86 height 107
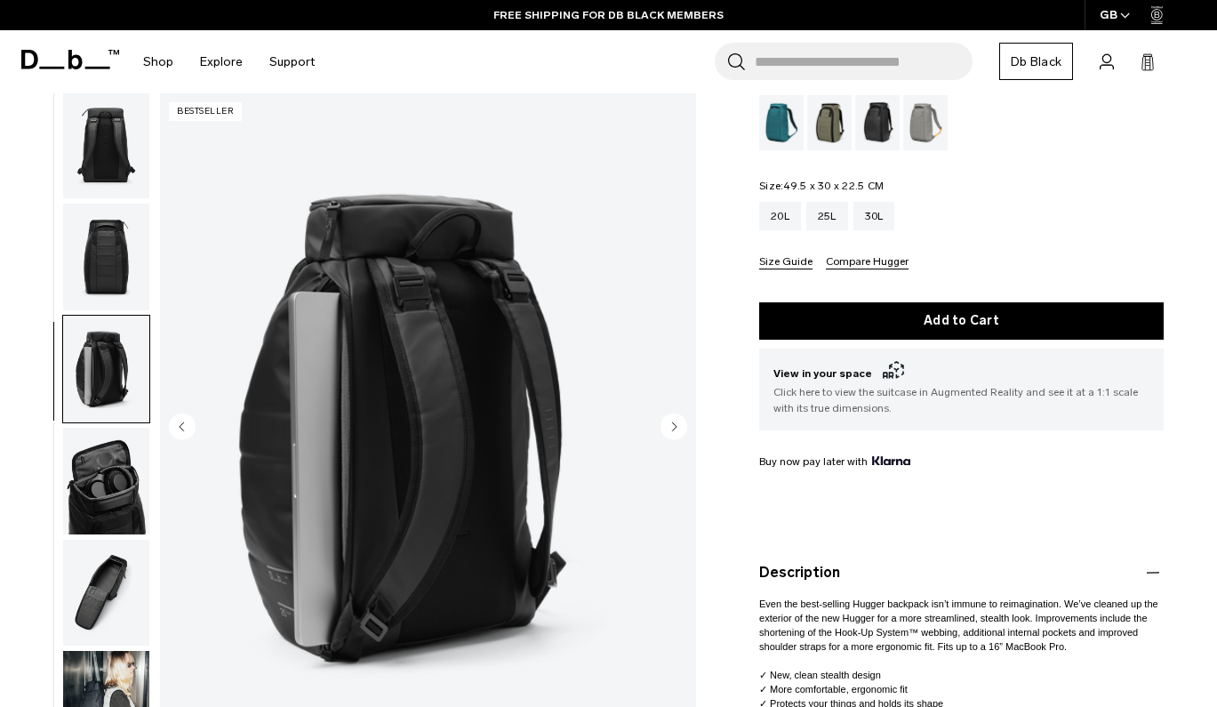
scroll to position [452, 0]
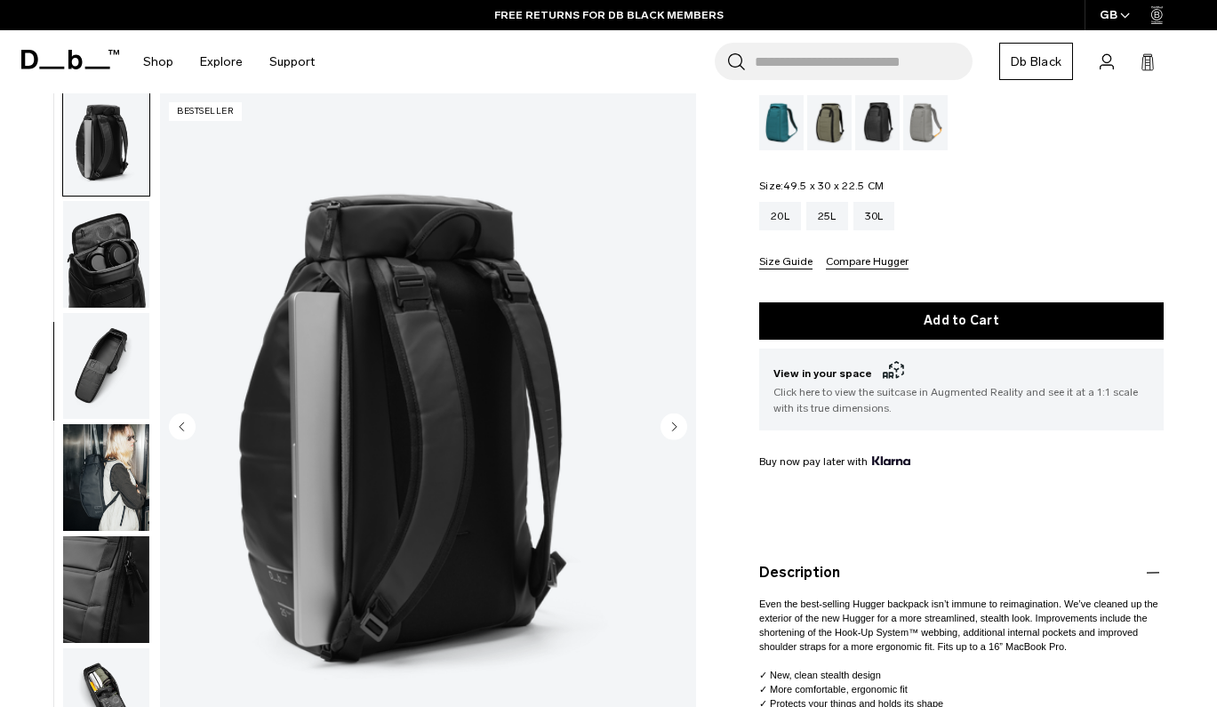
click at [111, 412] on img "button" at bounding box center [106, 366] width 86 height 107
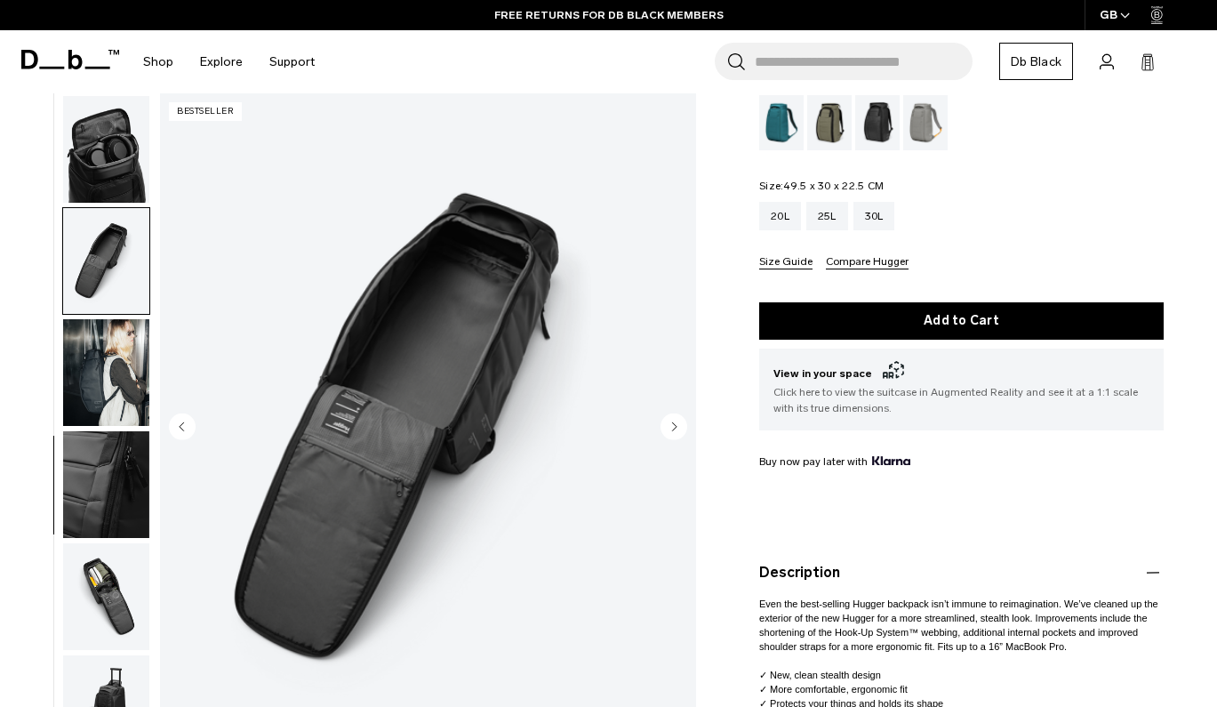
scroll to position [572, 0]
click at [111, 412] on img "button" at bounding box center [106, 372] width 86 height 107
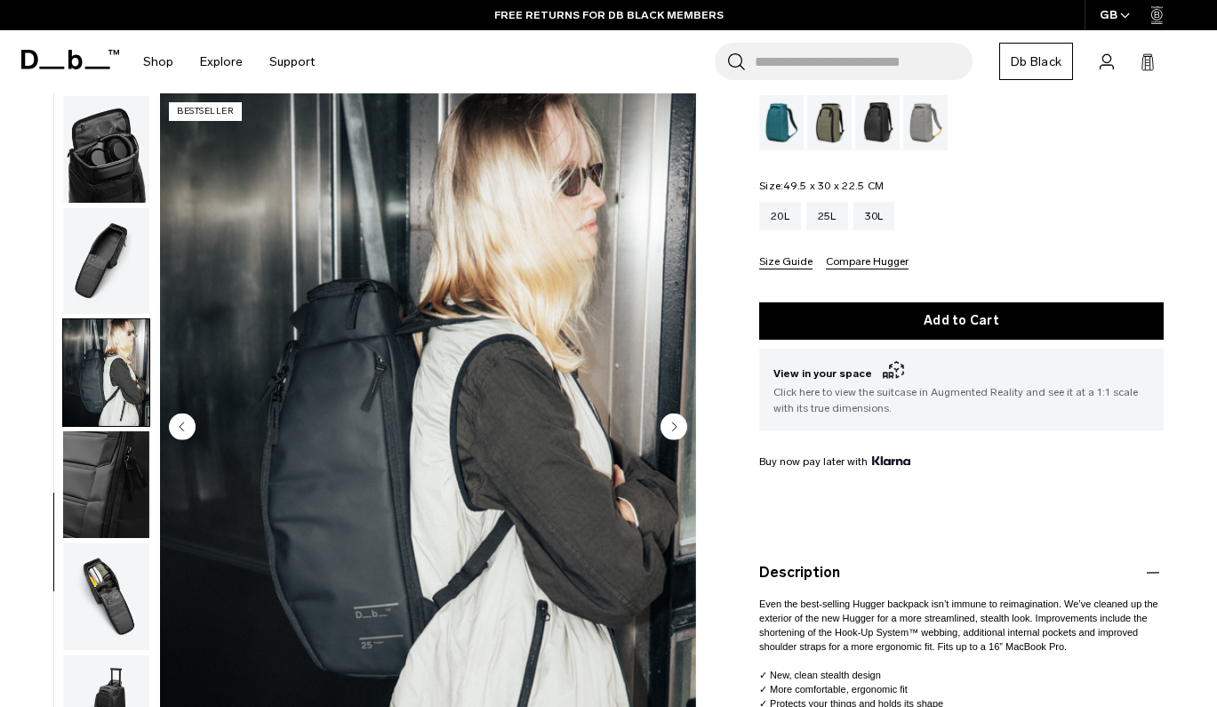
click at [97, 495] on img "button" at bounding box center [106, 484] width 86 height 107
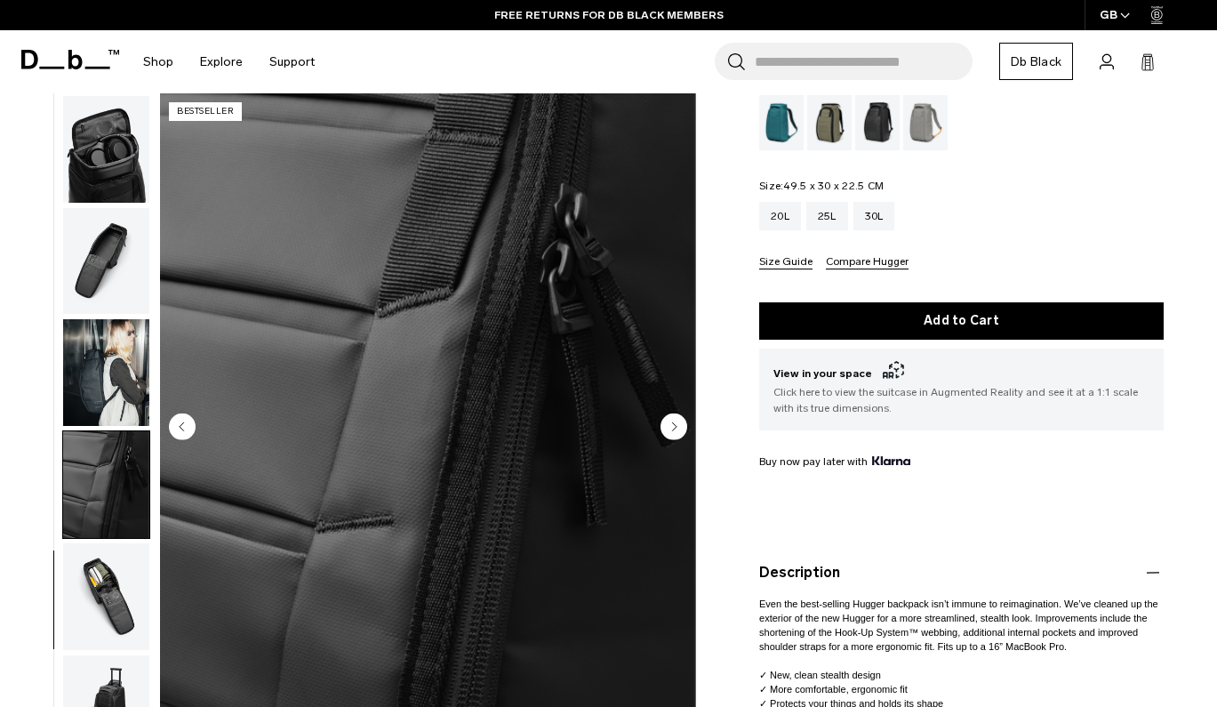
click at [98, 572] on img "button" at bounding box center [106, 596] width 86 height 107
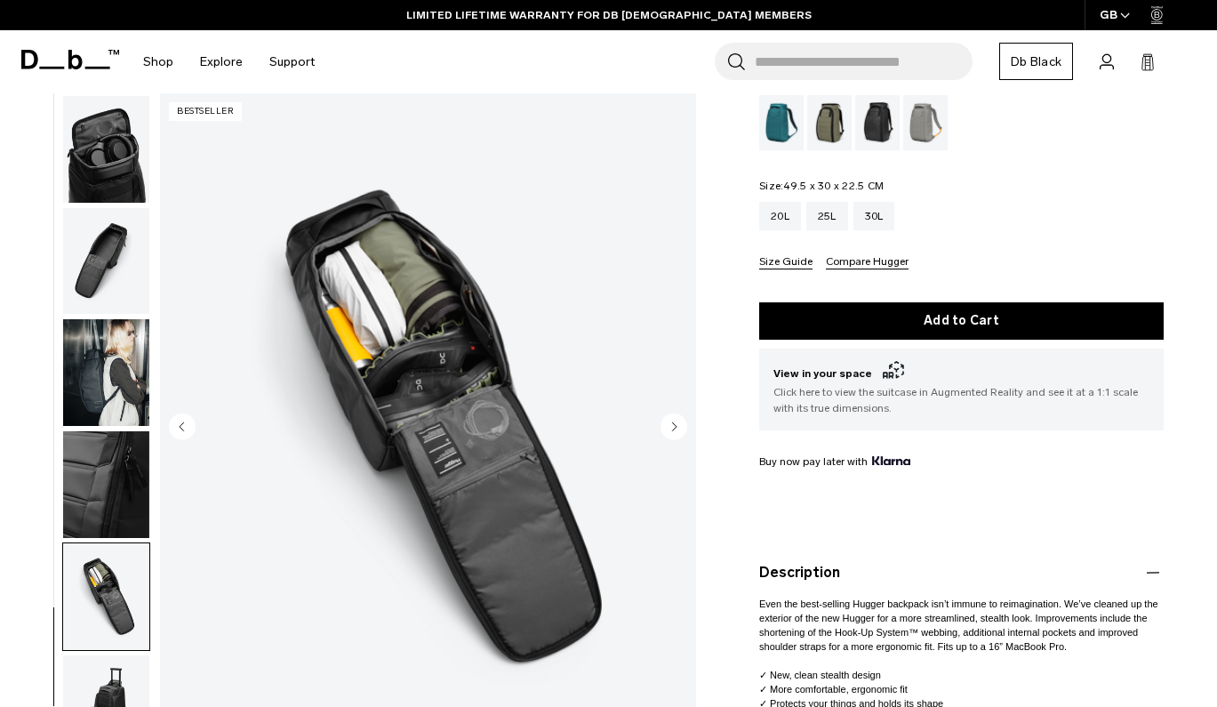
click at [113, 492] on img "button" at bounding box center [106, 484] width 86 height 107
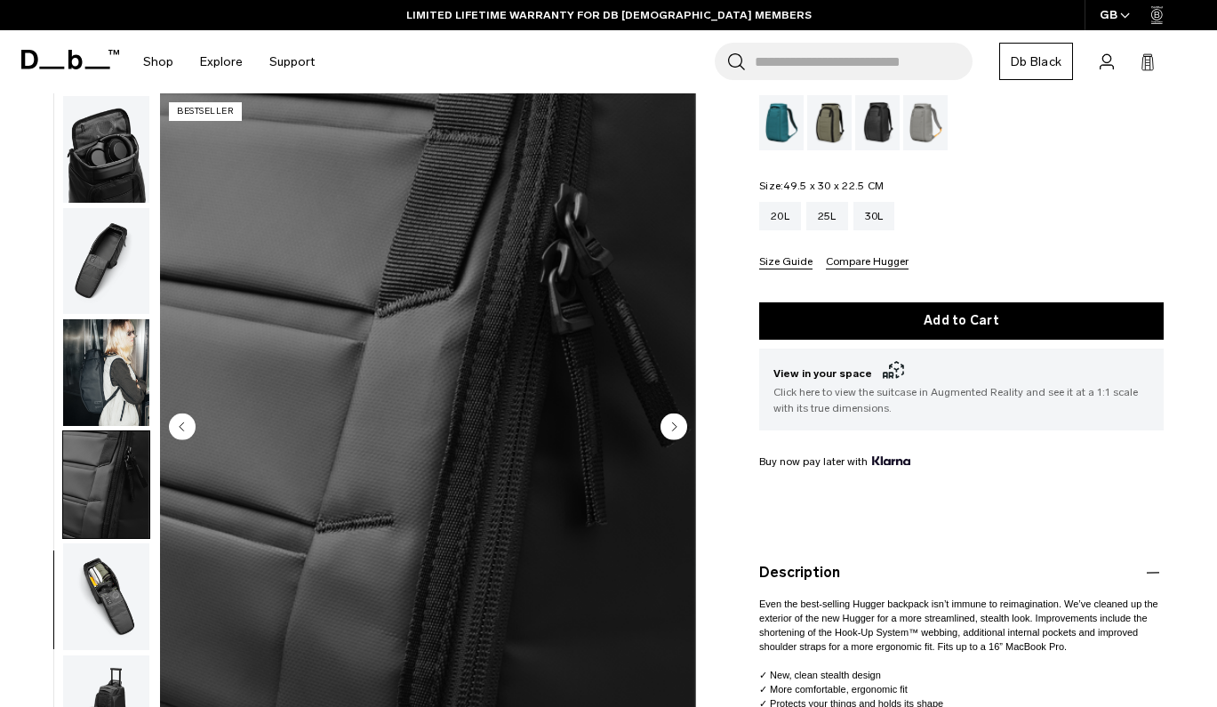
click at [108, 346] on img "button" at bounding box center [106, 372] width 86 height 107
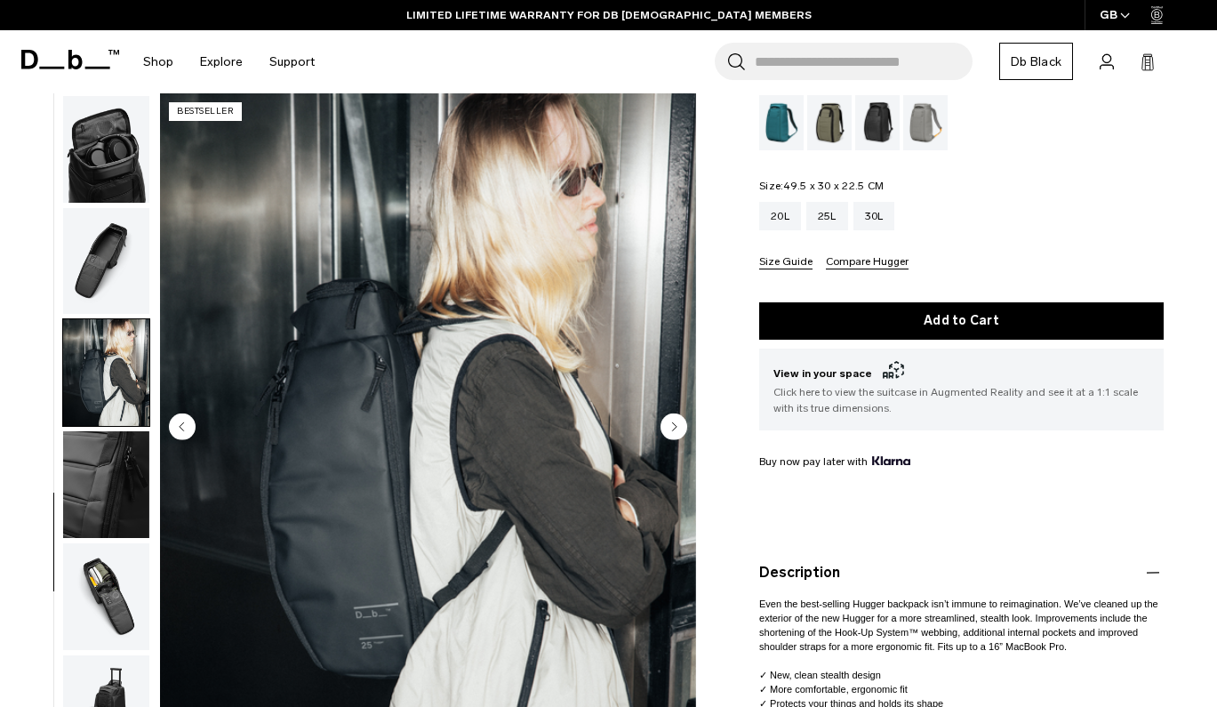
click at [106, 258] on img "button" at bounding box center [106, 261] width 86 height 107
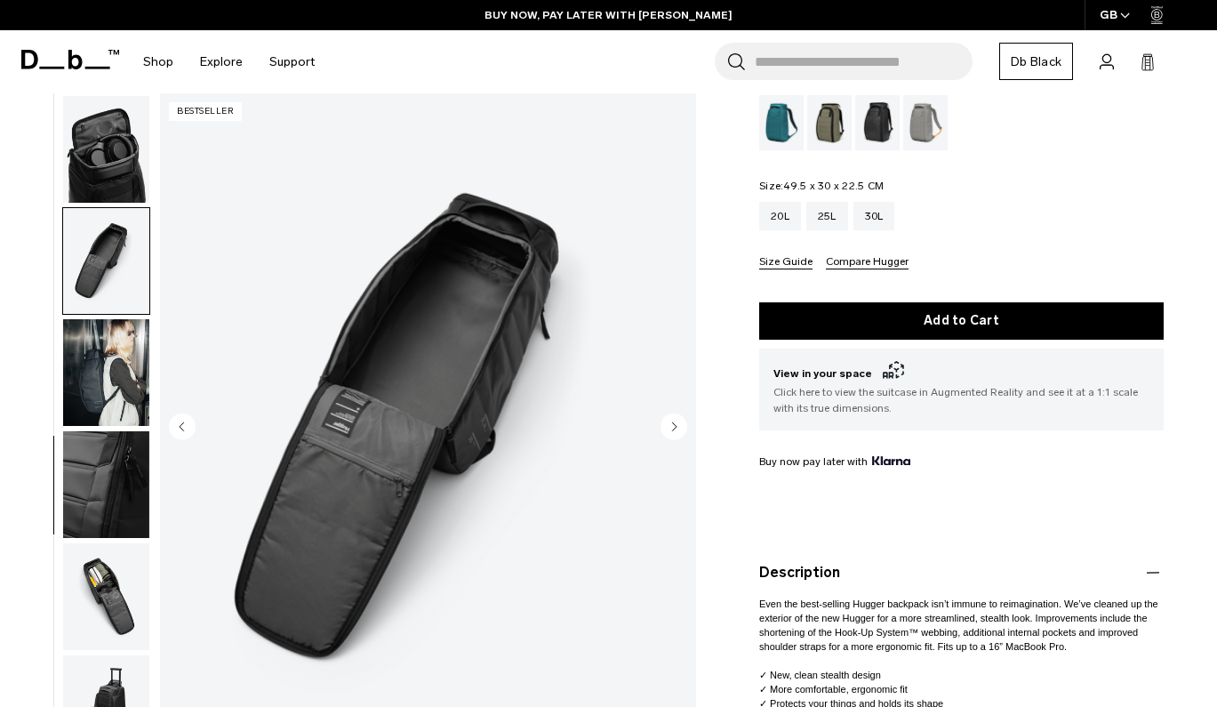
click at [95, 380] on img "button" at bounding box center [106, 372] width 86 height 107
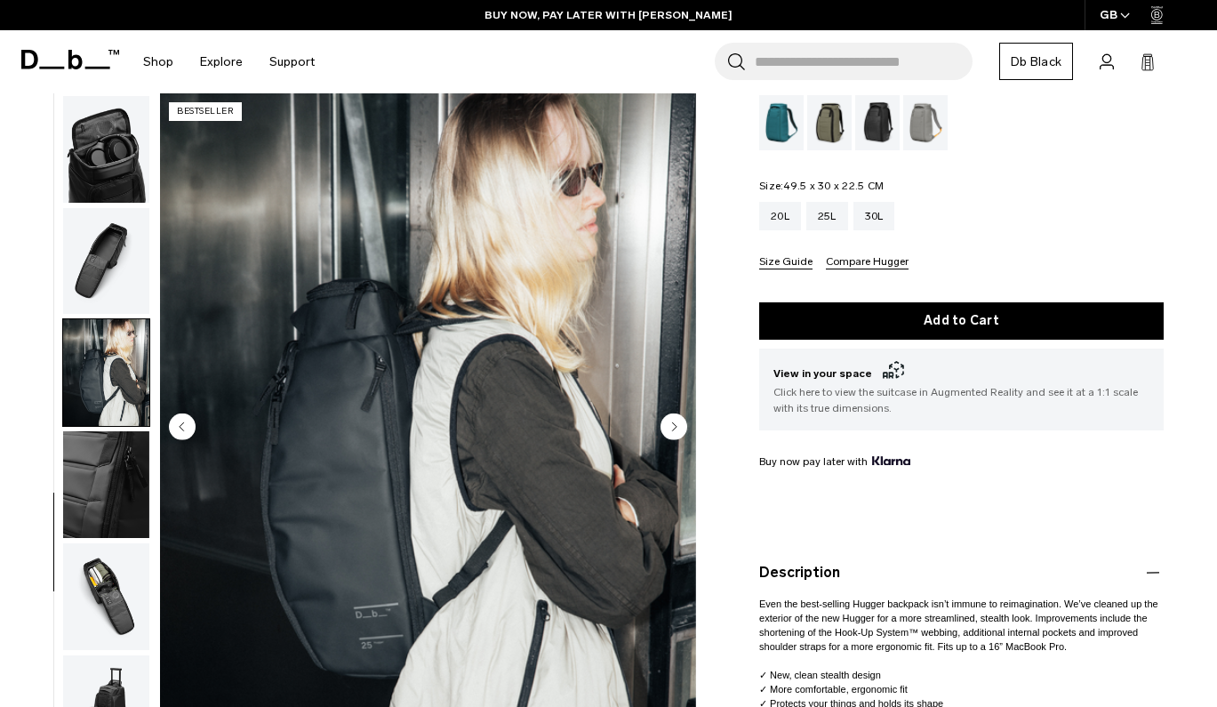
click at [95, 380] on img "button" at bounding box center [106, 372] width 86 height 107
click at [97, 590] on img "button" at bounding box center [106, 596] width 86 height 107
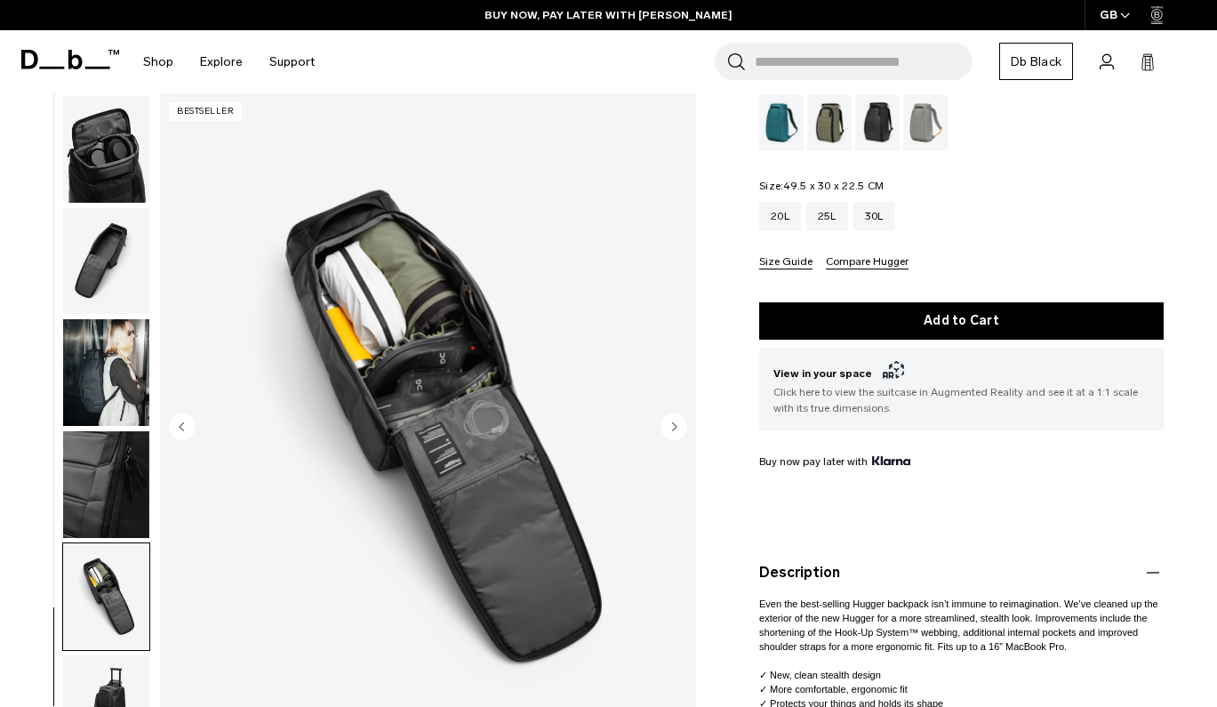
click at [89, 670] on img "button" at bounding box center [106, 708] width 86 height 107
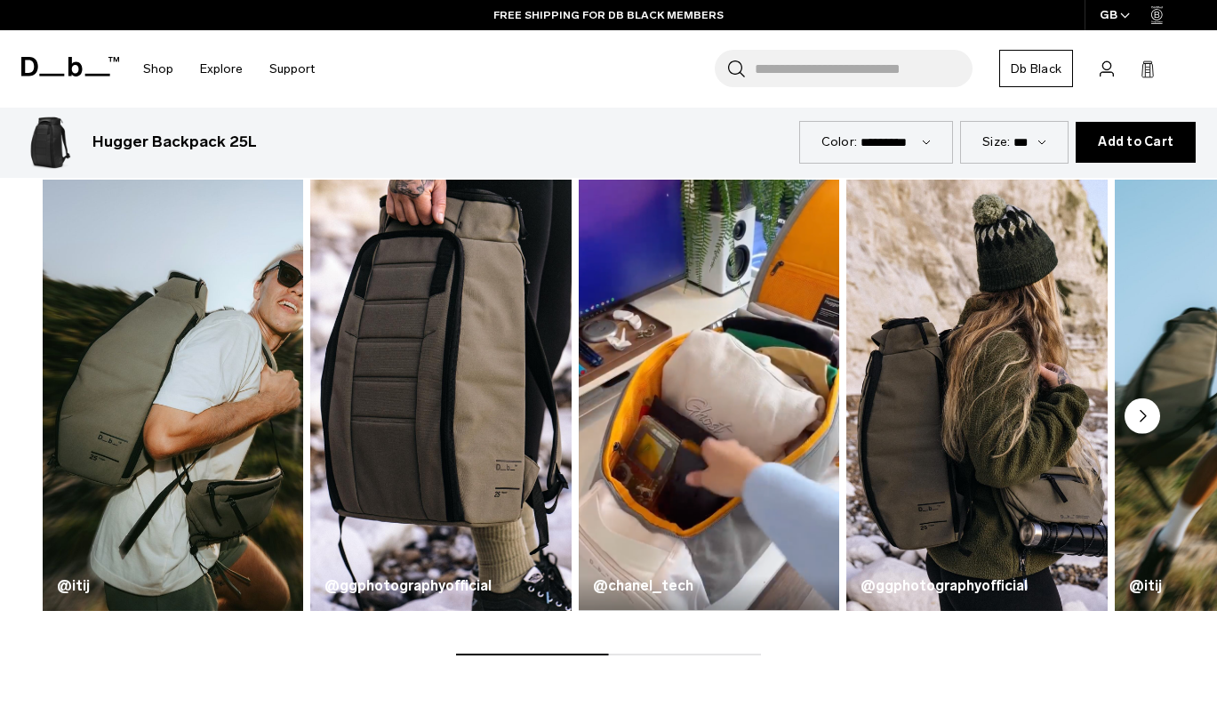
scroll to position [1030, 0]
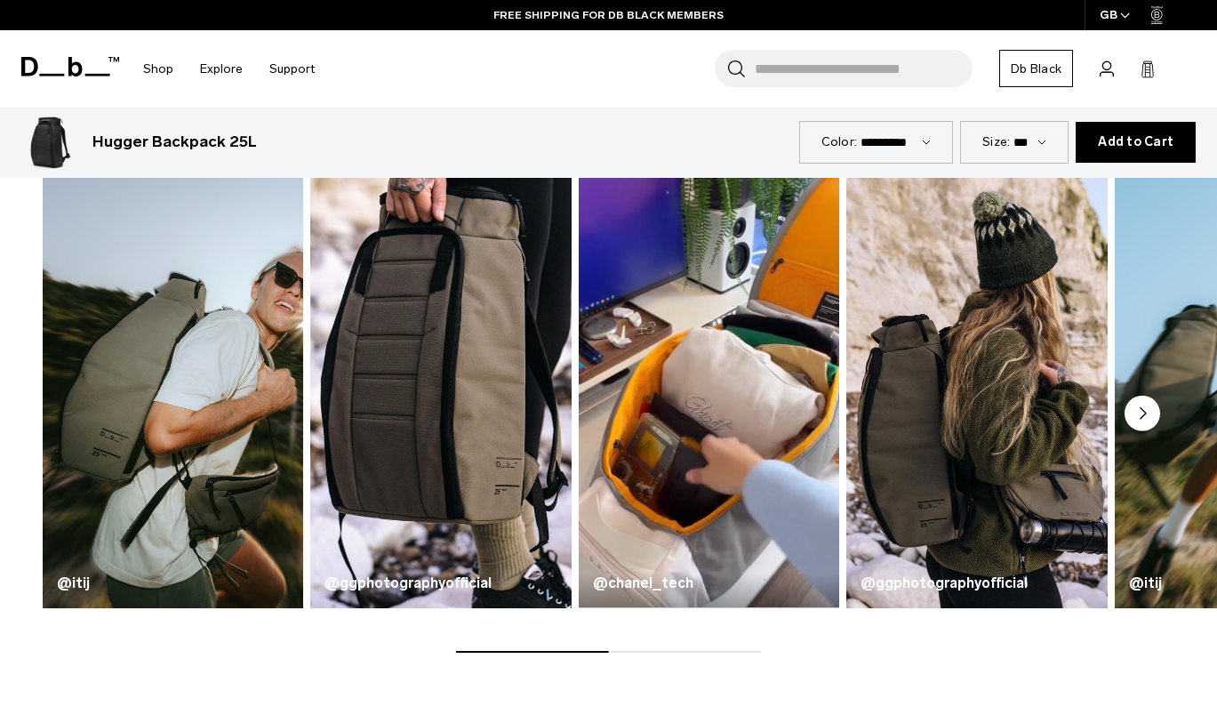
click at [89, 670] on div "From our community @itij @ggphotographyofficial @chanel_tech @ggphotographyoffi…" at bounding box center [608, 377] width 1217 height 666
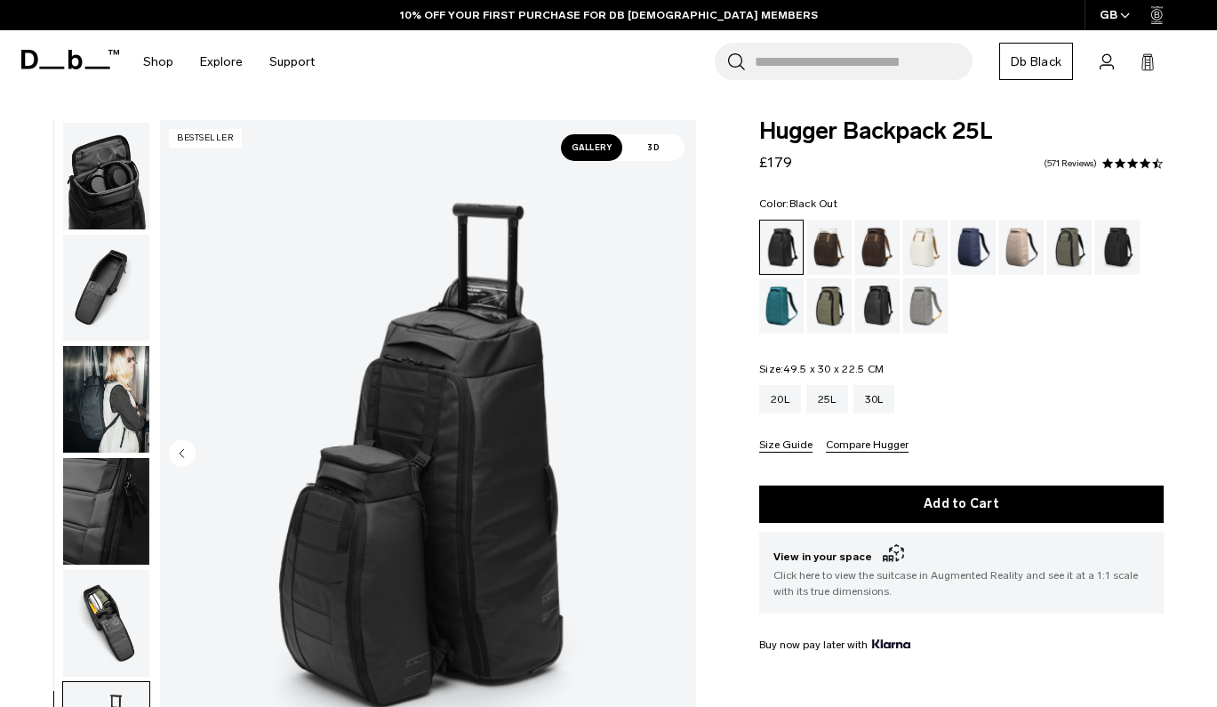
scroll to position [0, 0]
click at [827, 254] on div "Cappuccino" at bounding box center [829, 247] width 45 height 55
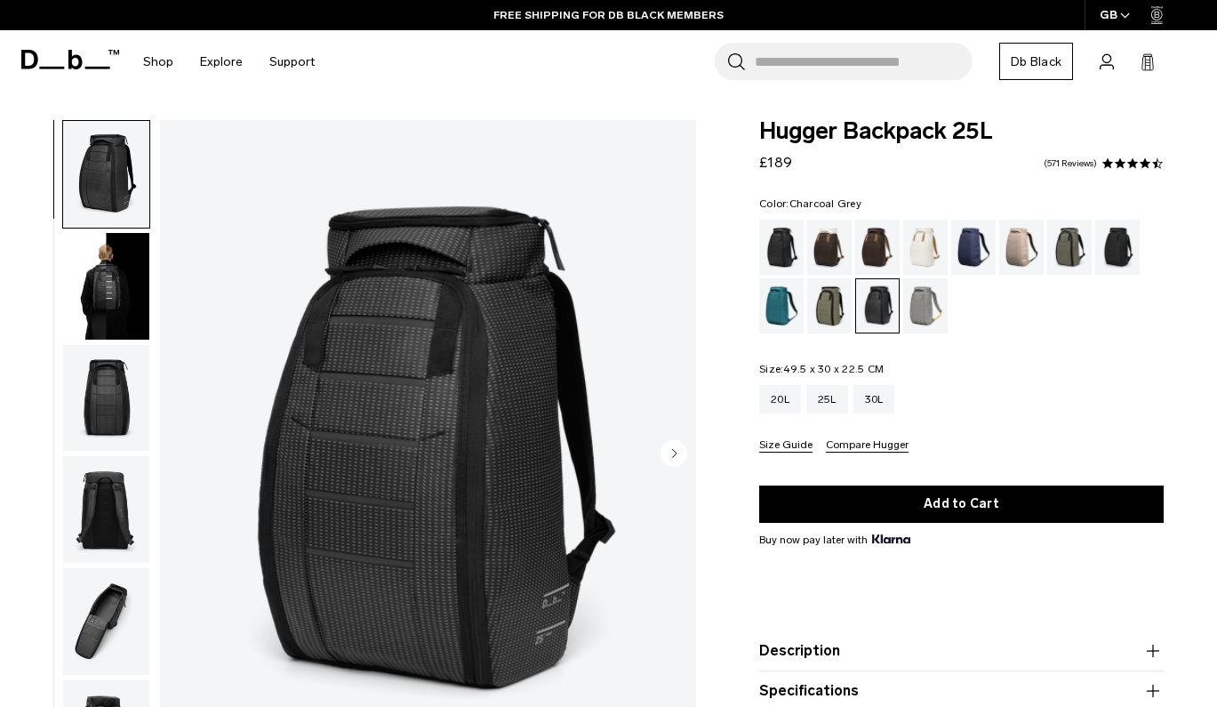
click at [1116, 253] on div "Charcoal Grey" at bounding box center [1117, 247] width 45 height 55
